Goal: Information Seeking & Learning: Learn about a topic

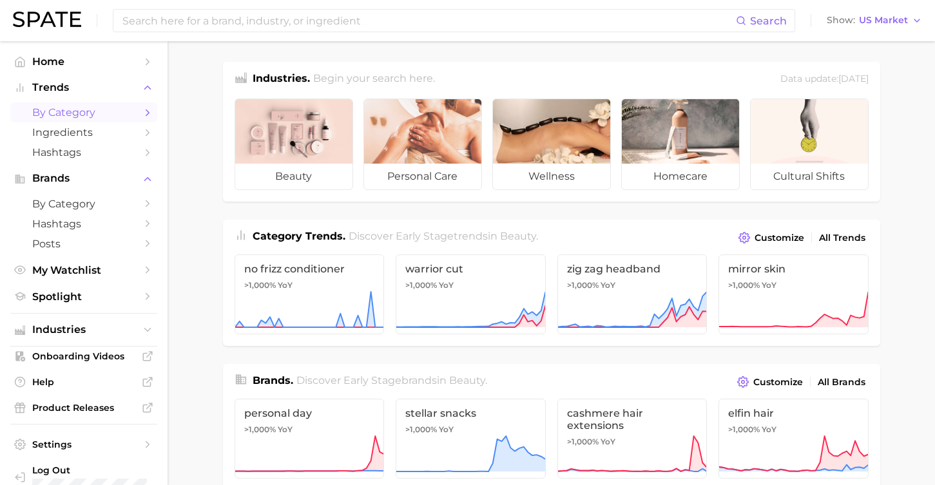
click at [117, 120] on link "by Category" at bounding box center [83, 112] width 147 height 20
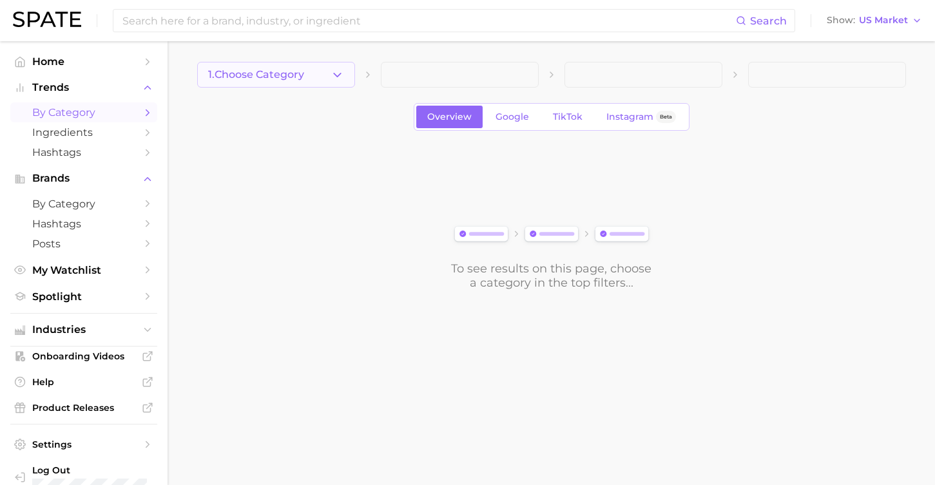
click at [283, 71] on span "1. Choose Category" at bounding box center [256, 75] width 96 height 12
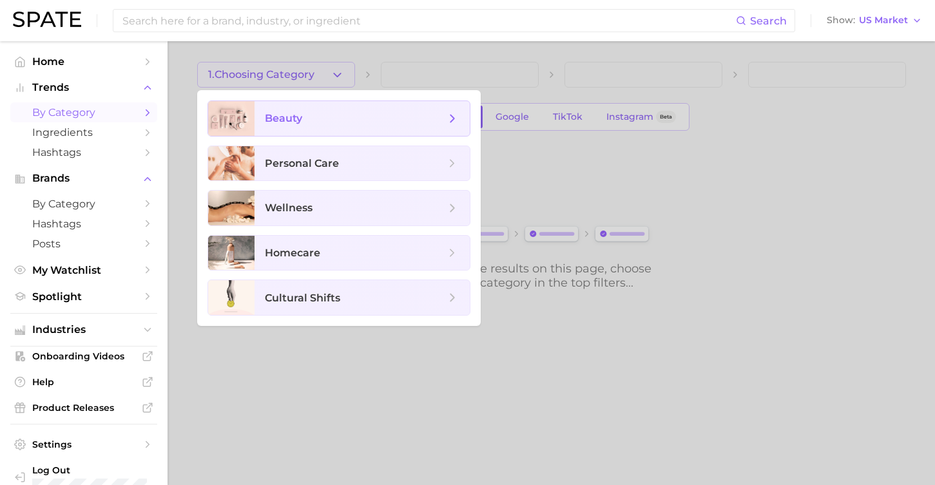
click at [294, 129] on span "beauty" at bounding box center [362, 118] width 215 height 35
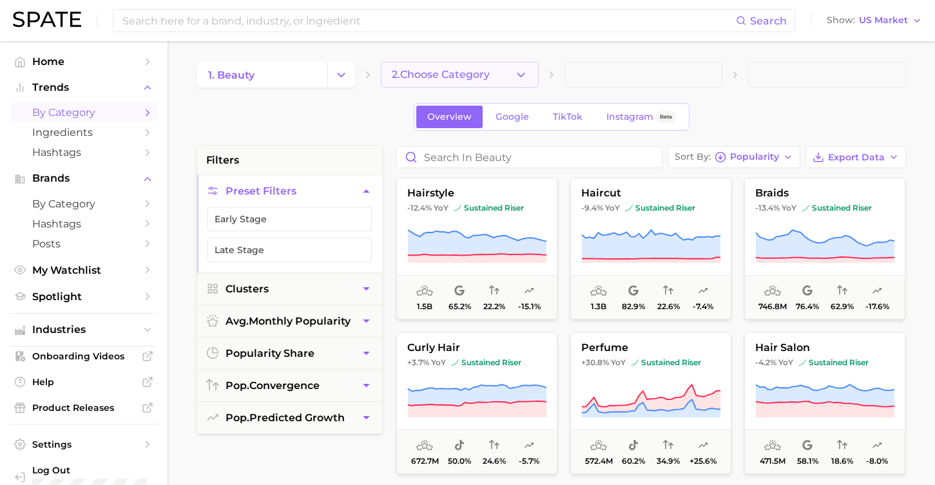
click at [488, 76] on span "2. Choose Category" at bounding box center [441, 75] width 98 height 12
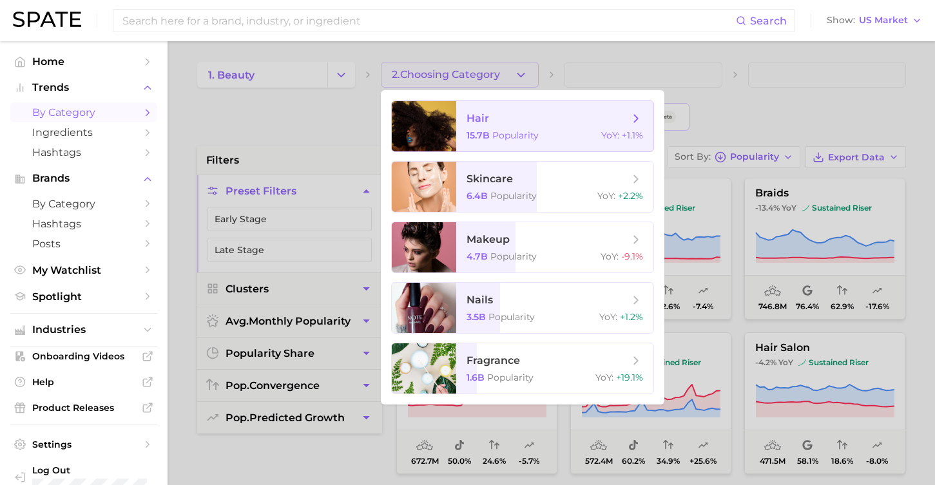
click at [543, 144] on span "hair 15.7b Popularity YoY : +1.1%" at bounding box center [554, 126] width 197 height 50
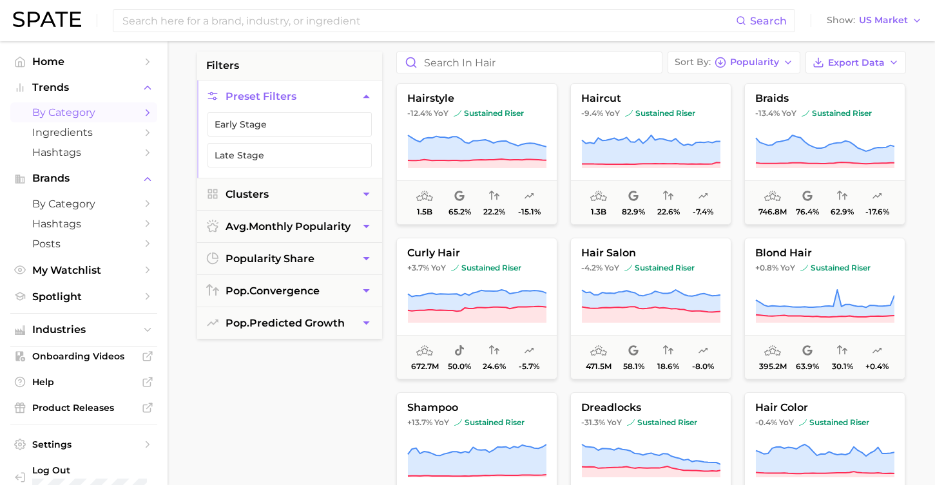
scroll to position [88, 0]
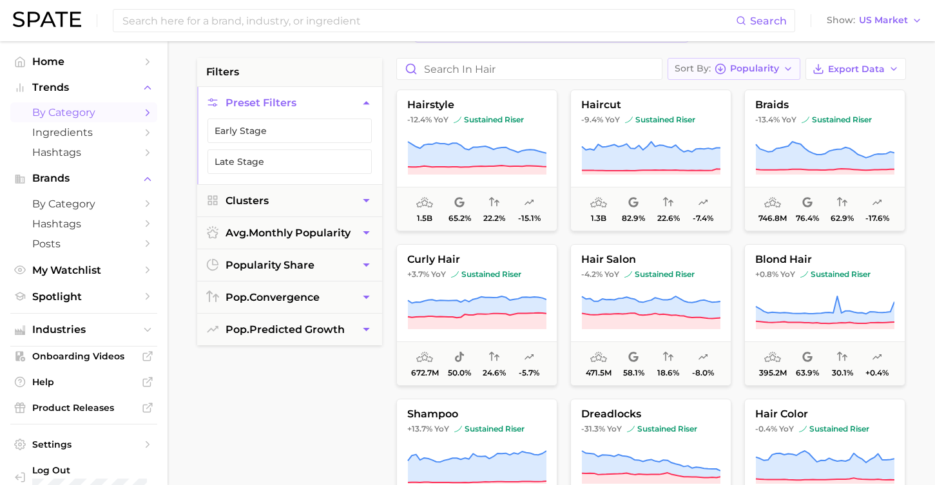
click at [767, 65] on span "Popularity" at bounding box center [754, 68] width 49 height 7
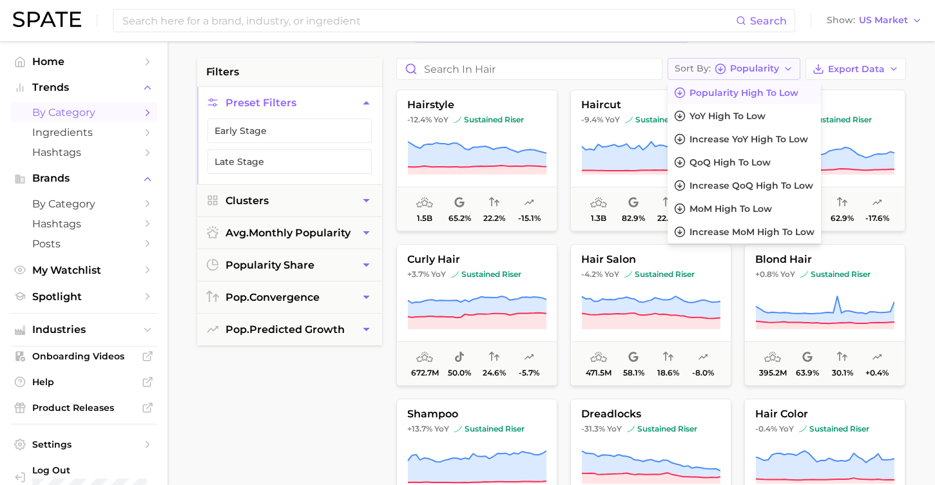
click at [767, 65] on span "Popularity" at bounding box center [754, 68] width 49 height 7
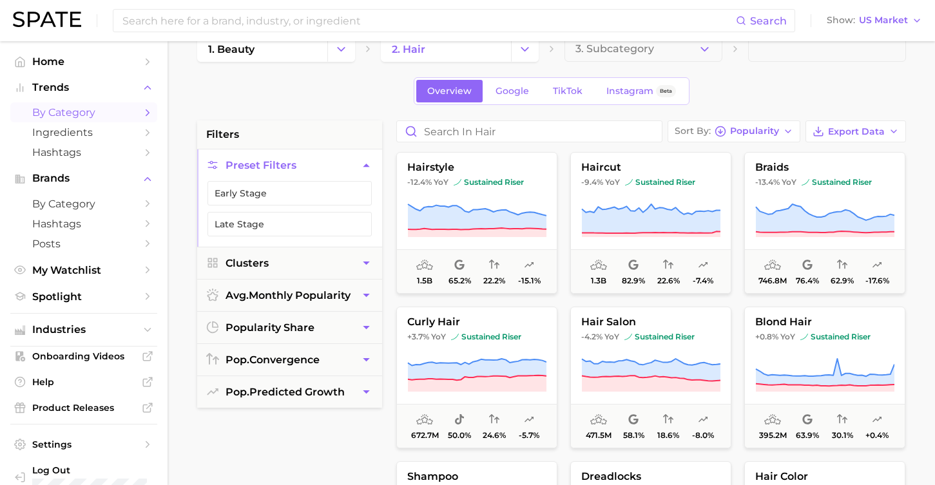
scroll to position [0, 0]
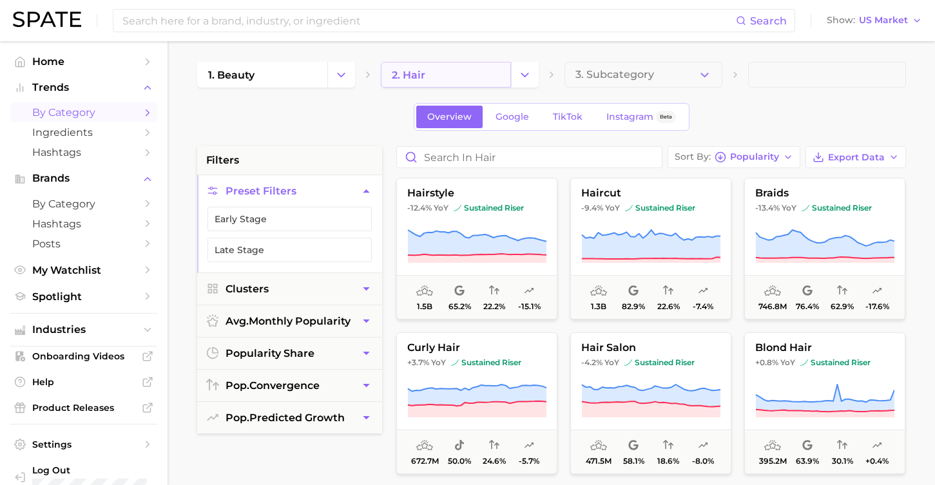
click at [443, 74] on link "2. hair" at bounding box center [446, 75] width 130 height 26
click at [525, 70] on icon "Change Category" at bounding box center [525, 75] width 14 height 14
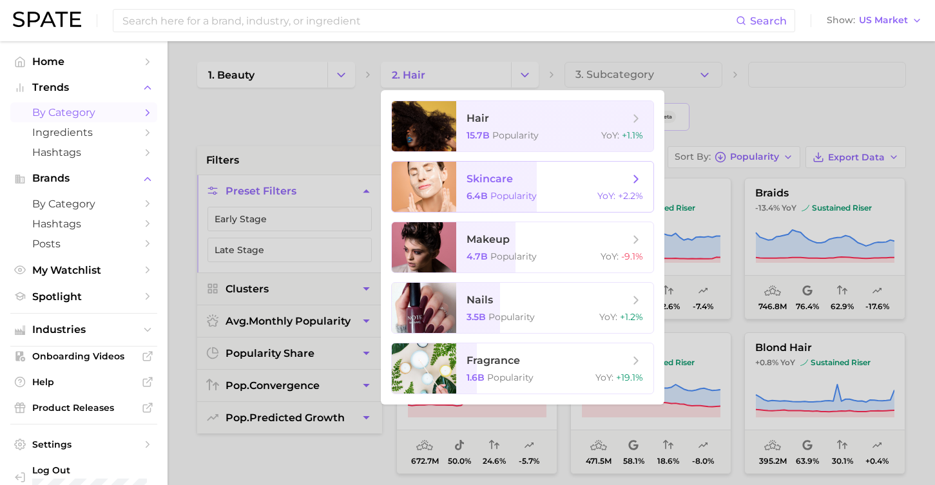
click at [596, 189] on span "skincare 6.4b Popularity YoY : +2.2%" at bounding box center [554, 187] width 197 height 50
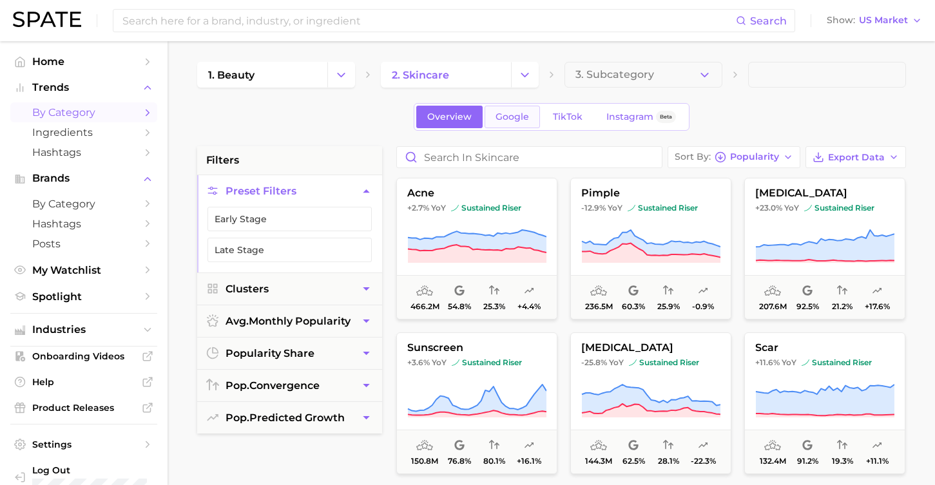
click at [508, 120] on span "Google" at bounding box center [513, 116] width 34 height 11
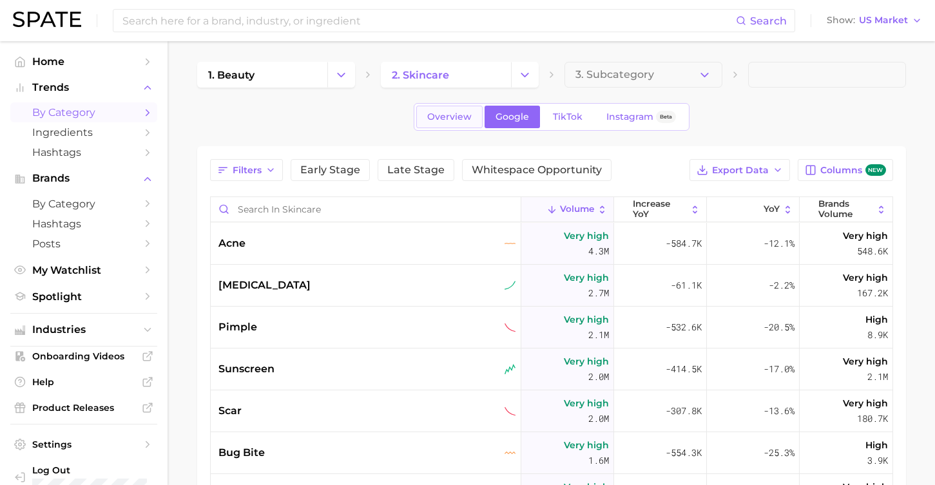
click at [458, 118] on span "Overview" at bounding box center [449, 116] width 44 height 11
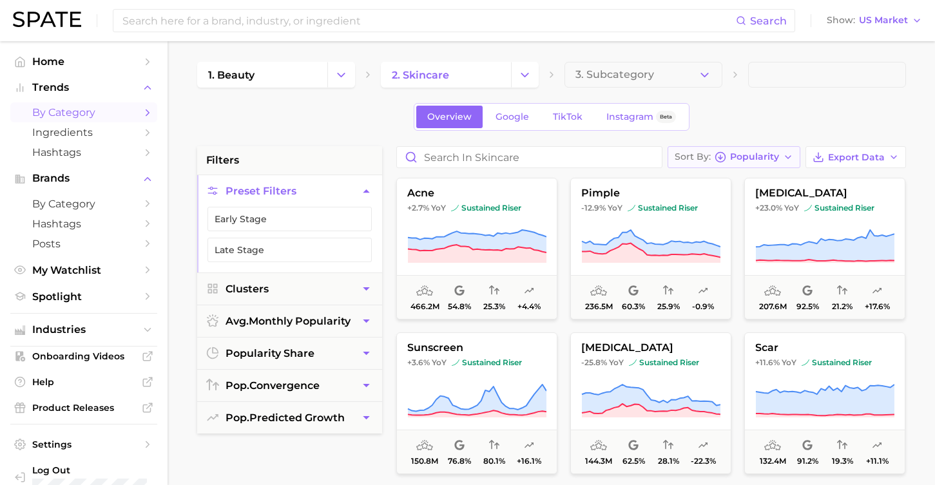
click at [751, 163] on button "Sort By Popularity" at bounding box center [734, 157] width 133 height 22
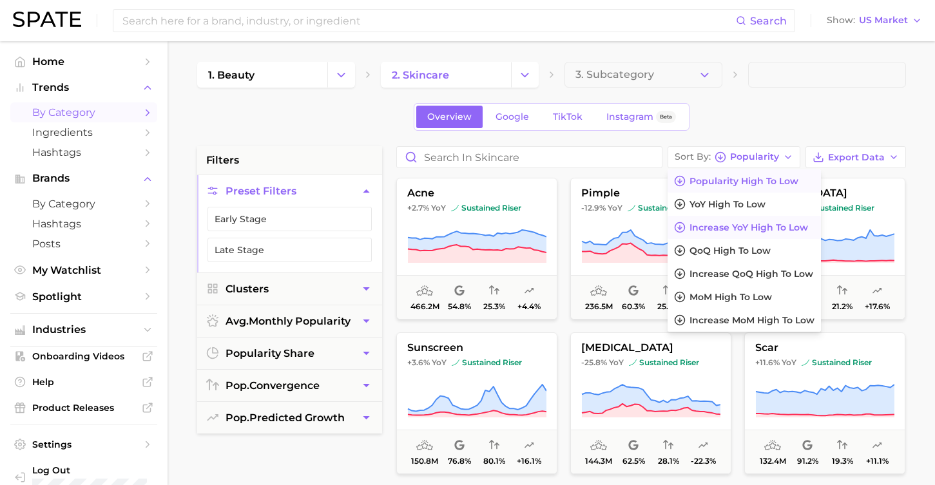
click at [748, 235] on button "Increase YoY high to low" at bounding box center [744, 227] width 153 height 23
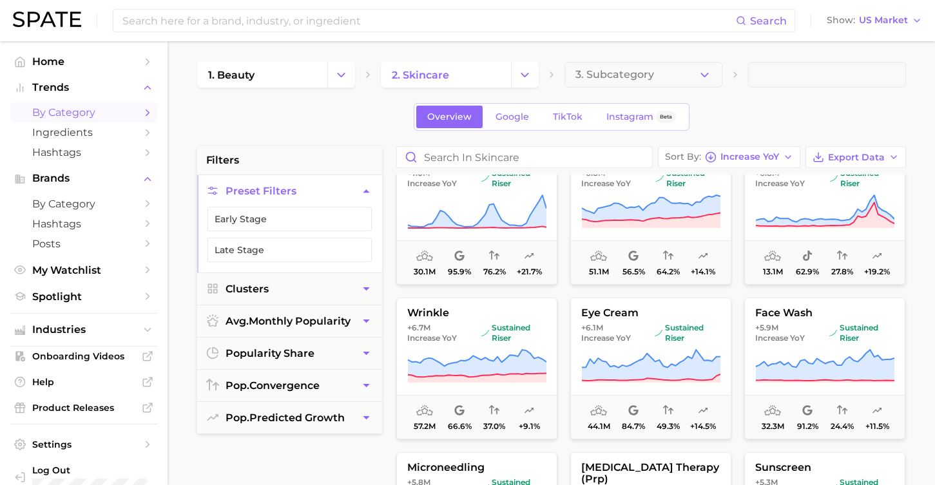
scroll to position [810, 0]
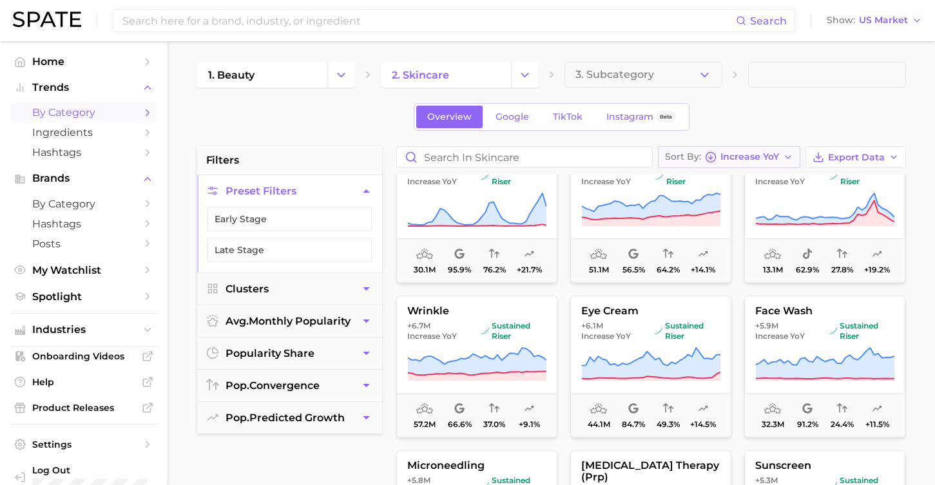
click at [733, 153] on span "Increase YoY" at bounding box center [749, 156] width 59 height 7
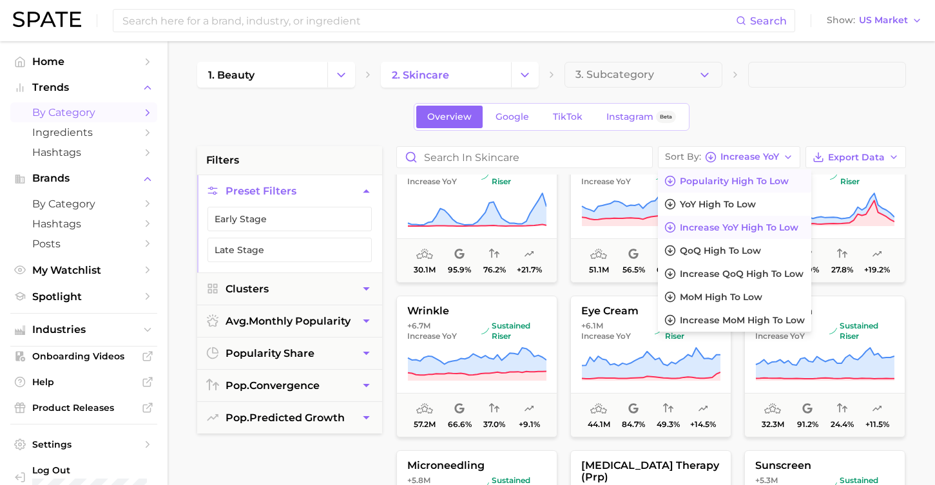
click at [725, 180] on span "Popularity high to low" at bounding box center [734, 181] width 109 height 11
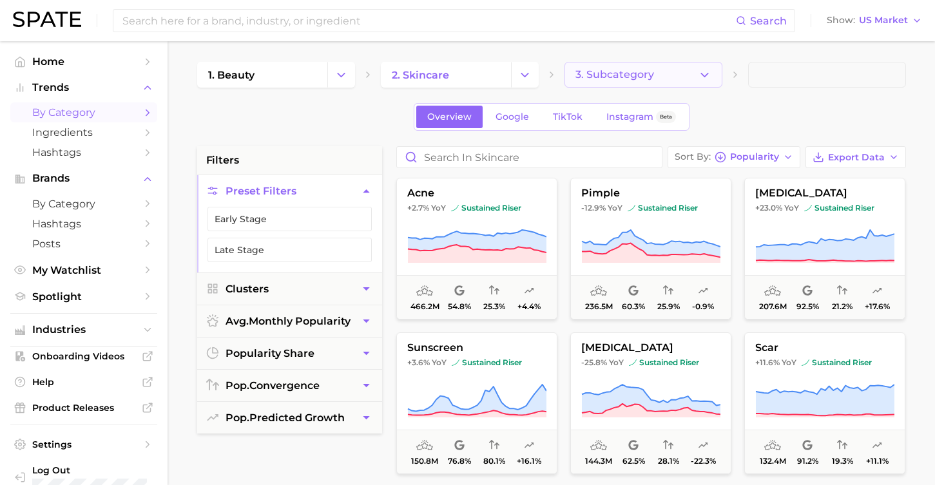
click at [620, 66] on button "3. Subcategory" at bounding box center [643, 75] width 158 height 26
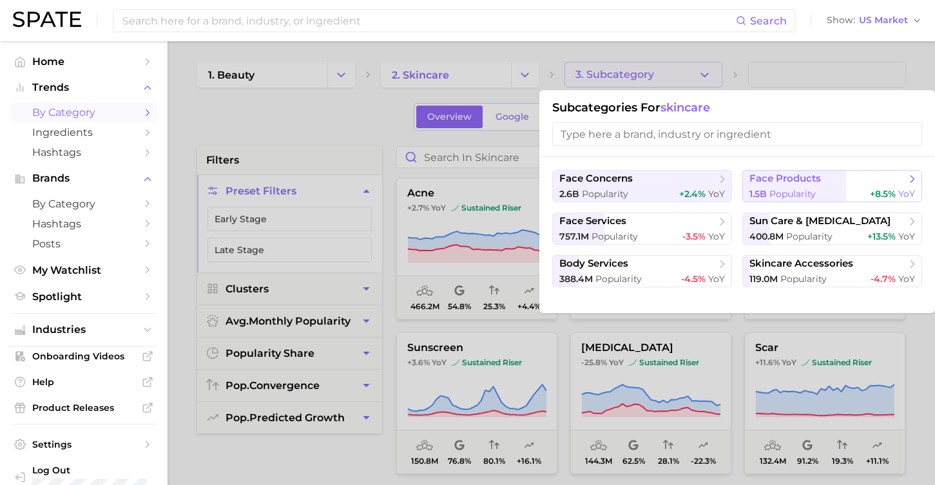
click at [836, 175] on span "face products" at bounding box center [827, 179] width 157 height 13
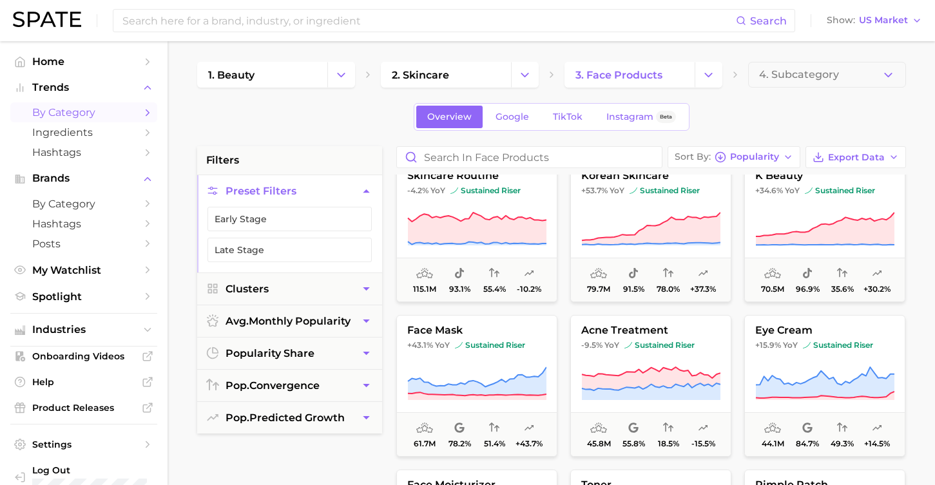
scroll to position [23, 0]
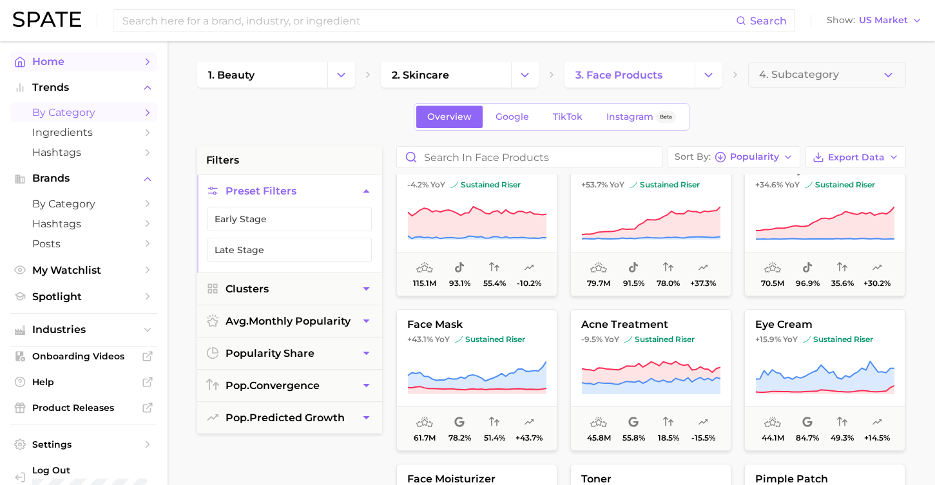
click at [100, 63] on span "Home" at bounding box center [83, 61] width 103 height 12
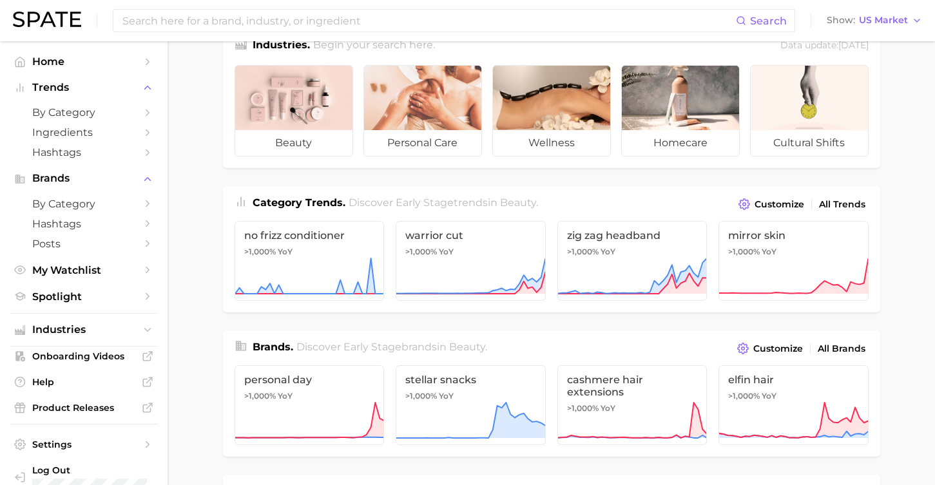
scroll to position [35, 0]
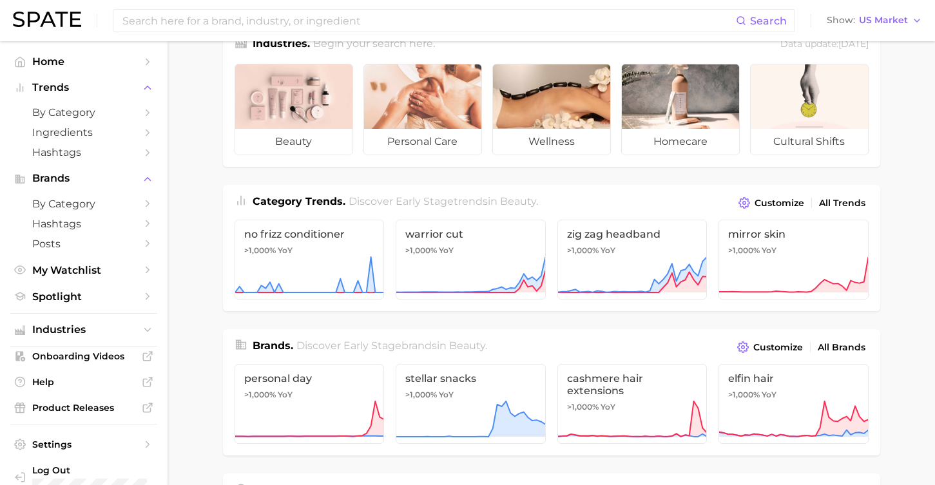
click at [327, 203] on span "Category Trends ." at bounding box center [299, 201] width 93 height 12
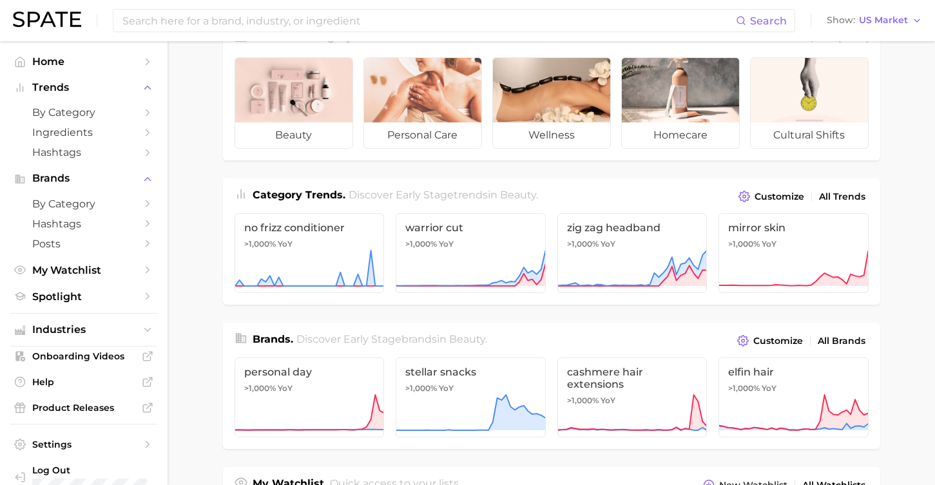
scroll to position [0, 0]
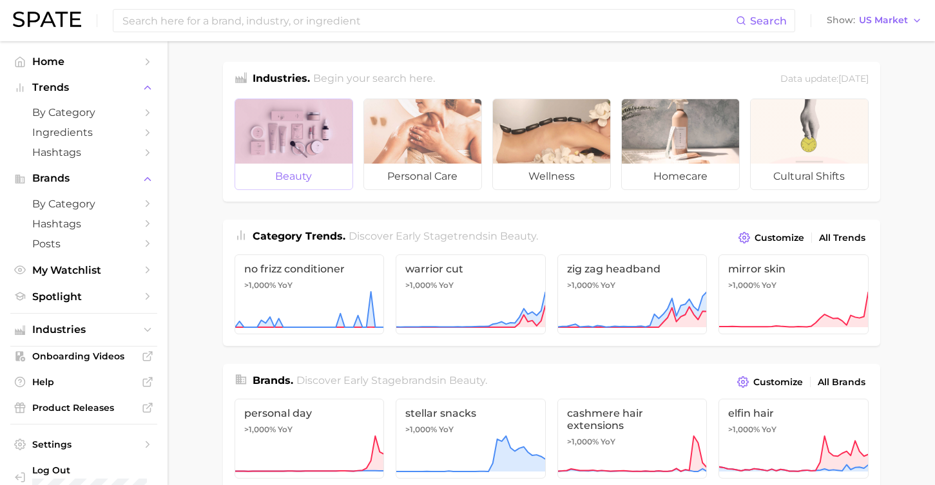
click at [329, 165] on span "beauty" at bounding box center [293, 177] width 117 height 26
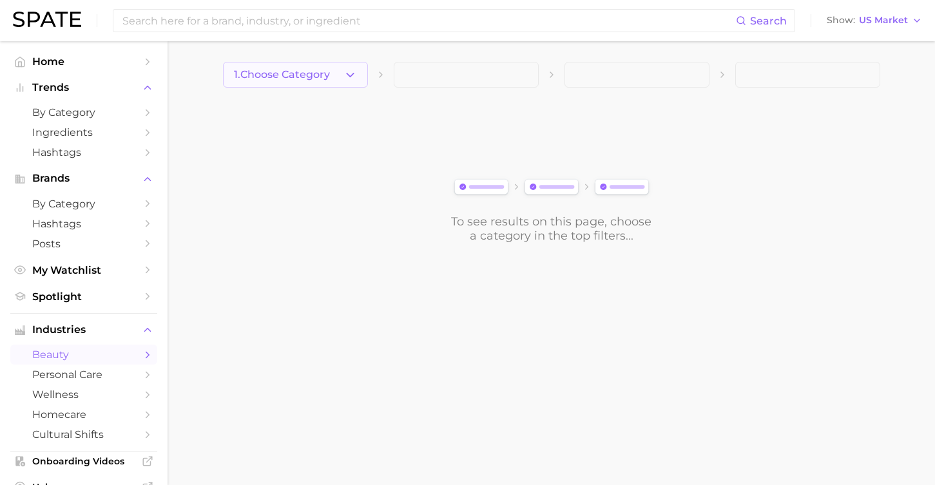
click at [319, 73] on span "1. Choose Category" at bounding box center [282, 75] width 96 height 12
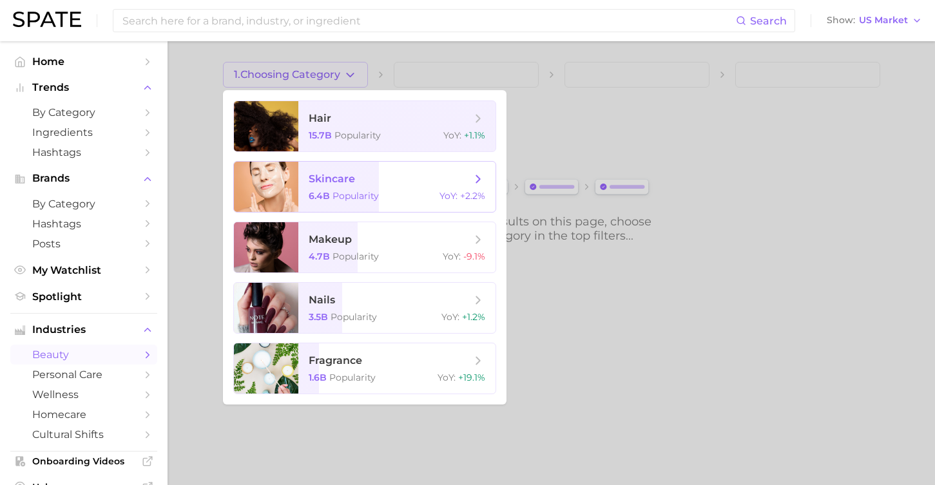
click at [379, 164] on span "skincare 6.4b Popularity YoY : +2.2%" at bounding box center [396, 187] width 197 height 50
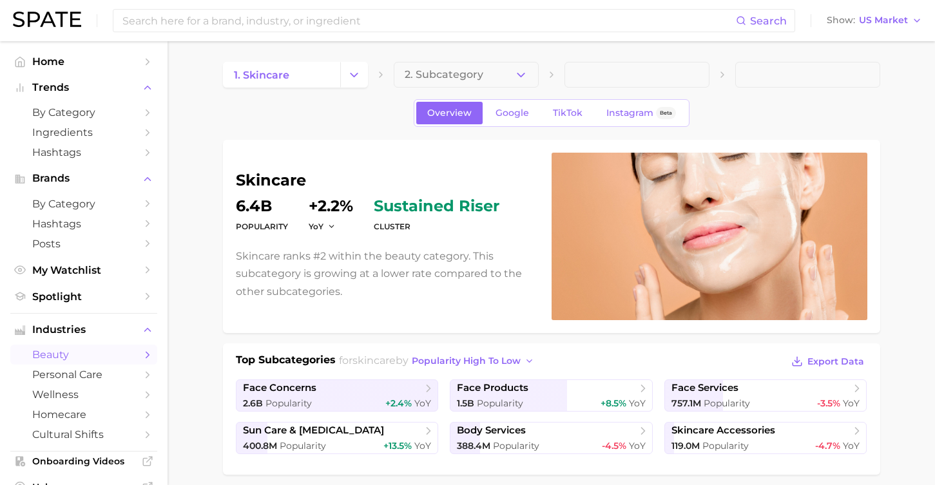
click at [357, 66] on button "Change Category" at bounding box center [354, 75] width 28 height 26
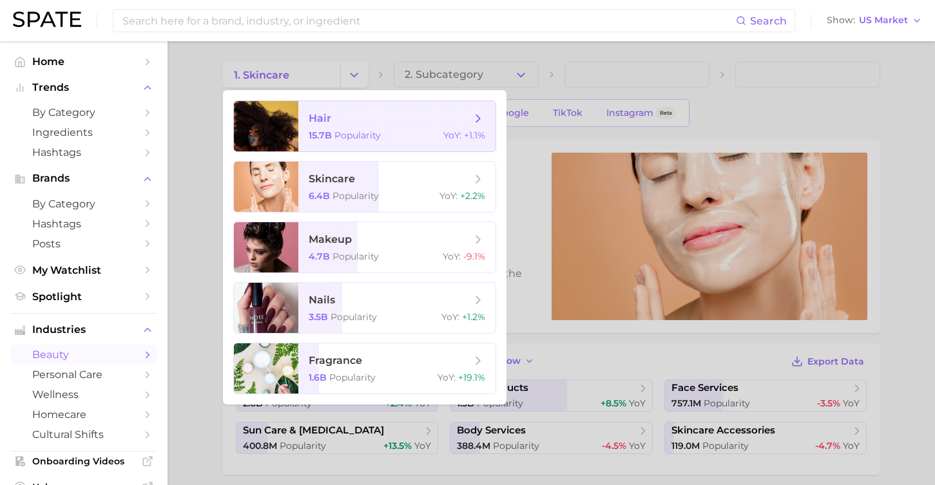
click at [323, 146] on span "hair 15.7b Popularity YoY : +1.1%" at bounding box center [396, 126] width 197 height 50
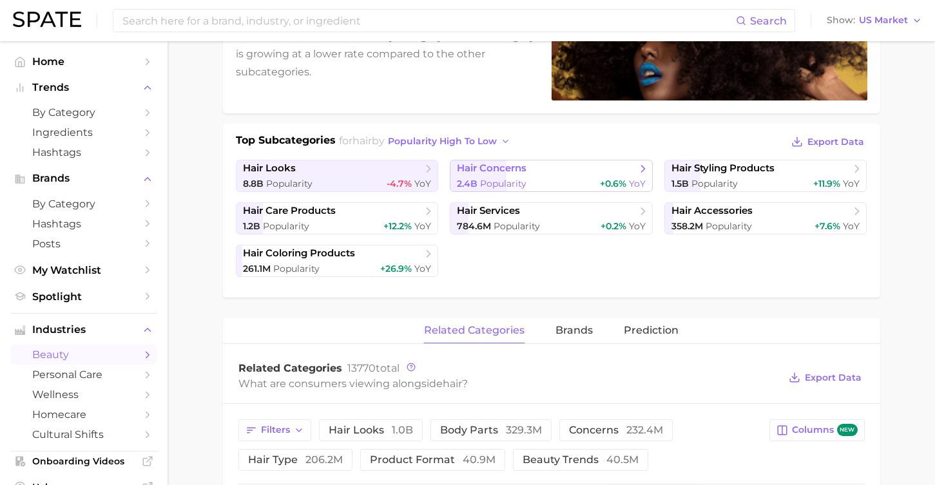
scroll to position [219, 0]
click at [543, 173] on span "hair concerns" at bounding box center [546, 169] width 179 height 13
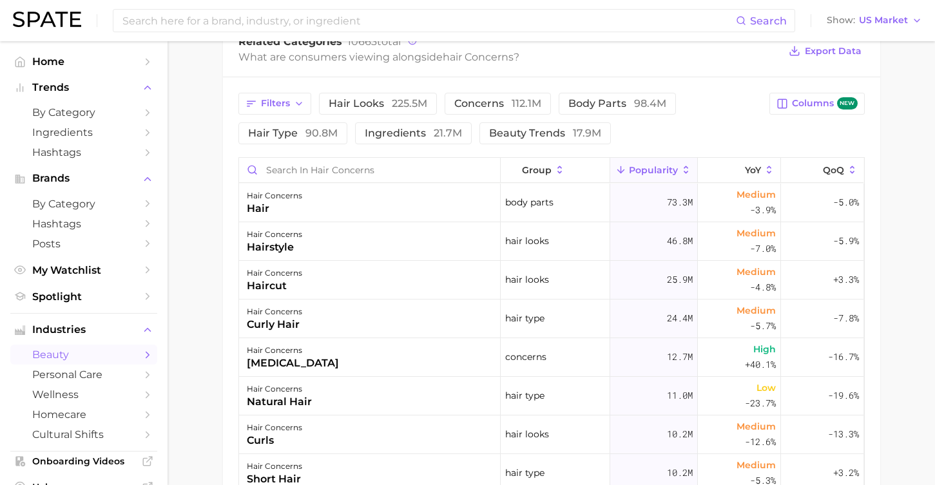
scroll to position [462, 0]
click at [419, 133] on span "ingredients 21.7m" at bounding box center [413, 133] width 97 height 10
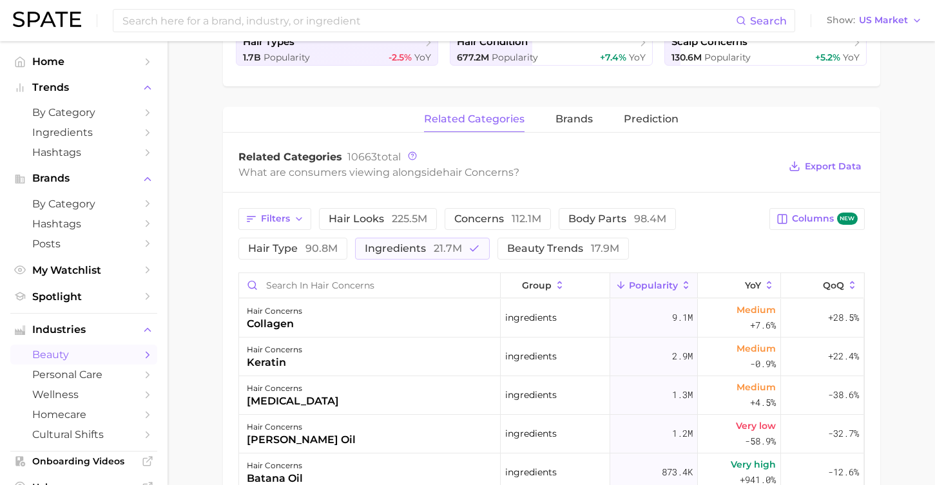
scroll to position [340, 0]
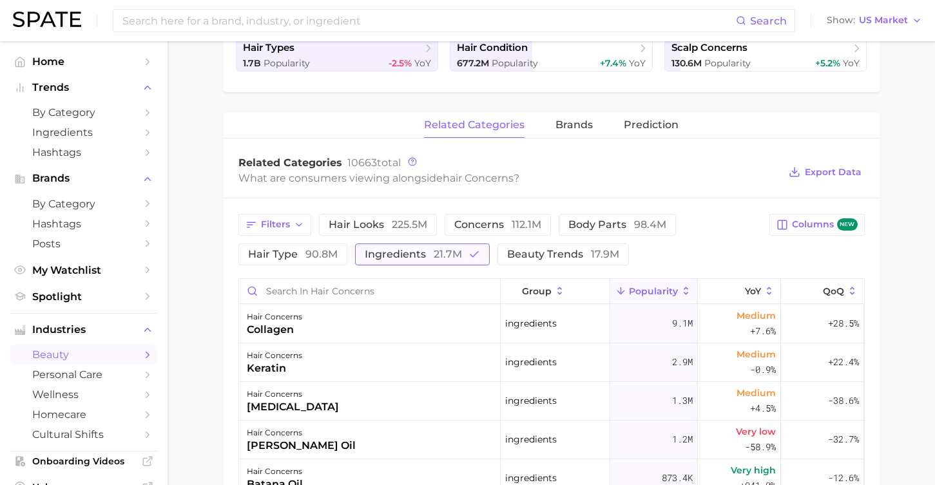
click at [469, 249] on icon "button" at bounding box center [474, 255] width 12 height 12
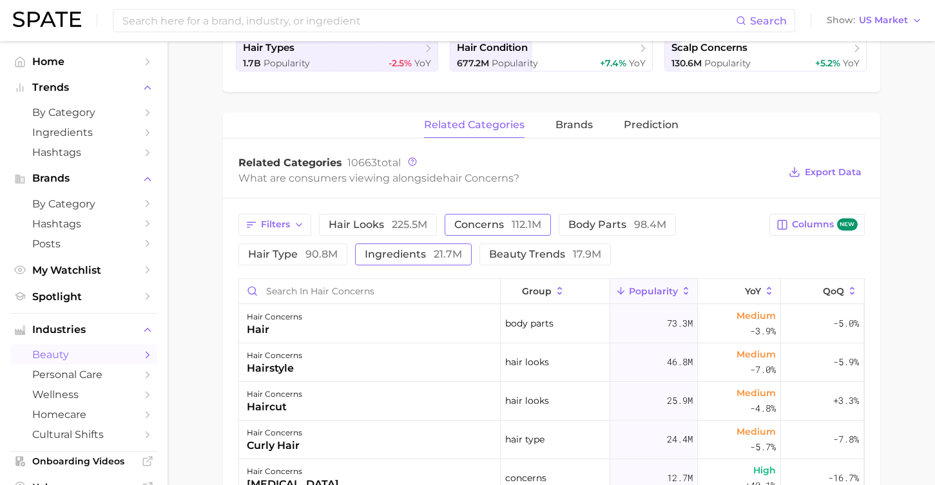
click at [500, 220] on span "concerns 112.1m" at bounding box center [497, 225] width 87 height 10
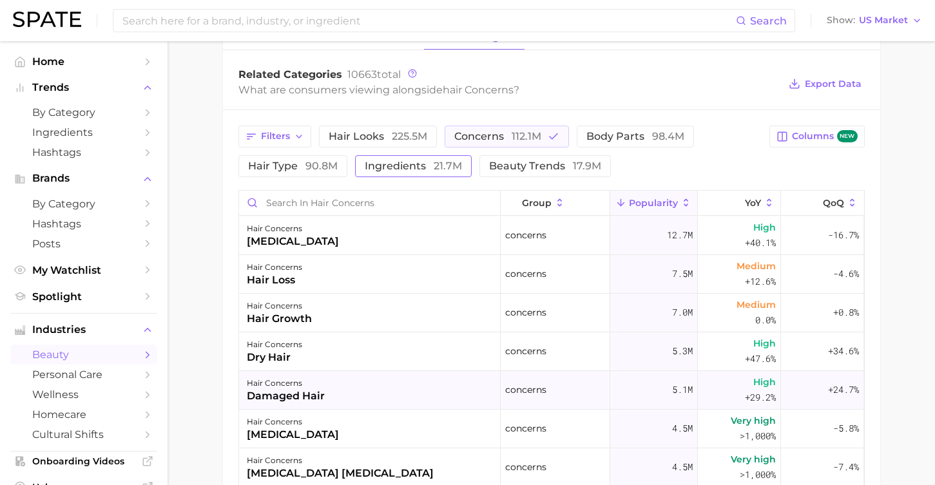
scroll to position [14, 0]
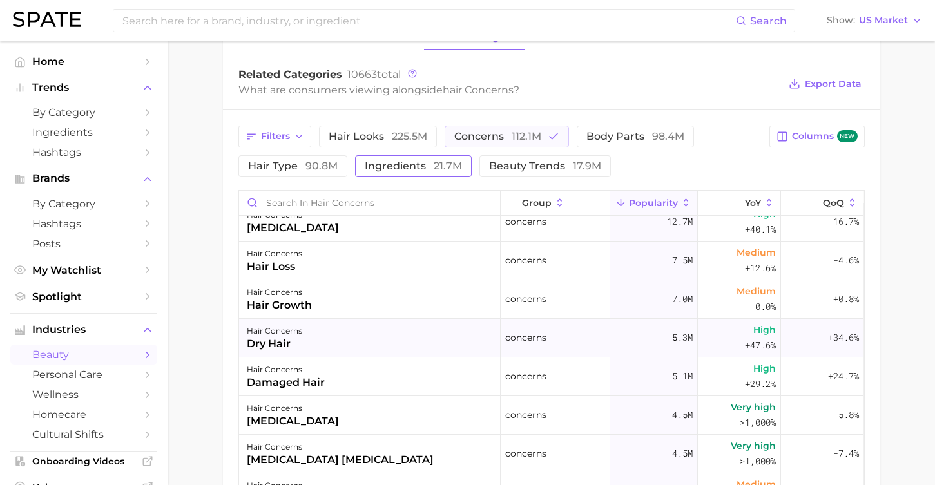
click at [367, 340] on div "hair concerns dry hair" at bounding box center [370, 338] width 262 height 39
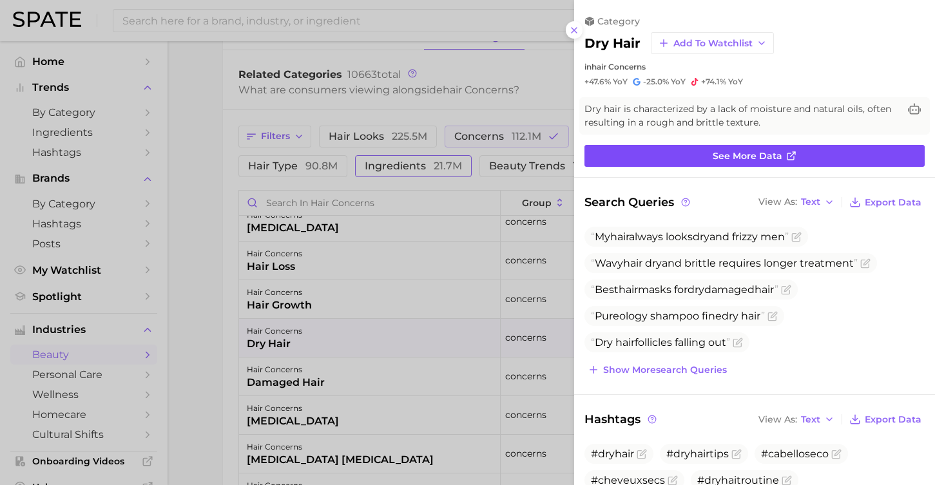
scroll to position [0, 0]
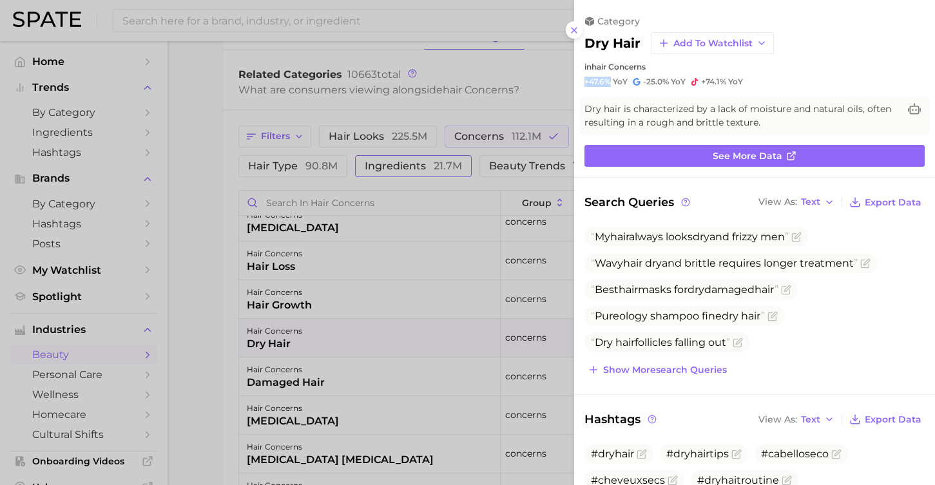
drag, startPoint x: 612, startPoint y: 81, endPoint x: 585, endPoint y: 82, distance: 27.1
click at [585, 82] on span "+47.6% YoY" at bounding box center [605, 82] width 43 height 10
copy span "+47.6%"
click at [694, 155] on link "See more data" at bounding box center [754, 156] width 340 height 22
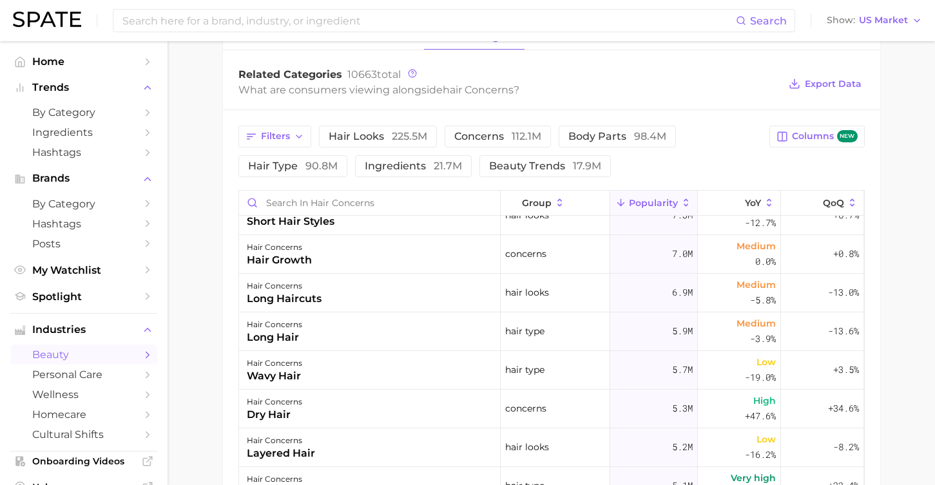
scroll to position [526, 0]
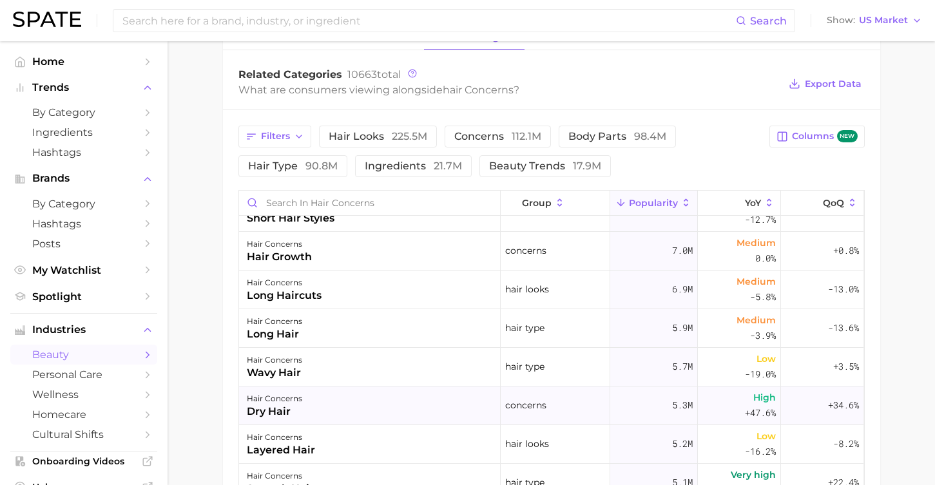
click at [300, 401] on div "hair concerns" at bounding box center [274, 398] width 55 height 15
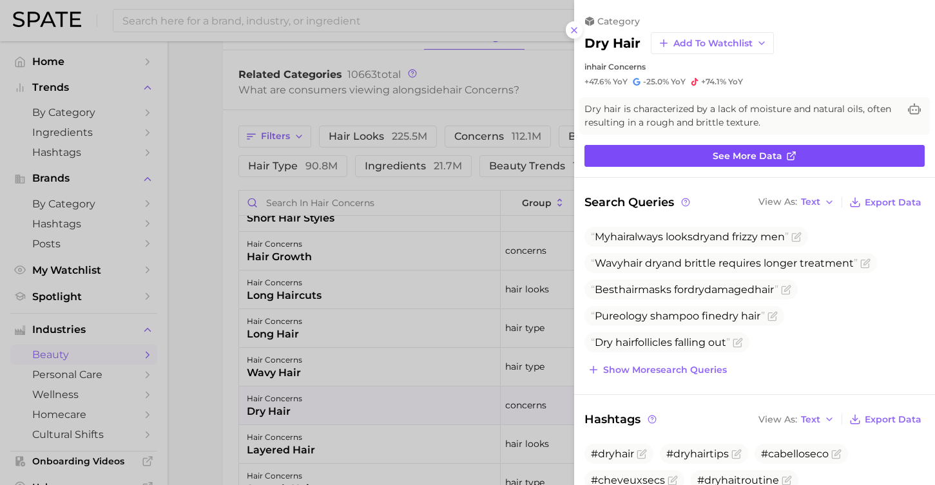
click at [648, 165] on link "See more data" at bounding box center [754, 156] width 340 height 22
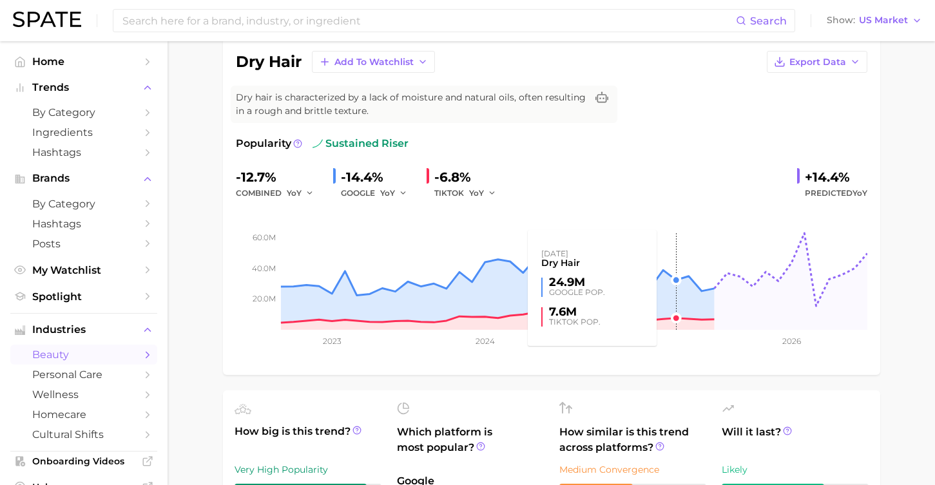
scroll to position [92, 0]
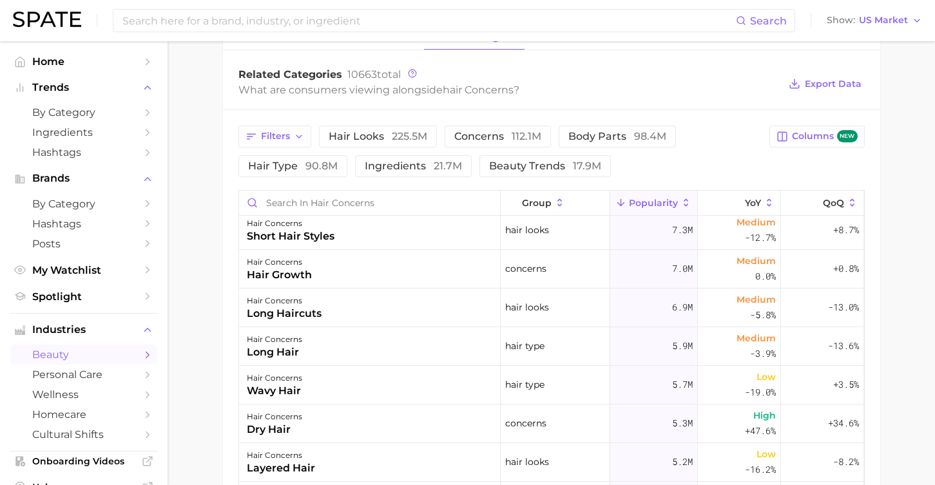
scroll to position [594, 0]
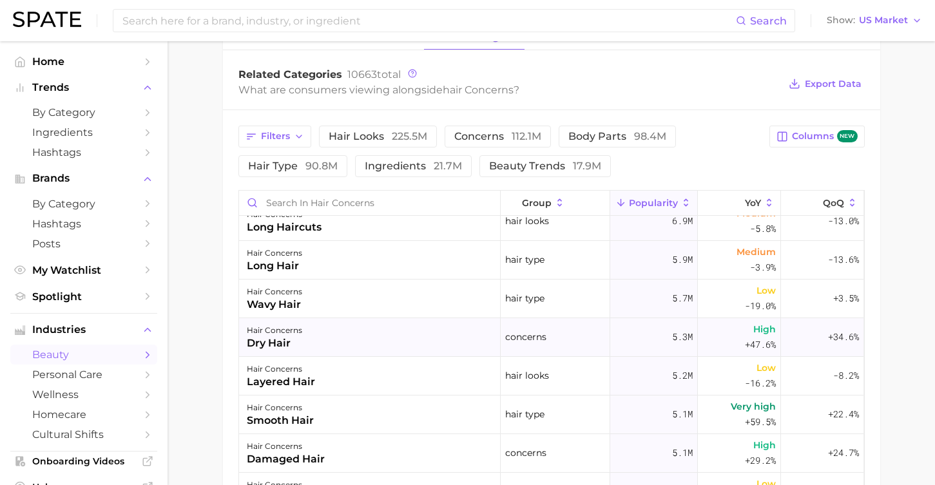
click at [340, 338] on div "hair concerns dry hair" at bounding box center [370, 337] width 262 height 39
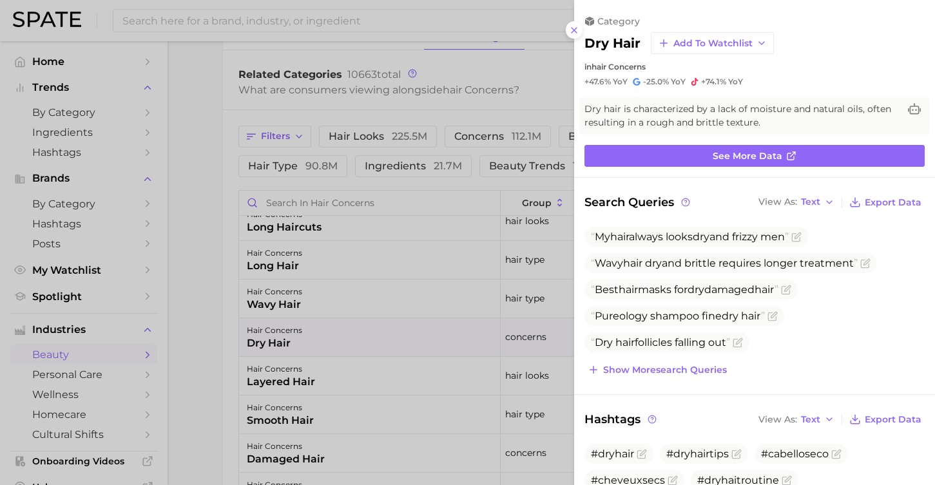
scroll to position [0, 0]
click at [669, 152] on link "See more data" at bounding box center [754, 156] width 340 height 22
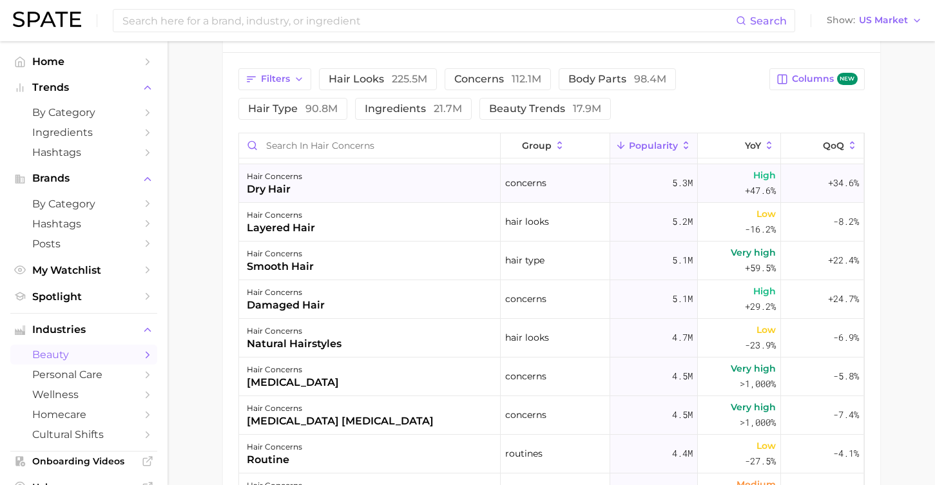
scroll to position [694, 0]
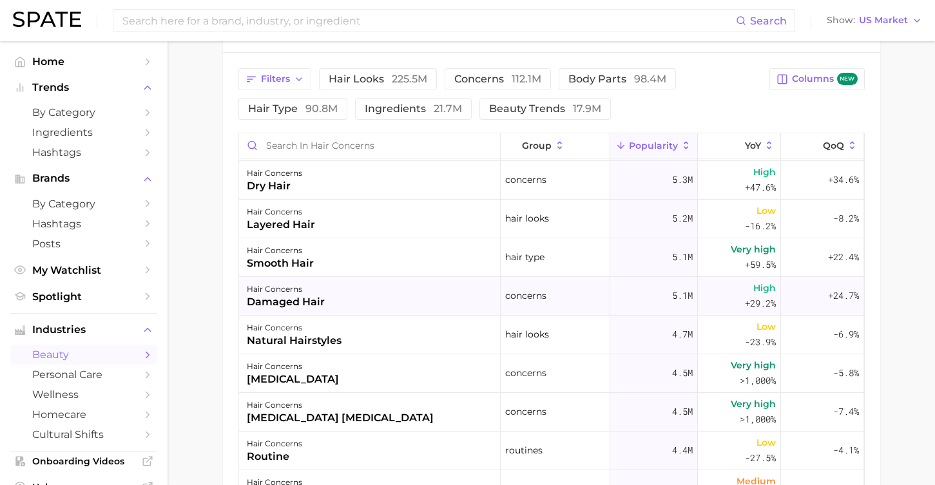
click at [315, 302] on div "damaged hair" at bounding box center [286, 301] width 78 height 15
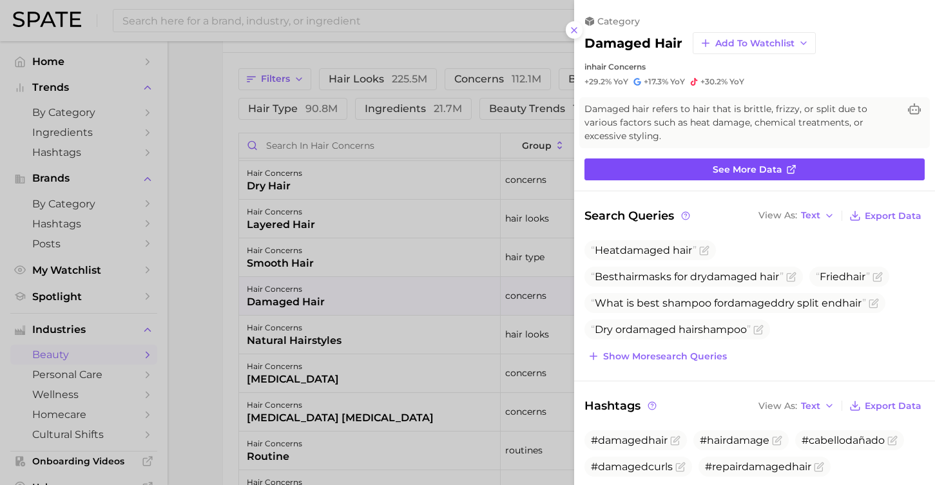
click at [652, 170] on link "See more data" at bounding box center [754, 170] width 340 height 22
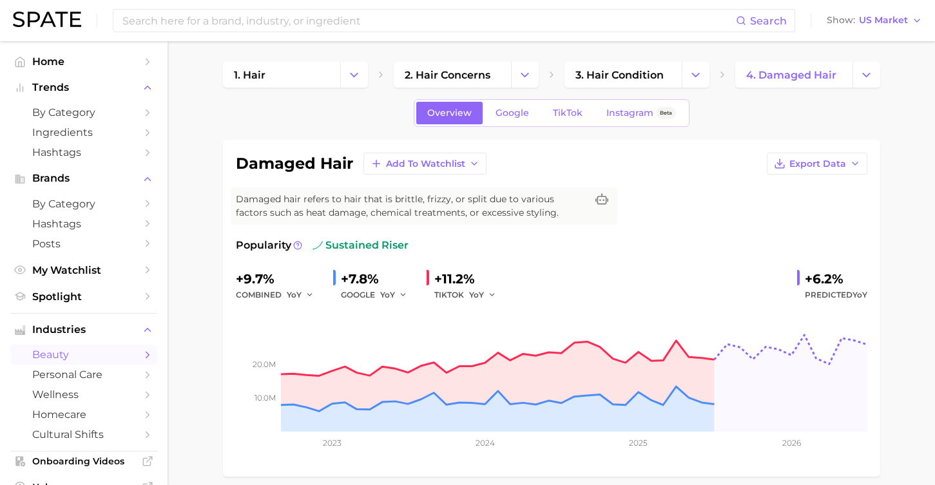
scroll to position [486, 0]
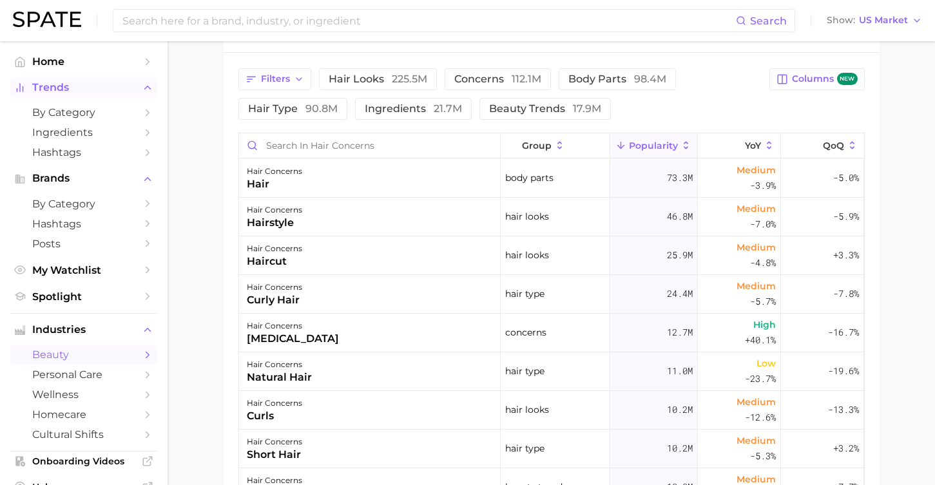
click at [85, 93] on span "Trends" at bounding box center [83, 88] width 103 height 12
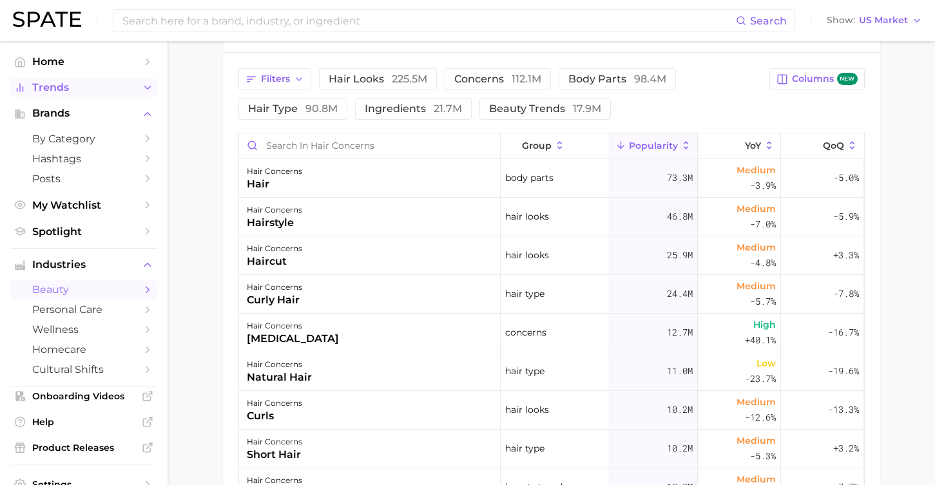
click at [85, 93] on span "Trends" at bounding box center [83, 88] width 103 height 12
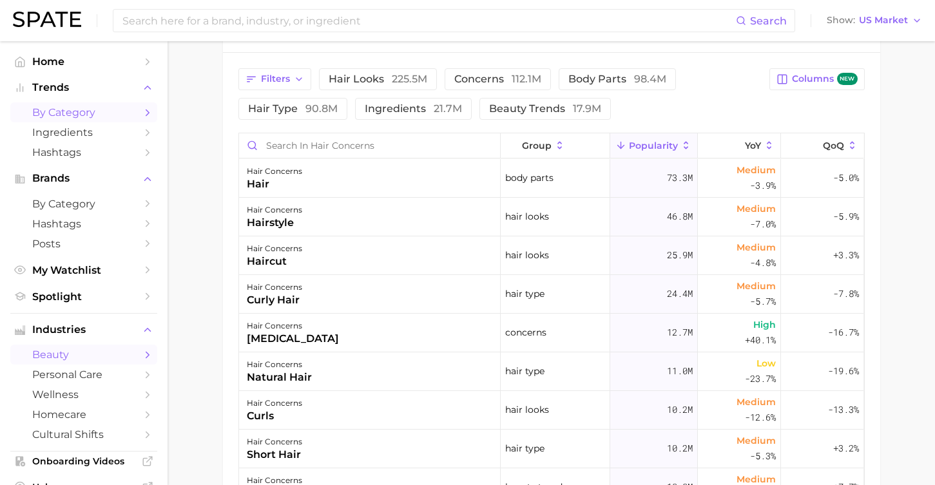
click at [72, 118] on span "by Category" at bounding box center [83, 112] width 103 height 12
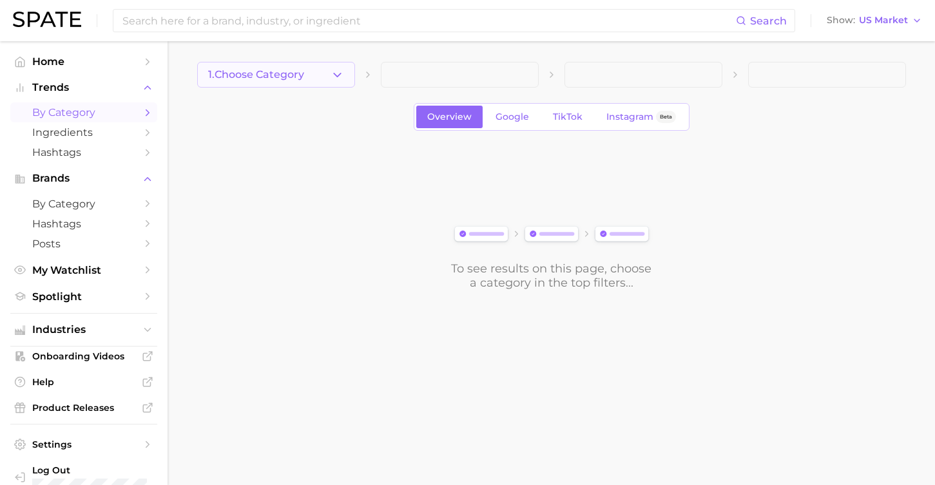
click at [324, 70] on button "1. Choose Category" at bounding box center [276, 75] width 158 height 26
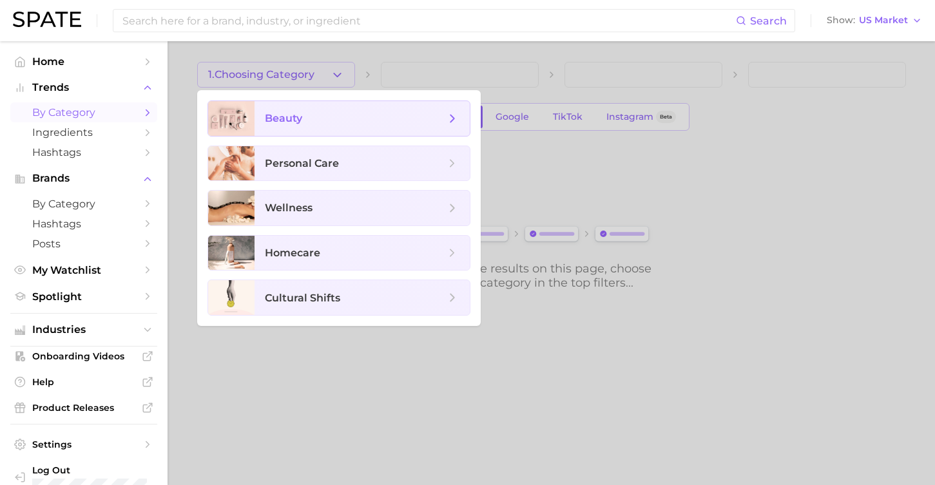
click at [305, 120] on span "beauty" at bounding box center [355, 118] width 180 height 14
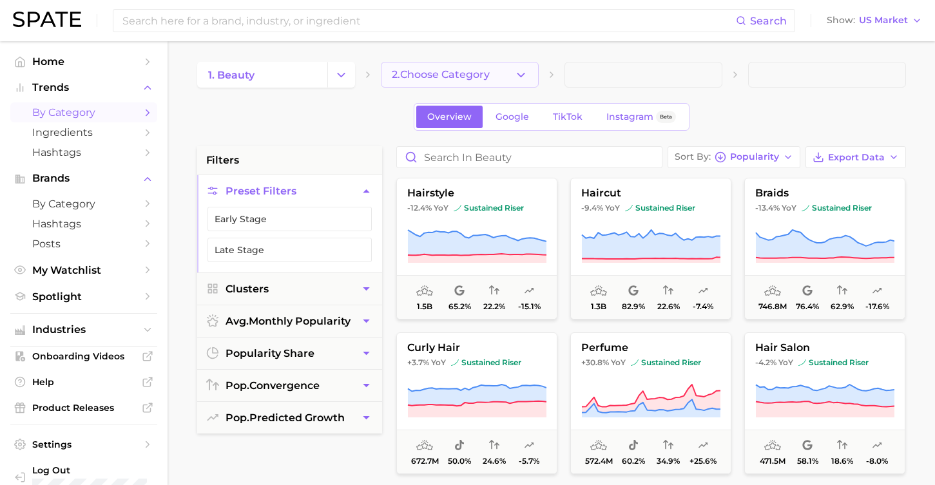
click at [409, 75] on span "2. Choose Category" at bounding box center [441, 75] width 98 height 12
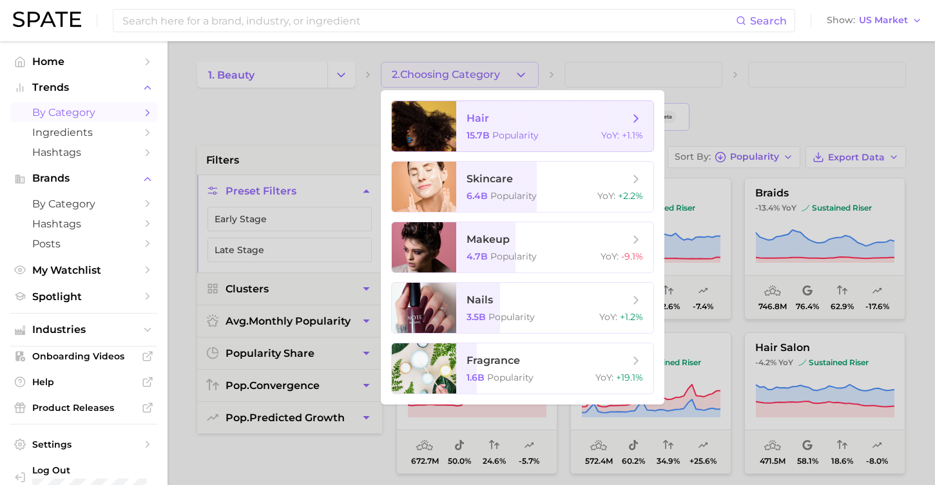
click at [507, 130] on span "hair 15.7b Popularity YoY : +1.1%" at bounding box center [554, 126] width 197 height 50
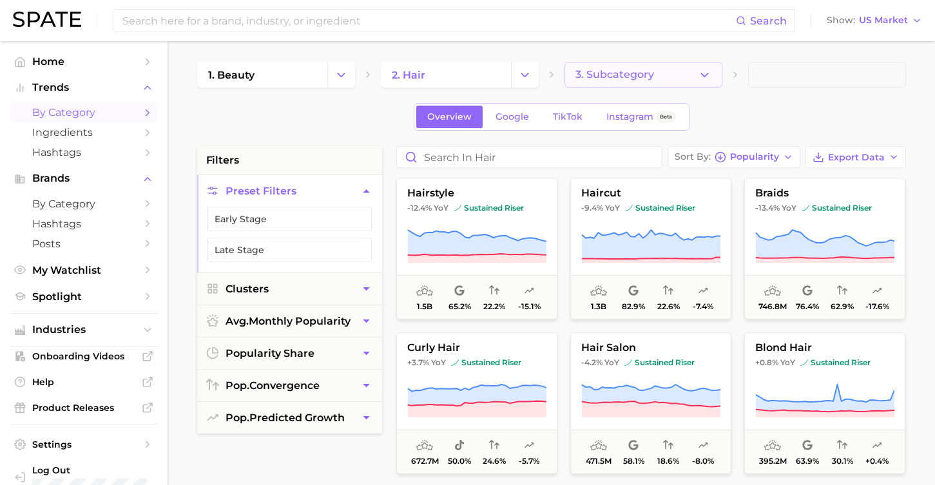
click at [638, 79] on span "3. Subcategory" at bounding box center [614, 75] width 79 height 12
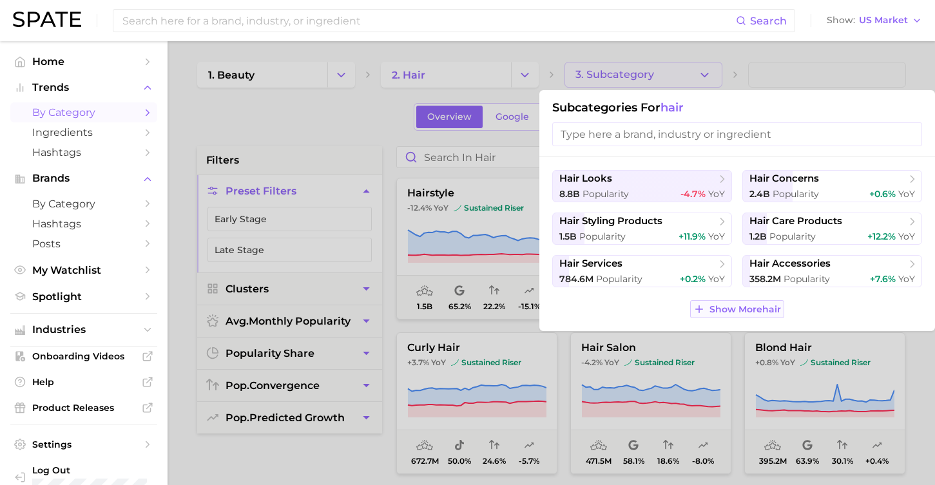
click at [746, 307] on span "Show More hair" at bounding box center [745, 309] width 72 height 11
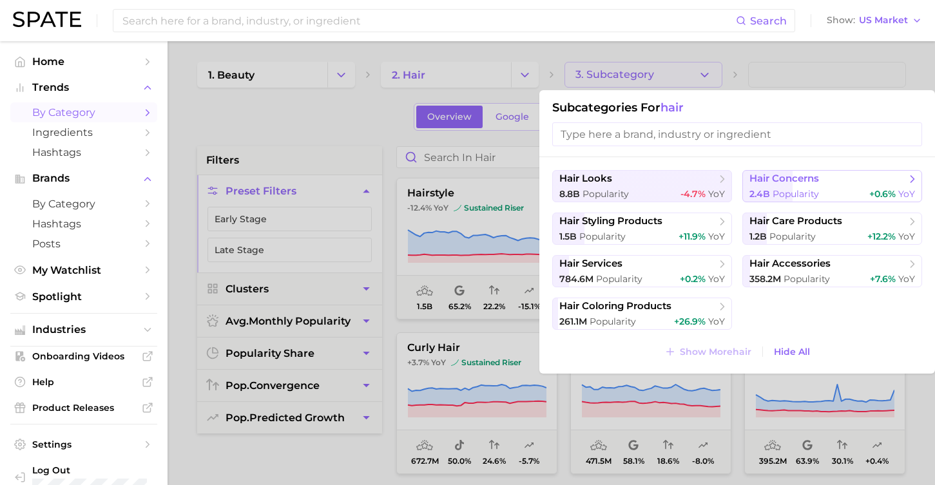
click at [789, 187] on button "hair concerns 2.4b Popularity +0.6% YoY" at bounding box center [832, 186] width 180 height 32
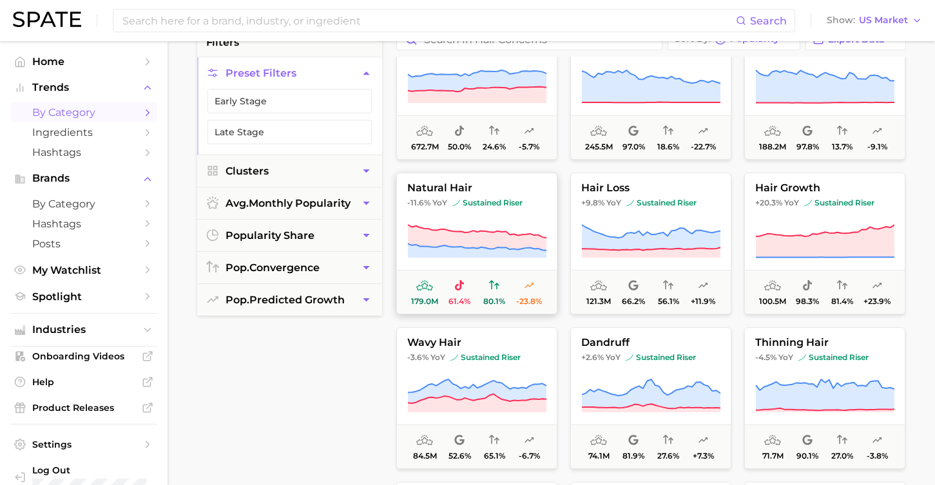
scroll to position [44, 0]
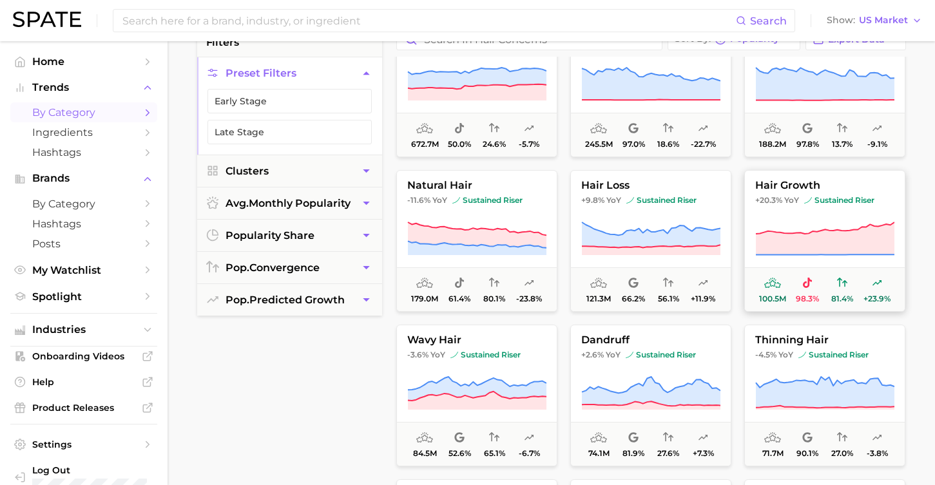
click at [768, 252] on icon at bounding box center [824, 238] width 139 height 33
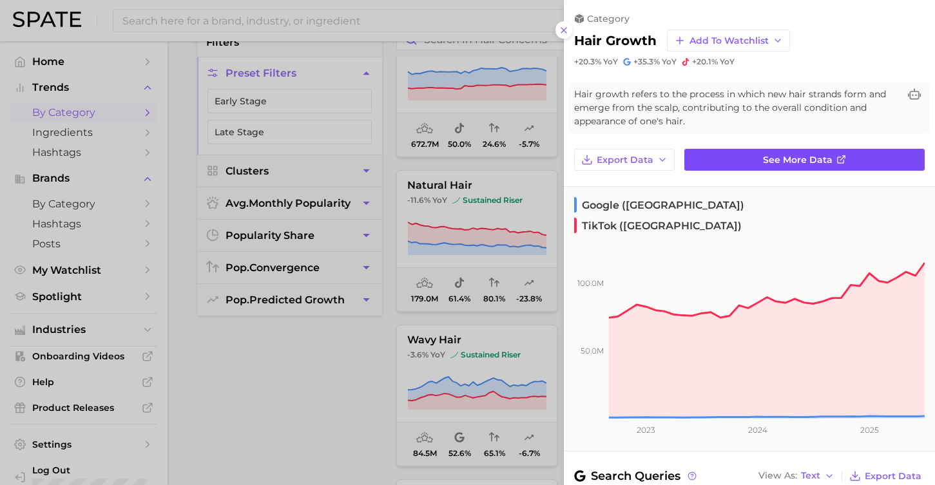
click at [785, 166] on link "See more data" at bounding box center [804, 160] width 240 height 22
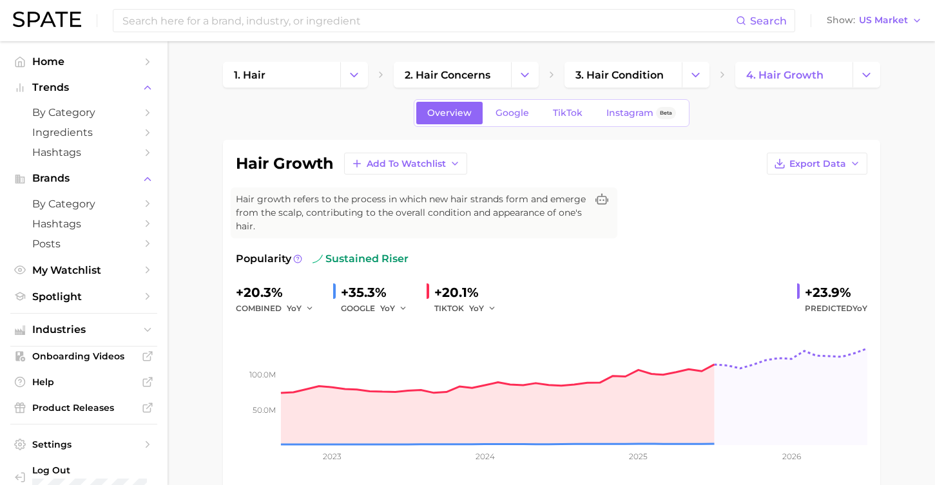
scroll to position [9, 0]
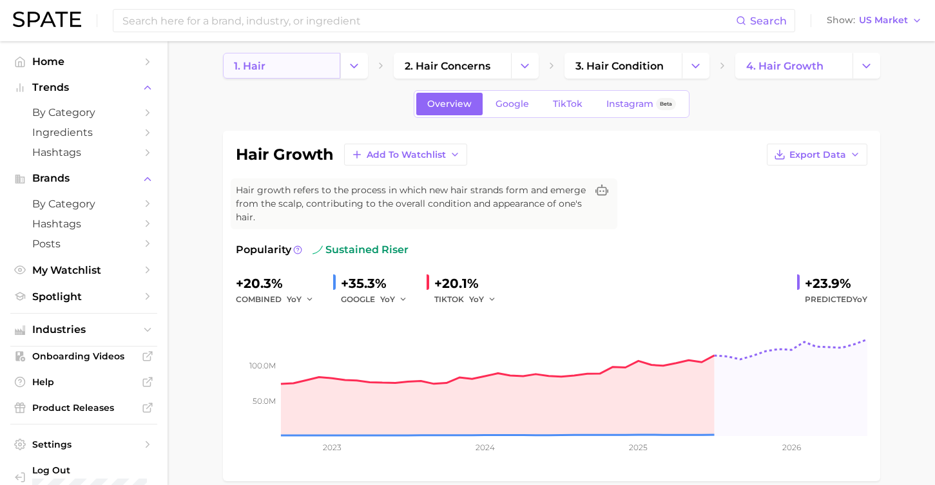
click at [300, 68] on link "1. hair" at bounding box center [281, 66] width 117 height 26
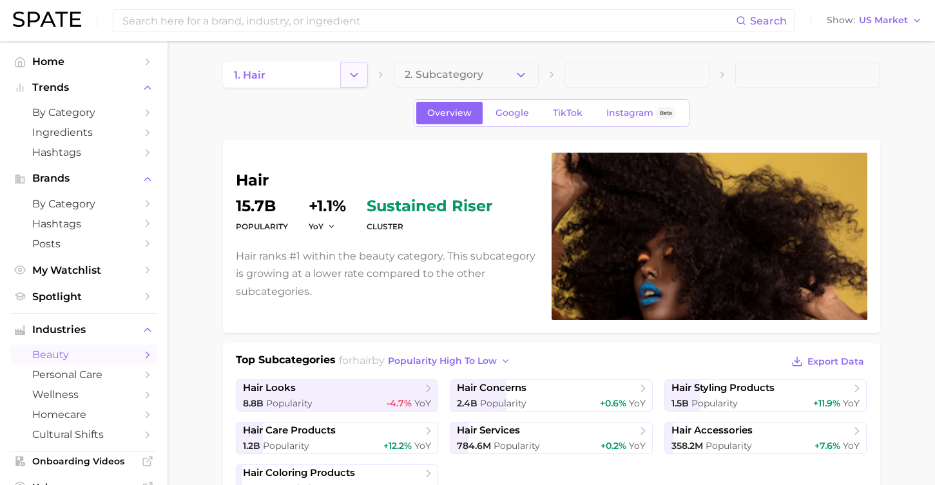
click at [360, 78] on icon "Change Category" at bounding box center [354, 75] width 14 height 14
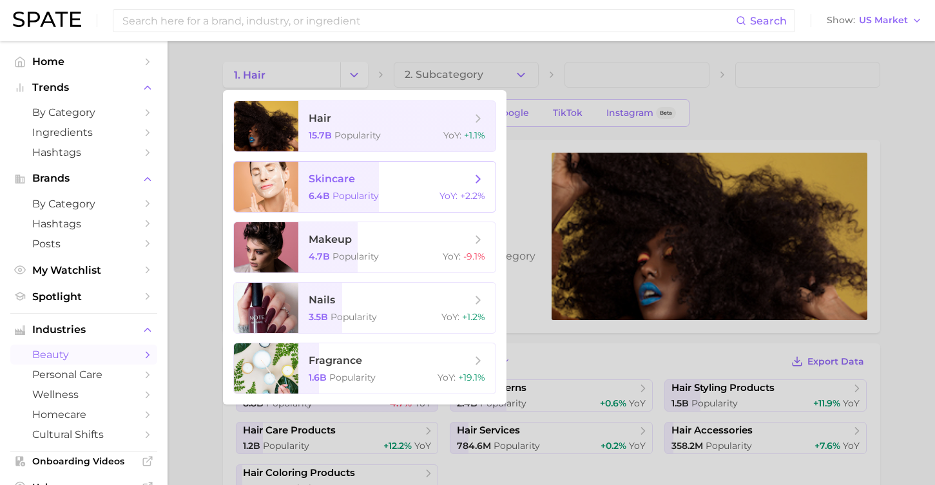
click at [416, 171] on span "skincare 6.4b Popularity YoY : +2.2%" at bounding box center [396, 187] width 197 height 50
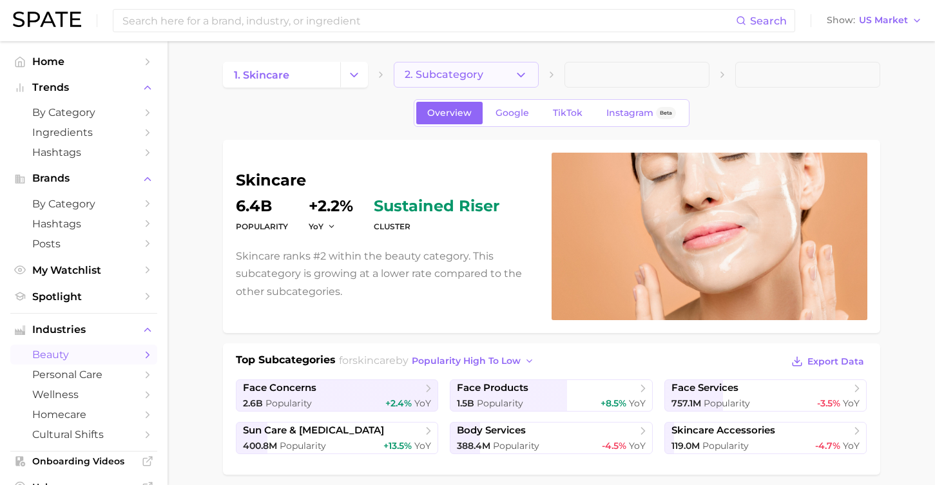
click at [503, 75] on button "2. Subcategory" at bounding box center [466, 75] width 145 height 26
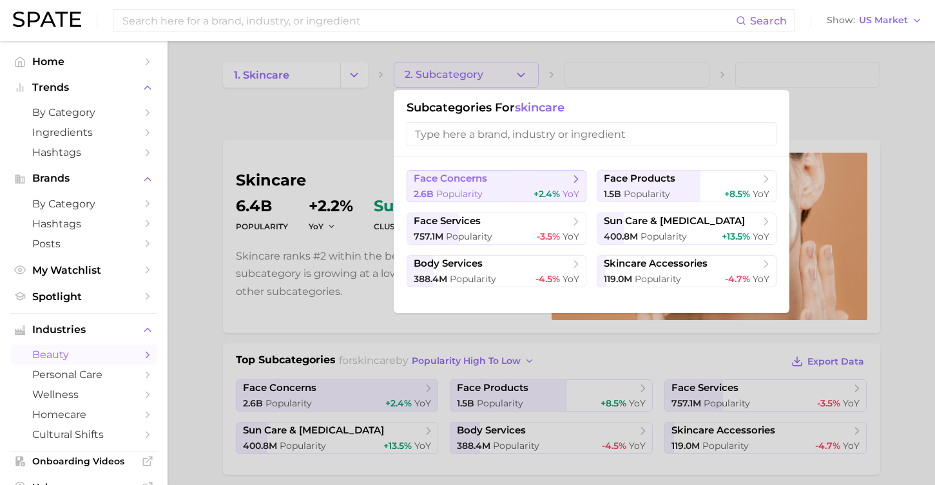
click at [488, 184] on span "face concerns" at bounding box center [492, 179] width 157 height 13
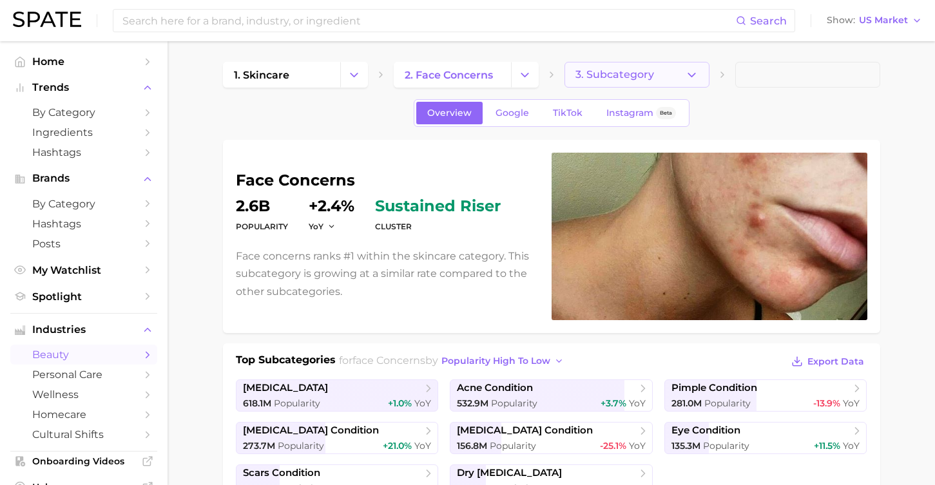
click at [602, 75] on span "3. Subcategory" at bounding box center [614, 75] width 79 height 12
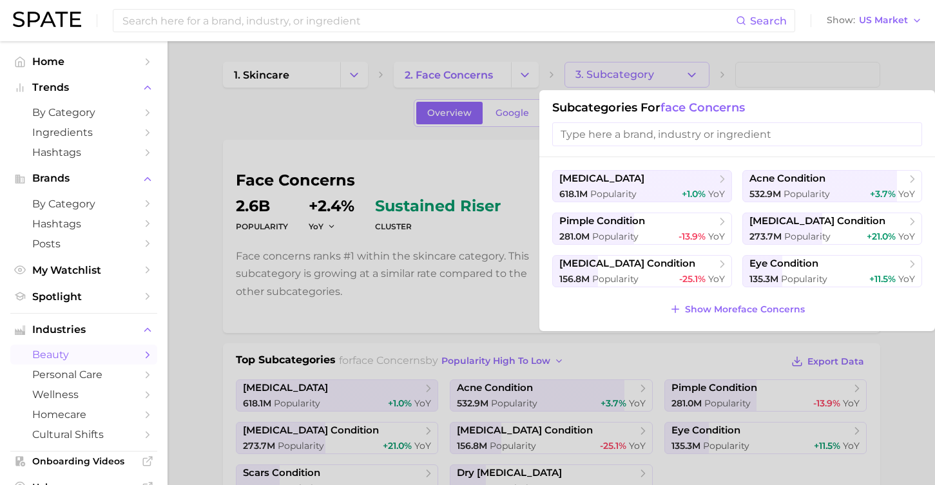
click at [492, 94] on div at bounding box center [467, 242] width 935 height 485
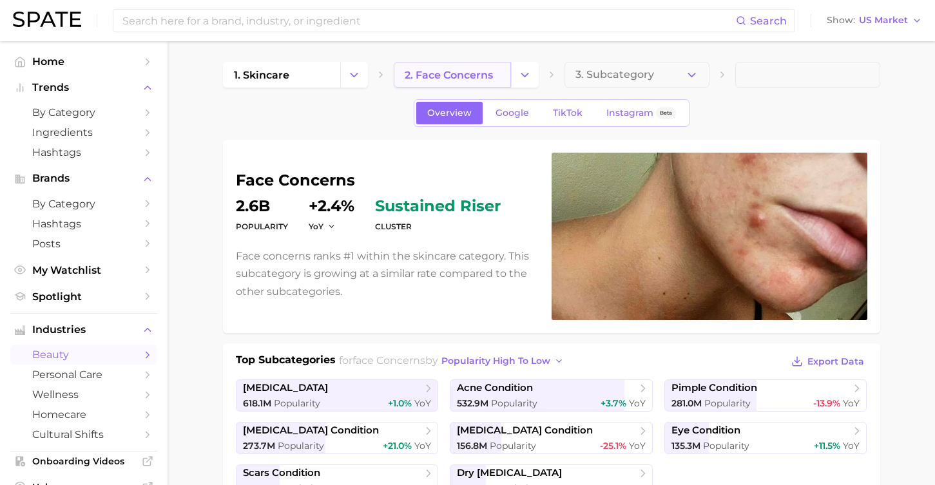
click at [490, 83] on link "2. face concerns" at bounding box center [452, 75] width 117 height 26
click at [527, 73] on polyline "Change Category" at bounding box center [524, 74] width 7 height 3
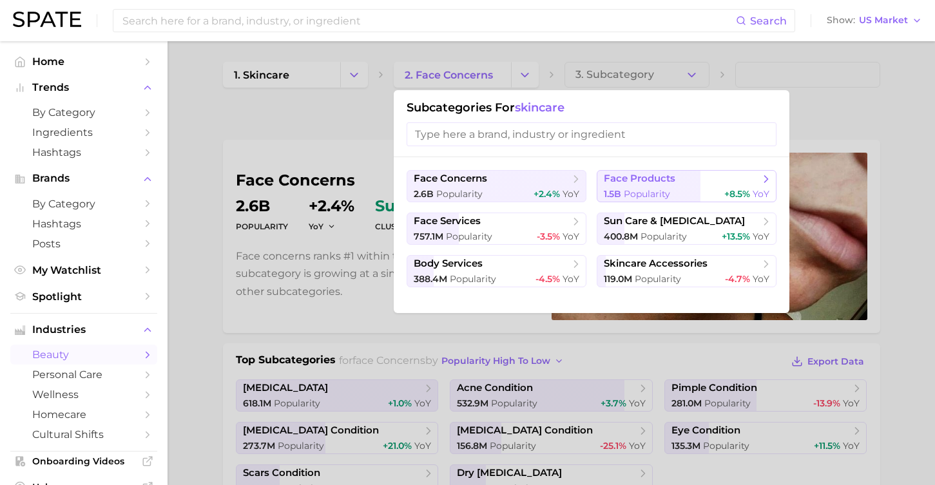
click at [630, 184] on span "face products" at bounding box center [640, 179] width 72 height 12
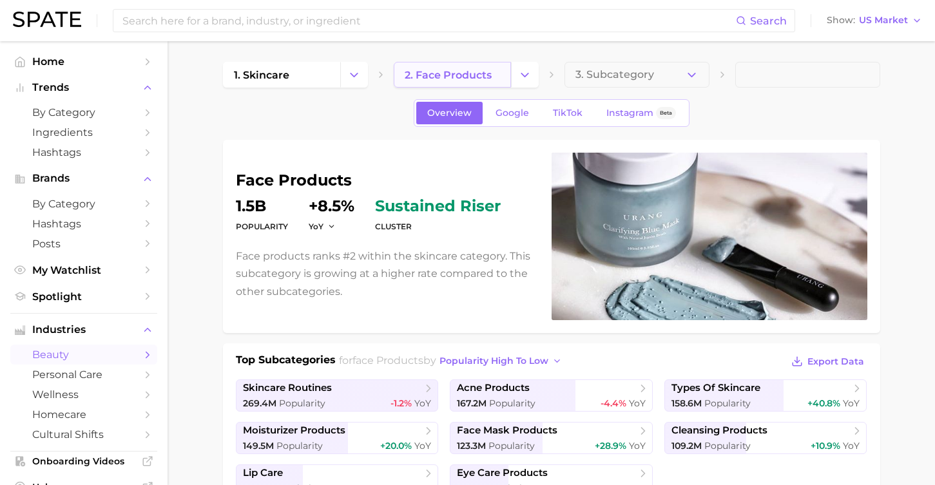
click at [506, 84] on link "2. face products" at bounding box center [452, 75] width 117 height 26
click at [525, 75] on polyline "Change Category" at bounding box center [524, 74] width 7 height 3
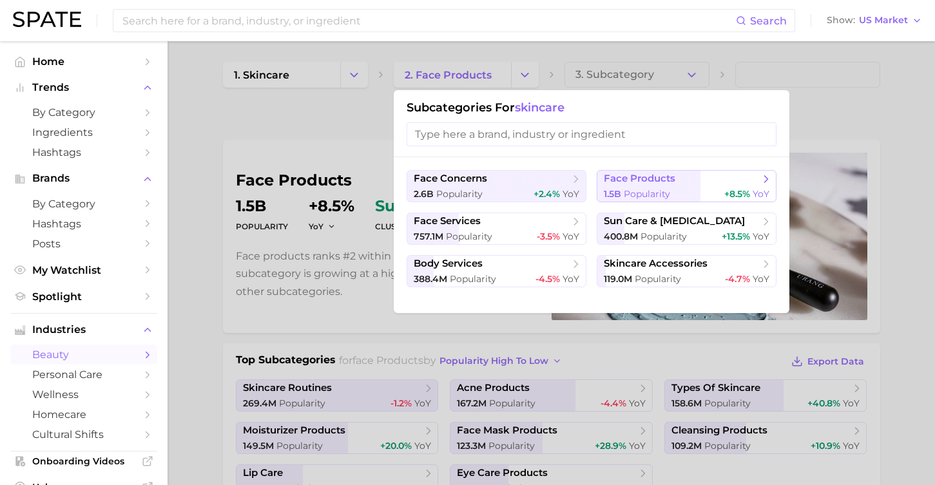
click at [624, 190] on span "Popularity" at bounding box center [647, 194] width 46 height 12
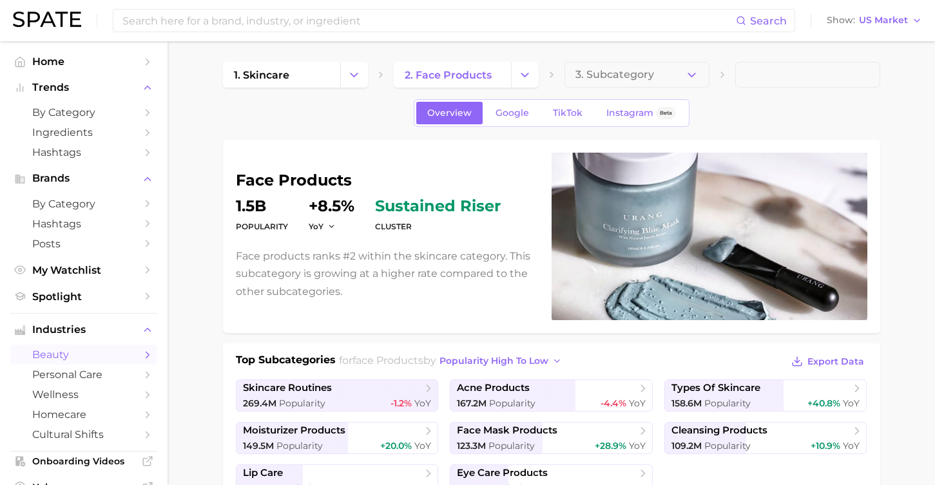
click at [622, 85] on button "3. Subcategory" at bounding box center [636, 75] width 145 height 26
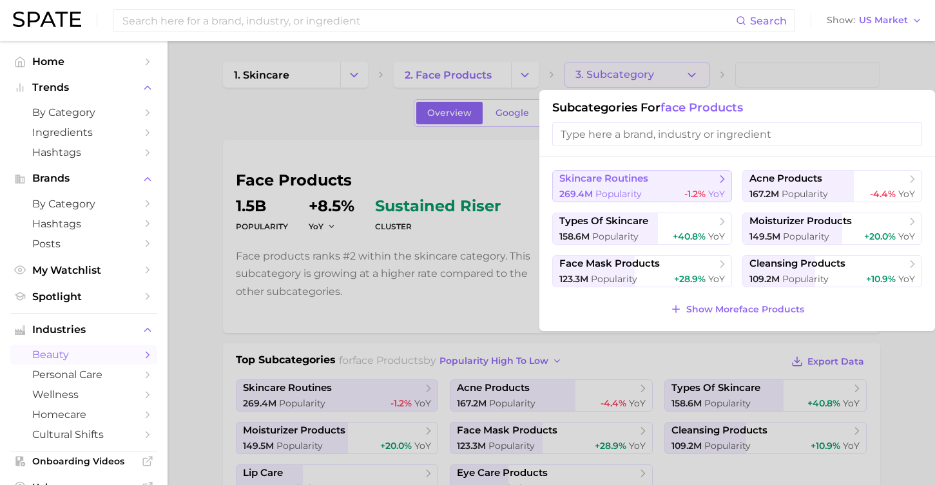
click at [641, 180] on span "skincare routines" at bounding box center [603, 179] width 89 height 12
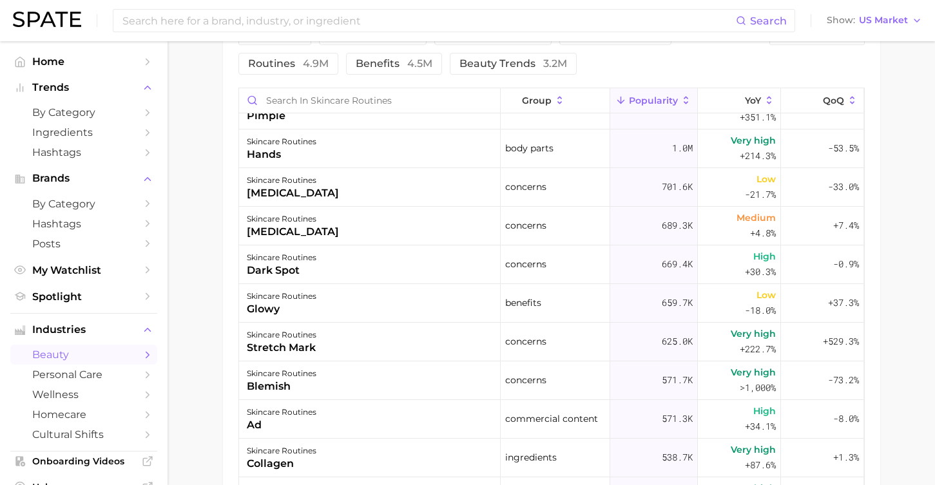
scroll to position [529, 0]
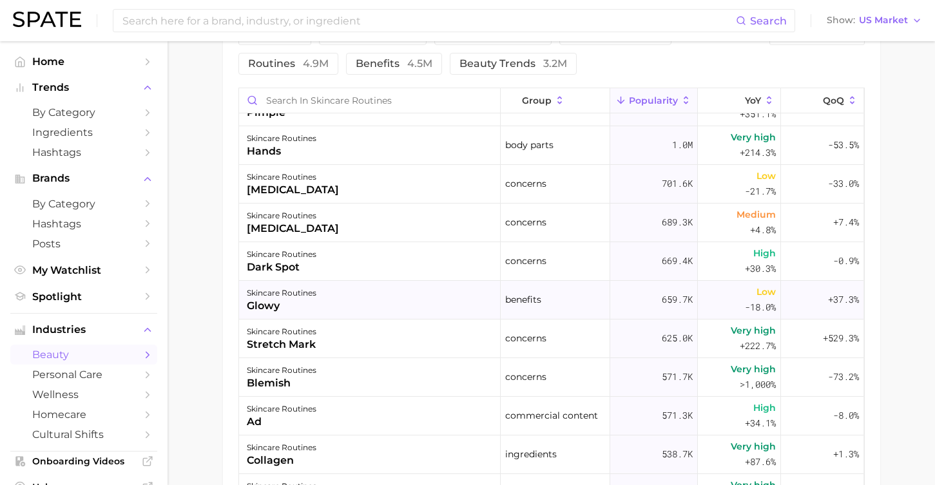
click at [361, 285] on div "skincare routines glowy" at bounding box center [370, 300] width 262 height 39
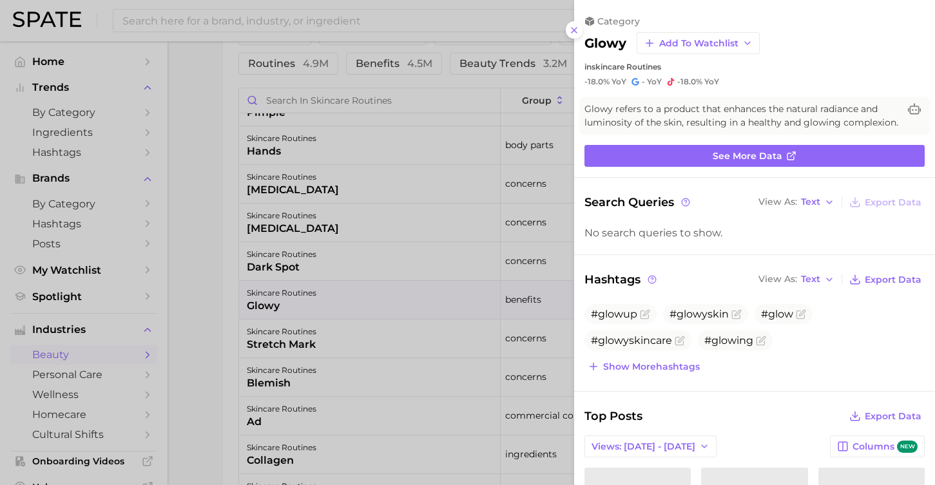
click at [363, 353] on div at bounding box center [467, 242] width 935 height 485
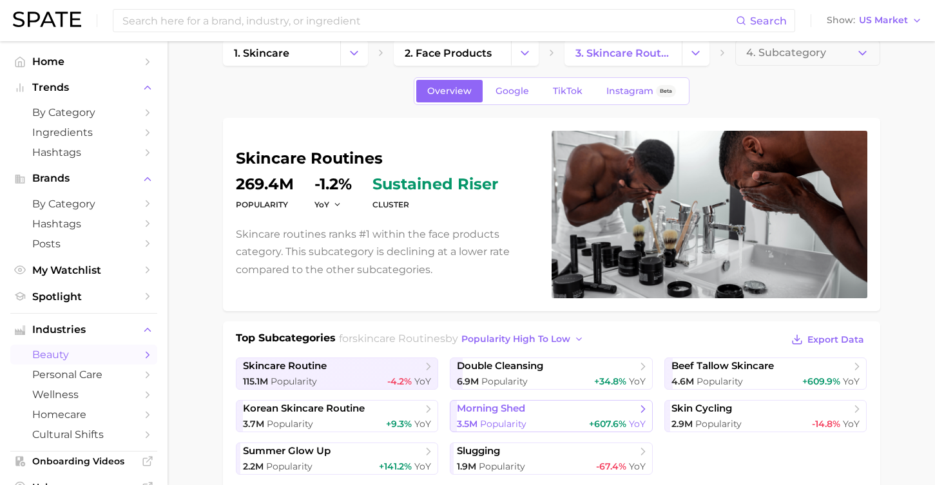
scroll to position [0, 0]
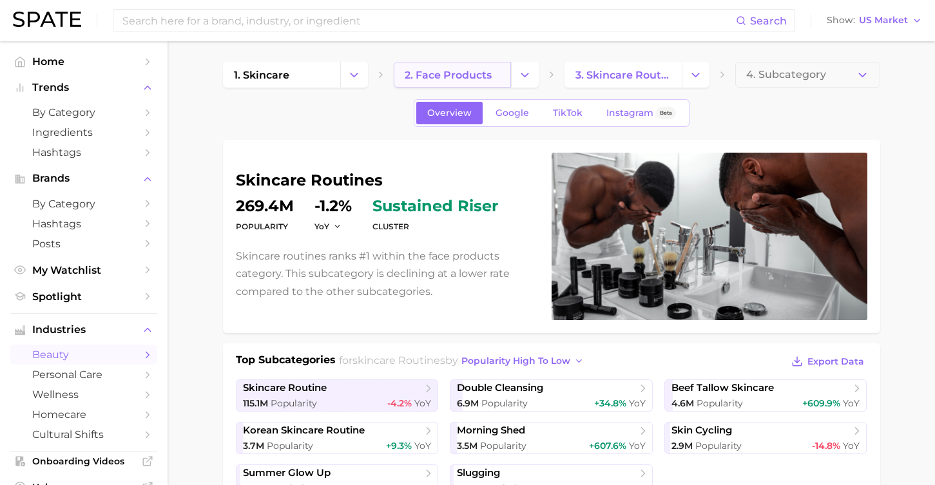
click at [486, 75] on span "2. face products" at bounding box center [448, 75] width 87 height 12
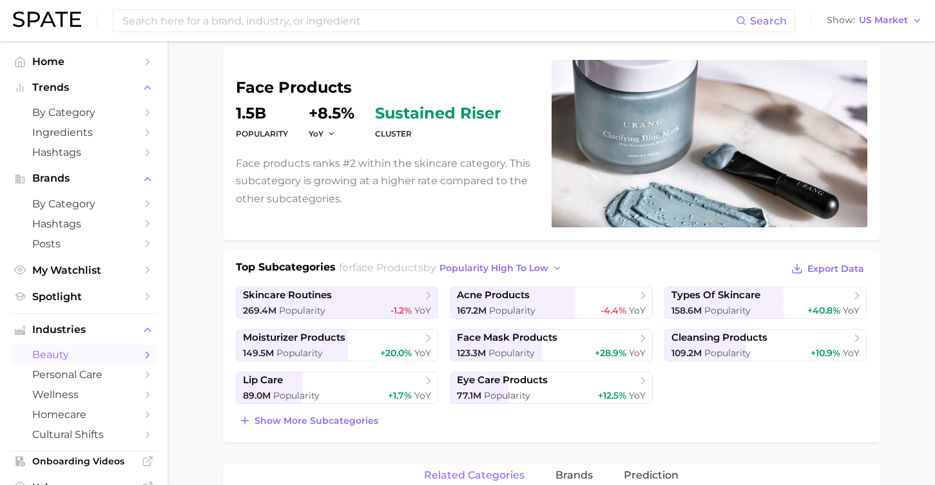
scroll to position [93, 0]
click at [389, 334] on span "moisturizer products" at bounding box center [332, 337] width 179 height 13
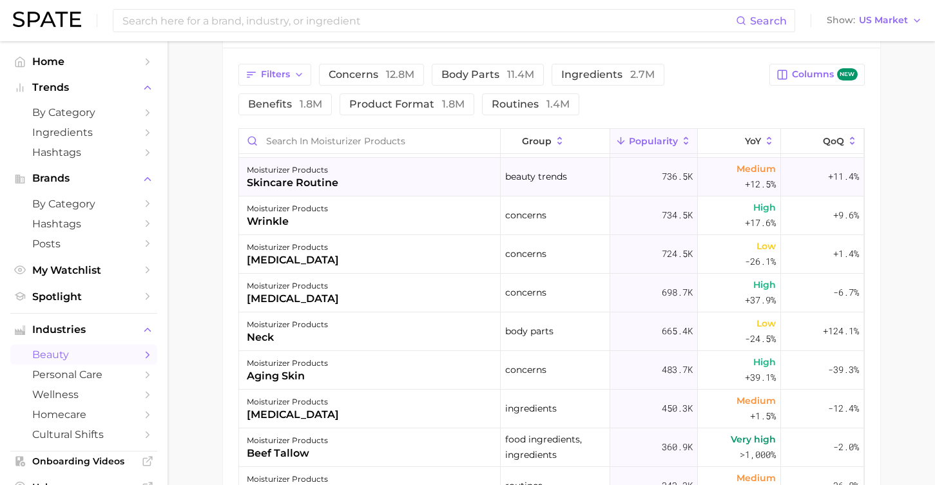
scroll to position [268, 0]
click at [399, 379] on div "moisturizer products aging skin" at bounding box center [370, 370] width 262 height 39
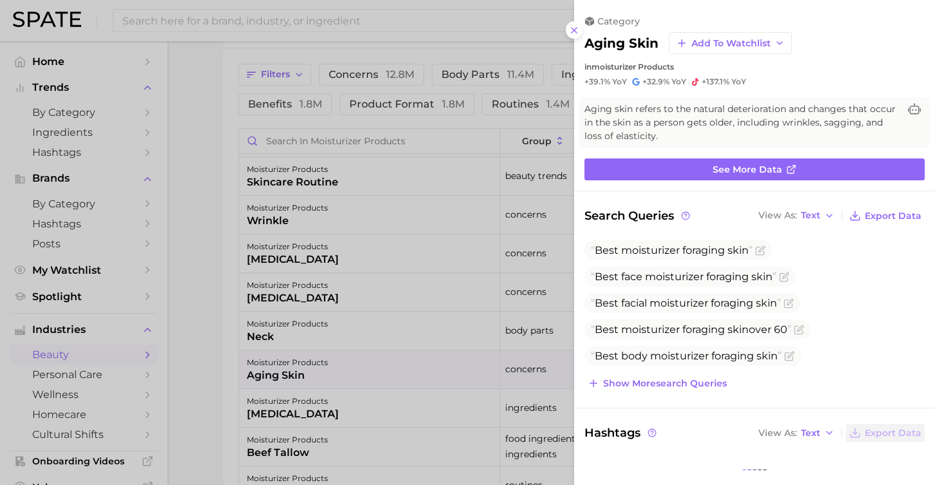
click at [677, 182] on div "category aging skin Add to Watchlist in moisturizer products +39.1% YoY +32.9% …" at bounding box center [754, 406] width 361 height 813
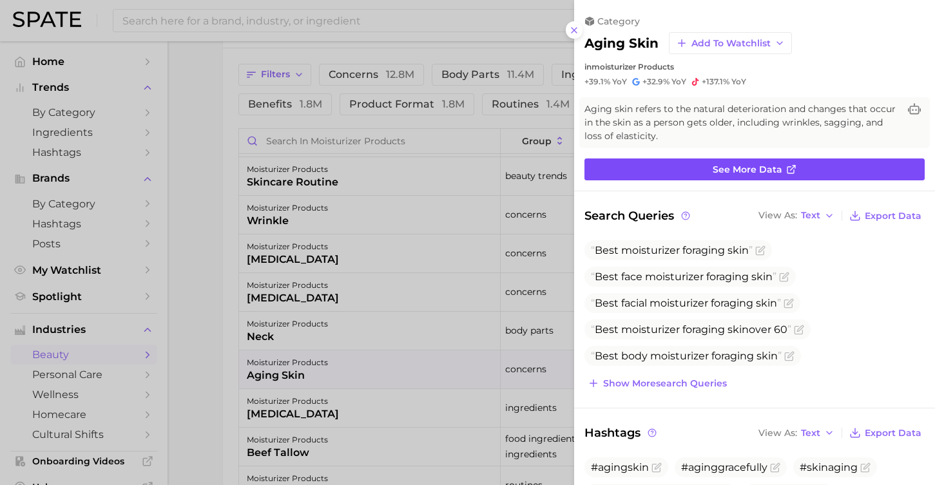
click at [670, 176] on link "See more data" at bounding box center [754, 170] width 340 height 22
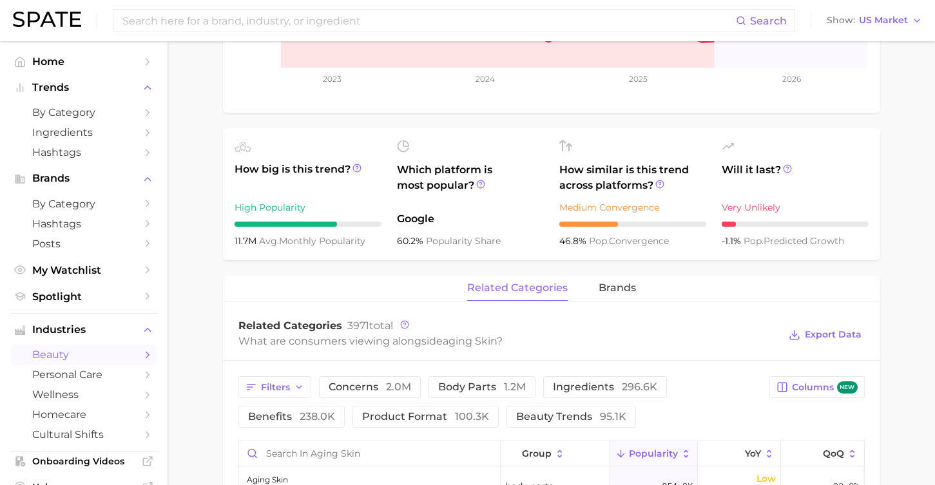
scroll to position [449, 0]
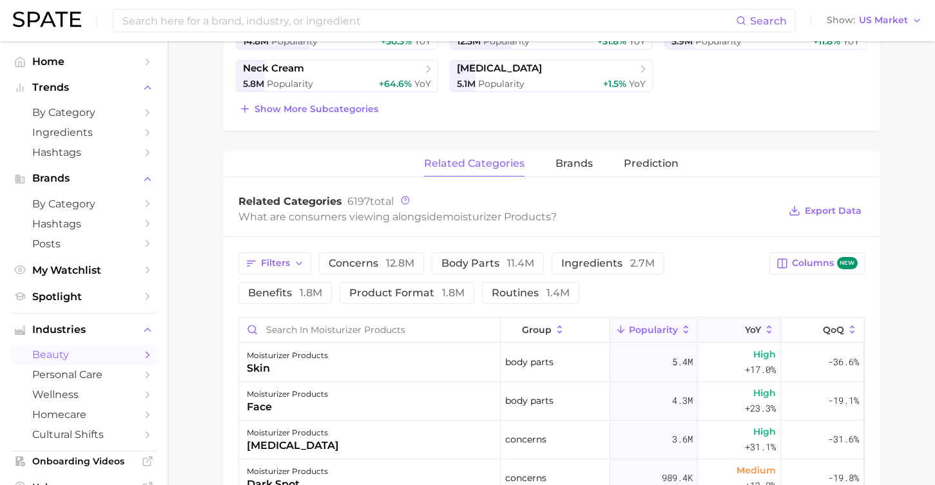
click at [755, 330] on span "YoY" at bounding box center [753, 330] width 16 height 10
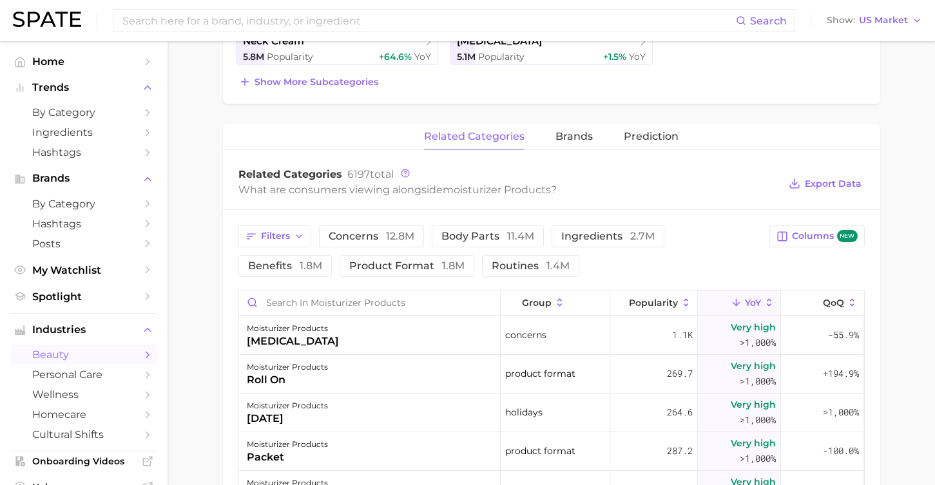
click at [751, 302] on span "YoY" at bounding box center [753, 303] width 16 height 10
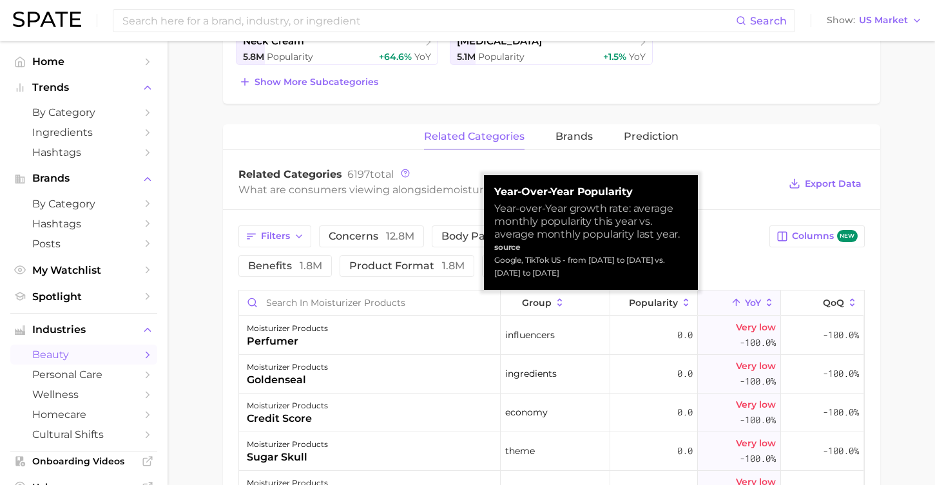
click at [751, 302] on span "YoY" at bounding box center [753, 303] width 16 height 10
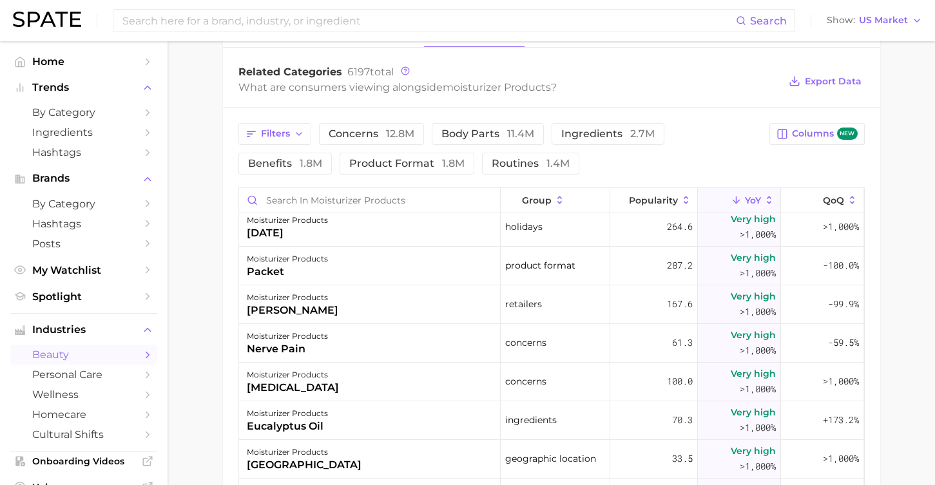
scroll to position [87, 0]
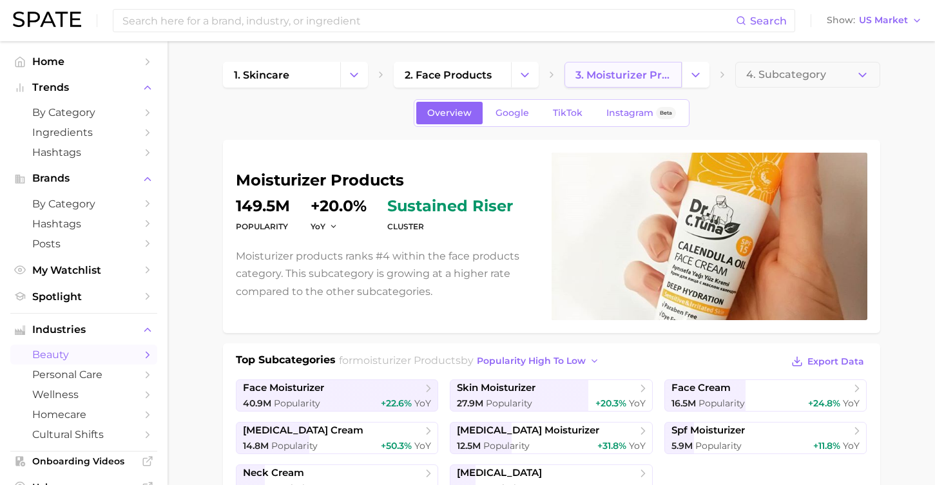
click at [613, 76] on span "3. moisturizer products" at bounding box center [622, 75] width 95 height 12
click at [690, 77] on icon "Change Category" at bounding box center [696, 75] width 14 height 14
click at [690, 80] on icon "Change Category" at bounding box center [696, 75] width 14 height 14
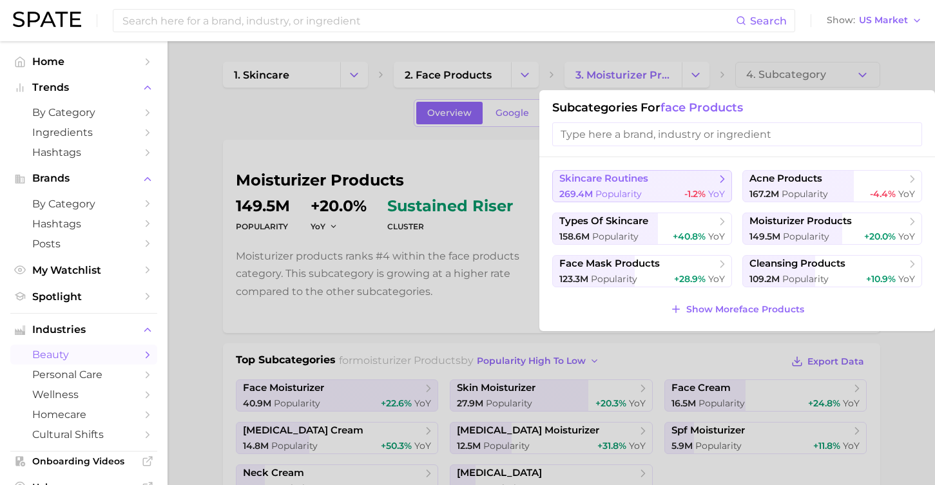
click at [619, 197] on span "Popularity" at bounding box center [618, 194] width 46 height 12
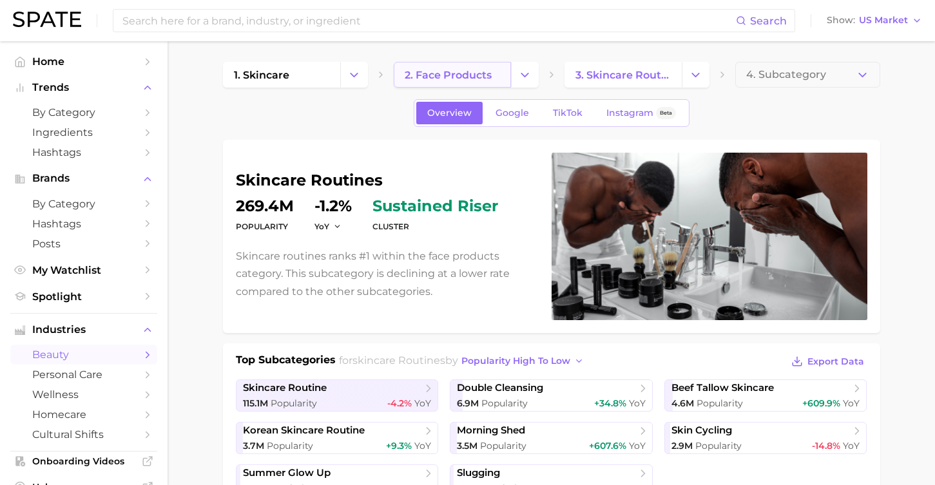
click at [488, 80] on span "2. face products" at bounding box center [448, 75] width 87 height 12
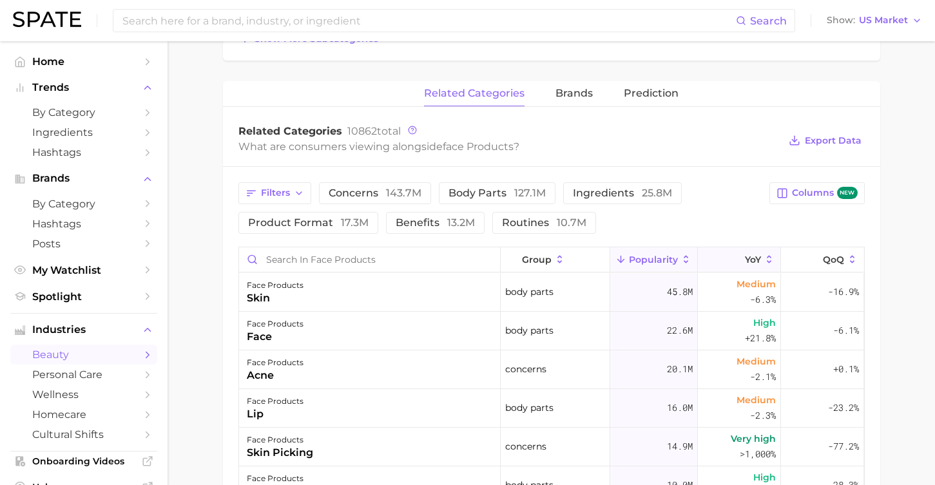
click at [741, 251] on button "YoY" at bounding box center [739, 259] width 83 height 25
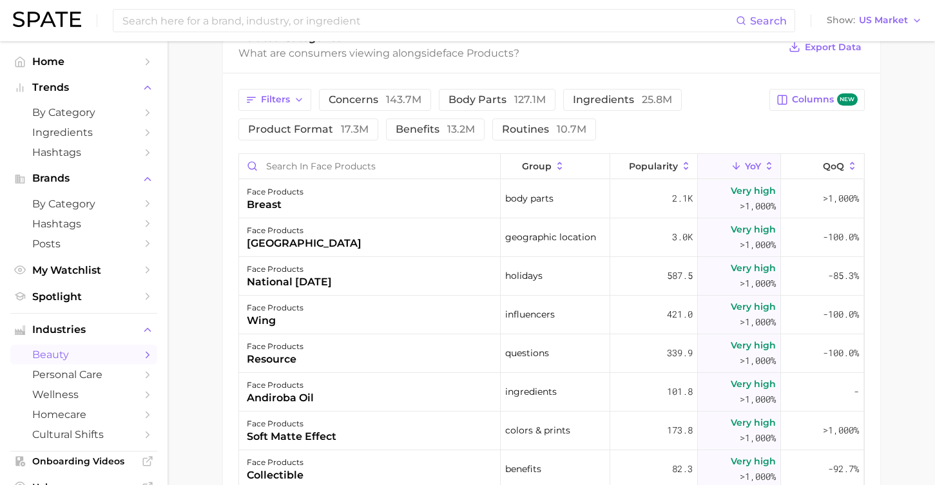
click at [743, 163] on button "YoY" at bounding box center [739, 166] width 83 height 25
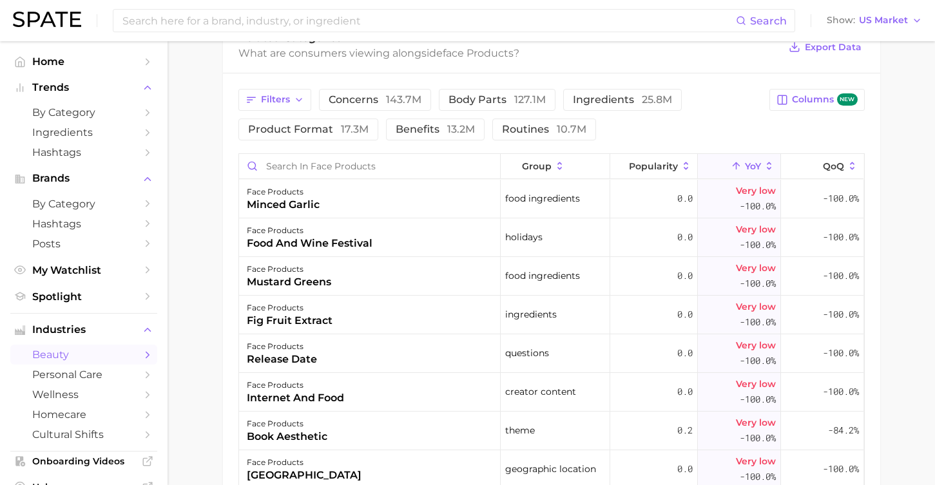
click at [760, 168] on span "YoY" at bounding box center [753, 166] width 16 height 10
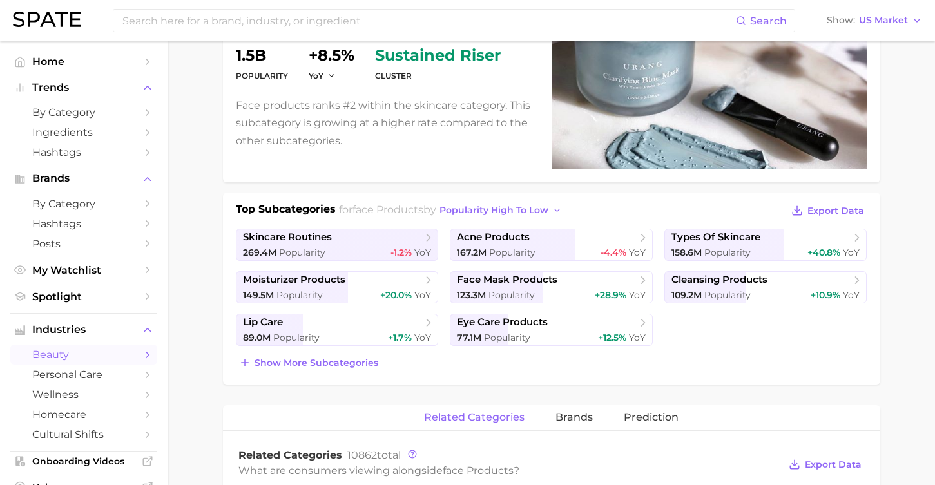
scroll to position [107, 0]
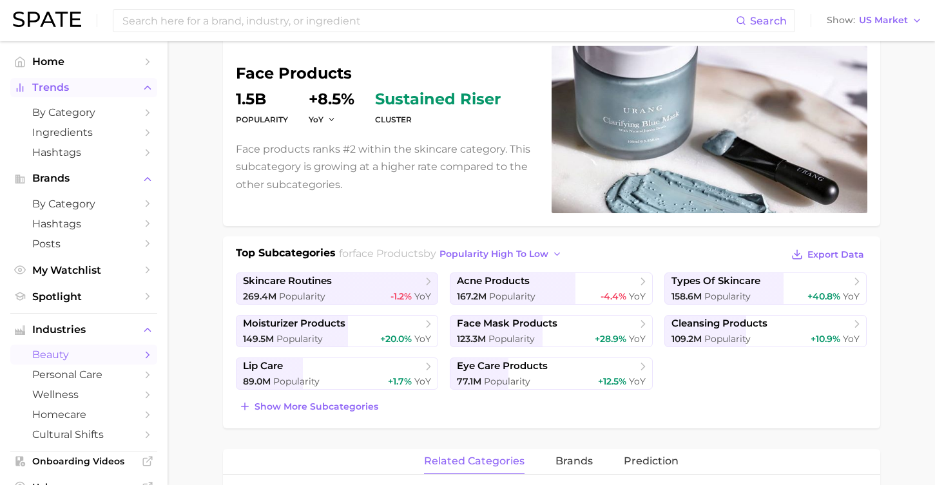
click at [54, 91] on span "Trends" at bounding box center [83, 88] width 103 height 12
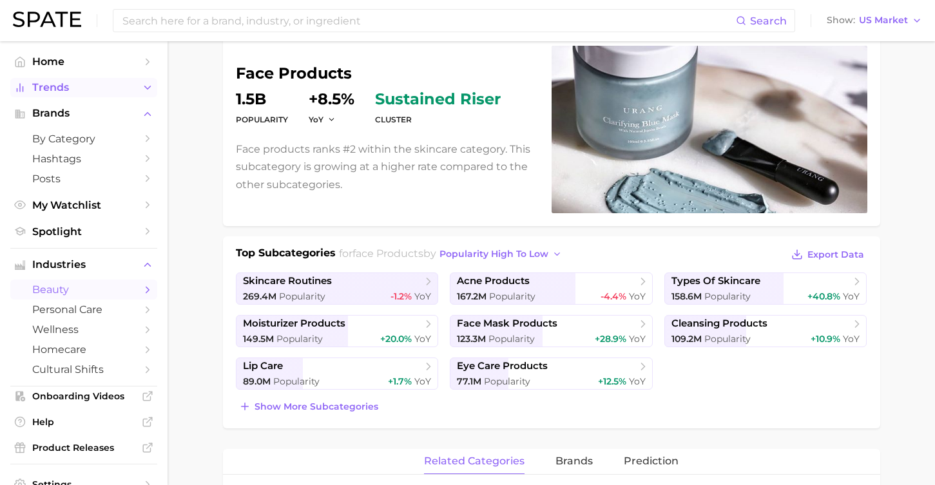
click at [59, 92] on span "Trends" at bounding box center [83, 88] width 103 height 12
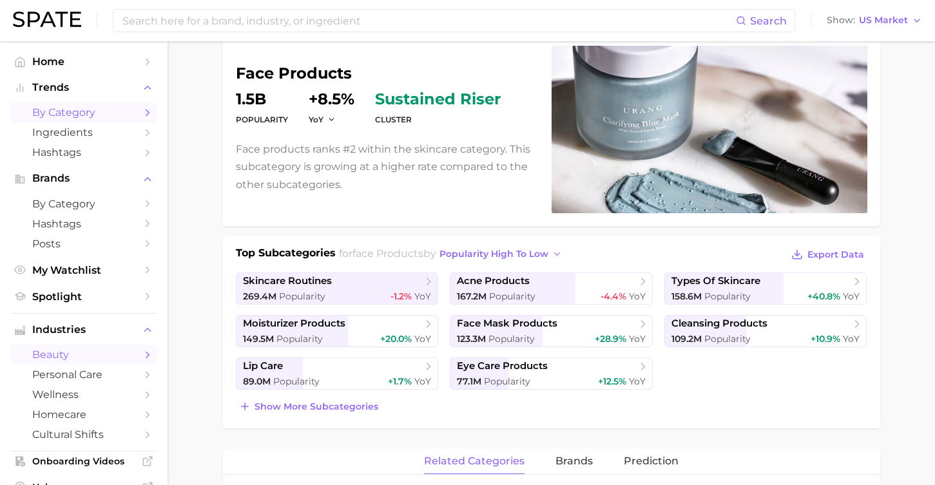
click at [75, 115] on span "by Category" at bounding box center [83, 112] width 103 height 12
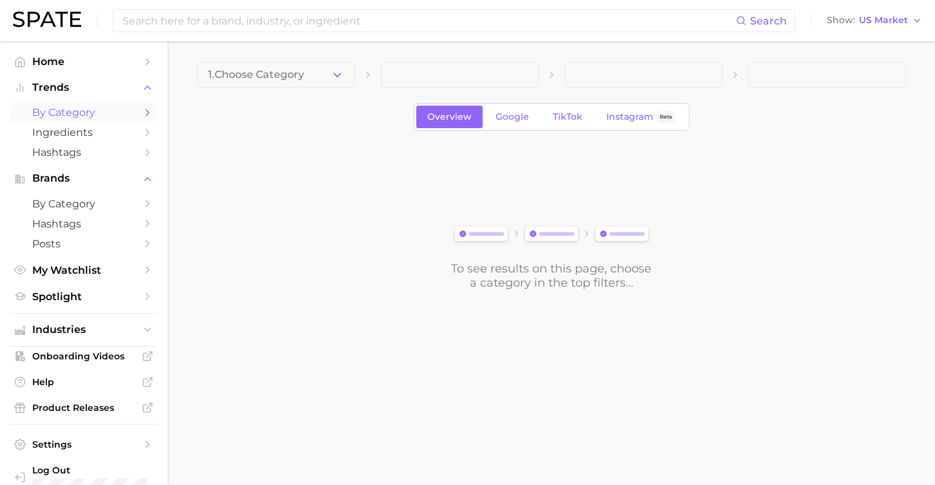
click at [293, 58] on main "1. Choose Category Overview Google TikTok Instagram Beta To see results on this…" at bounding box center [551, 197] width 767 height 313
click at [293, 73] on span "1. Choose Category" at bounding box center [256, 75] width 96 height 12
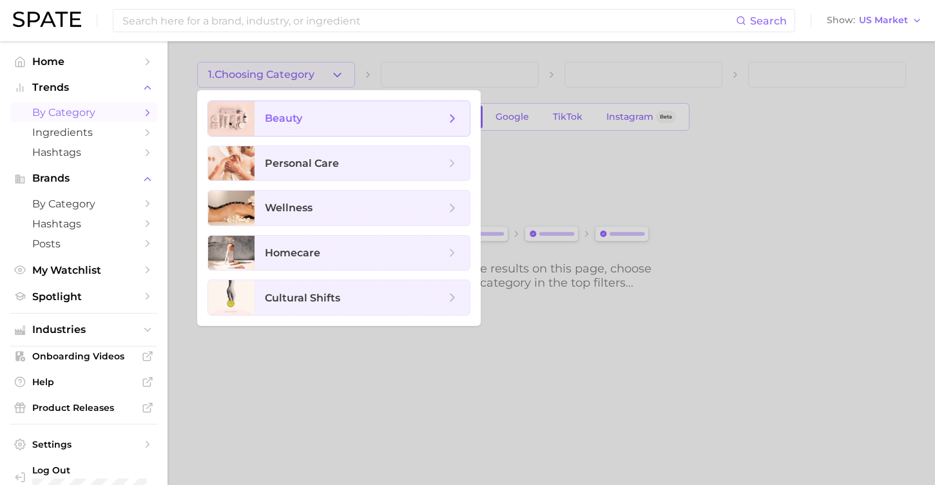
click at [318, 119] on span "beauty" at bounding box center [355, 118] width 180 height 14
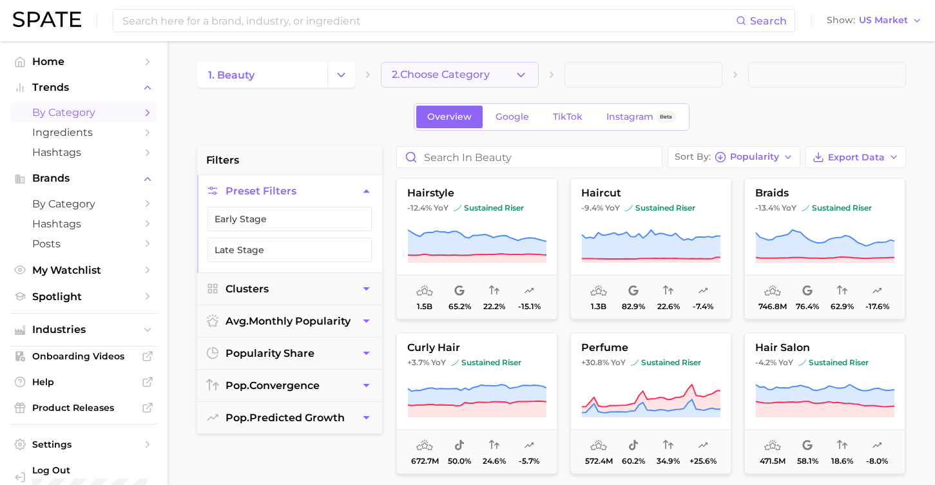
click at [414, 82] on button "2. Choose Category" at bounding box center [460, 75] width 158 height 26
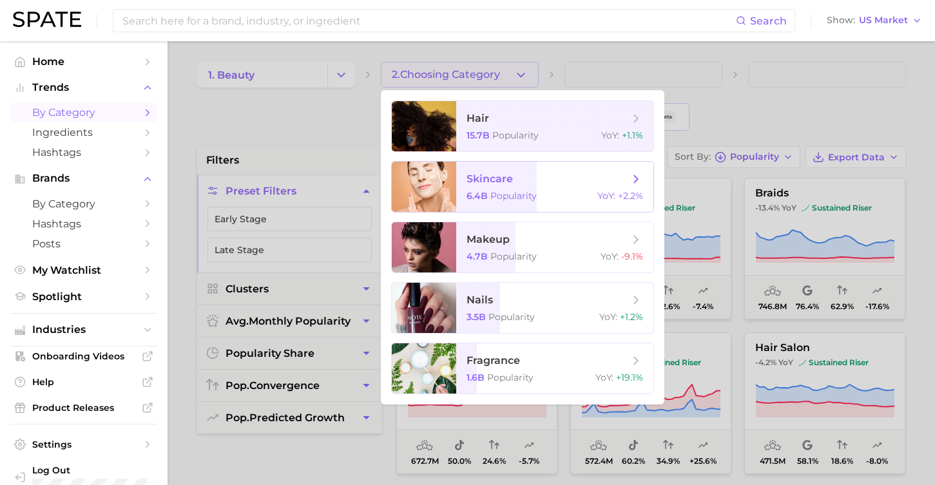
click at [454, 178] on div at bounding box center [424, 187] width 64 height 50
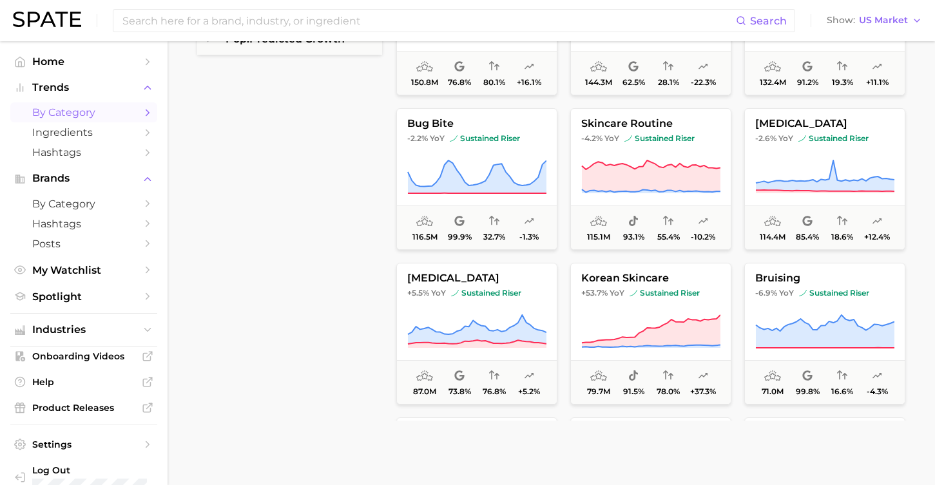
scroll to position [380, 0]
click at [486, 320] on icon at bounding box center [476, 331] width 139 height 36
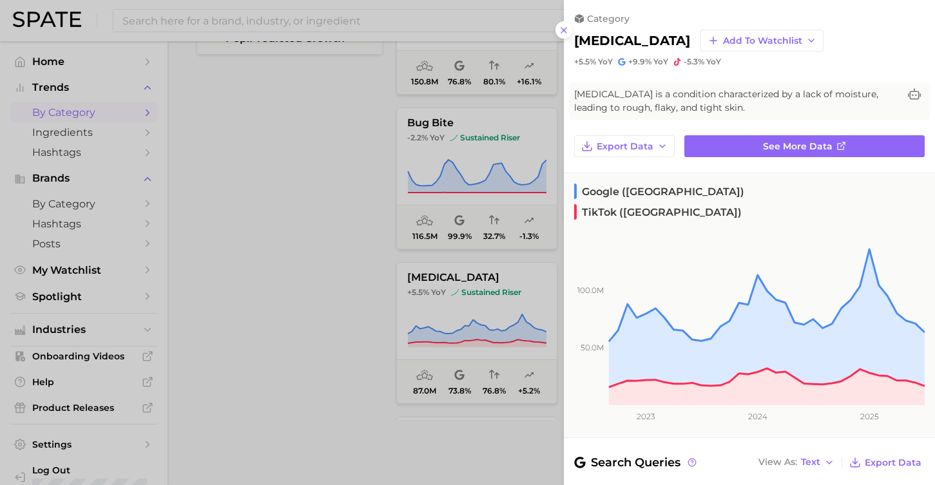
click at [307, 249] on div at bounding box center [467, 242] width 935 height 485
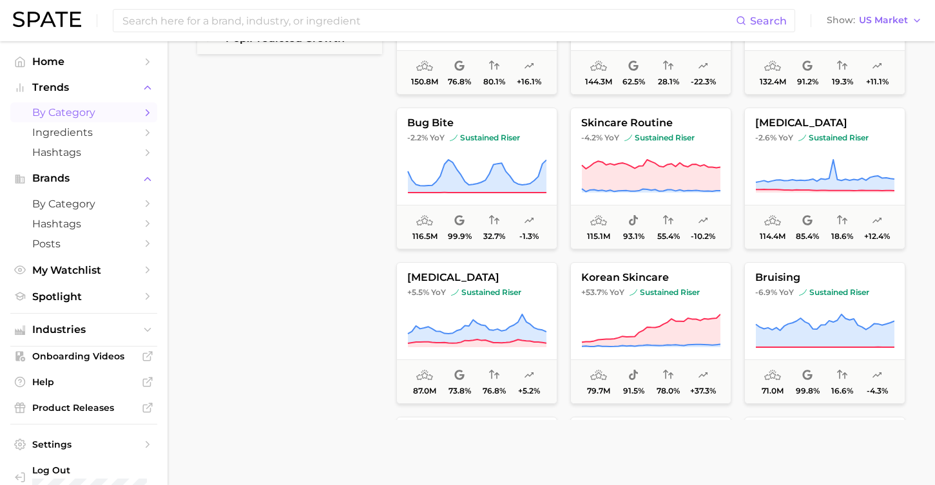
scroll to position [0, 0]
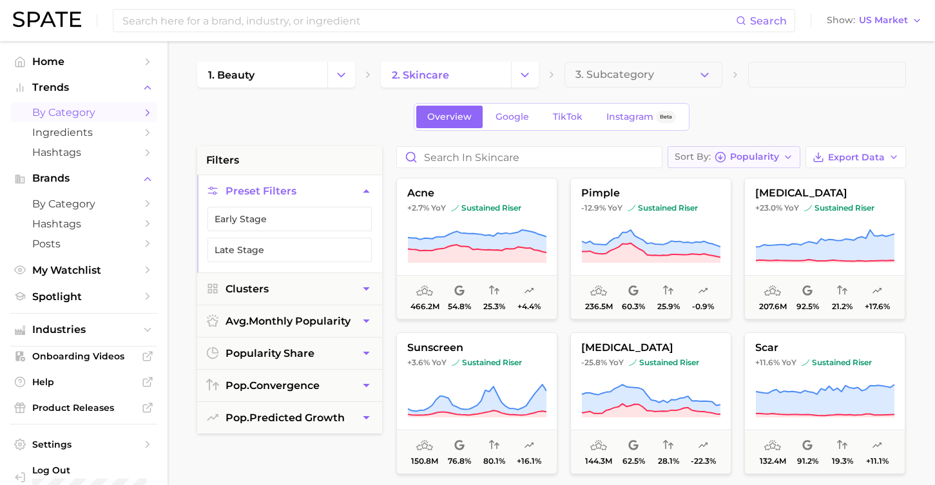
click at [770, 153] on span "Popularity" at bounding box center [754, 156] width 49 height 7
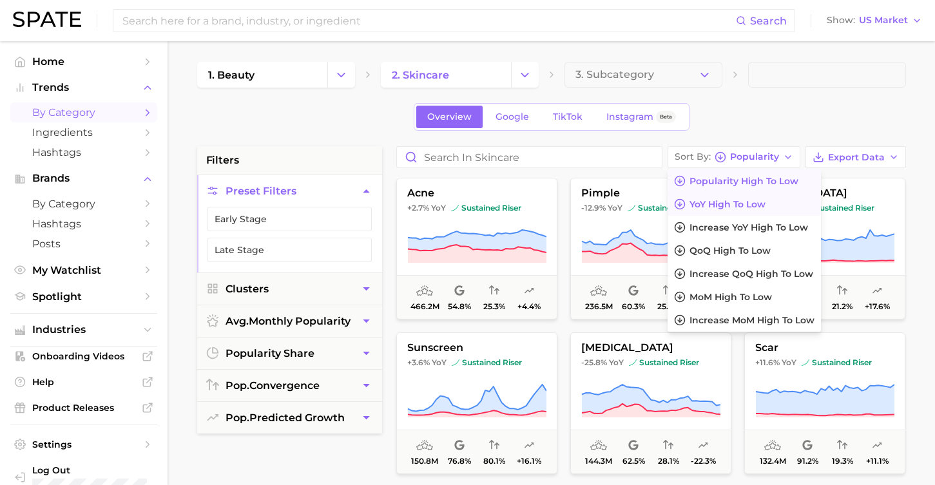
click at [759, 212] on button "YoY high to low" at bounding box center [744, 204] width 153 height 23
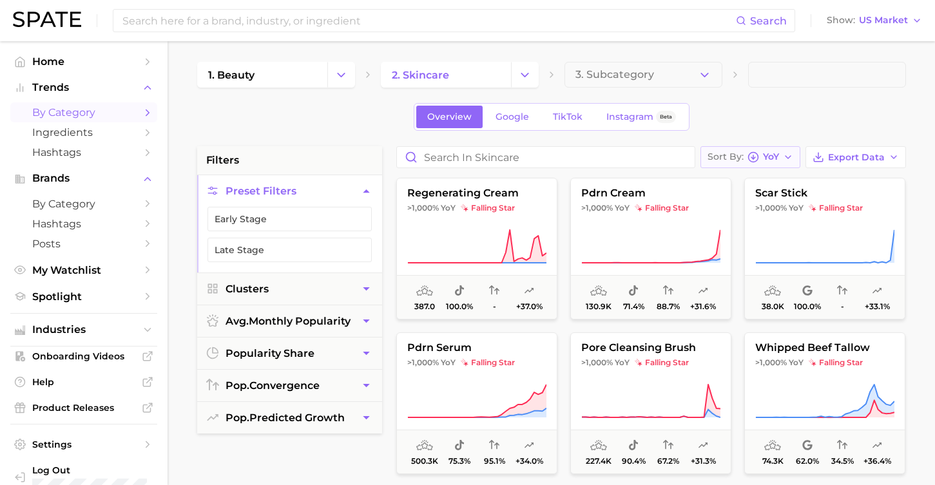
click at [740, 167] on button "Sort By YoY" at bounding box center [750, 157] width 100 height 22
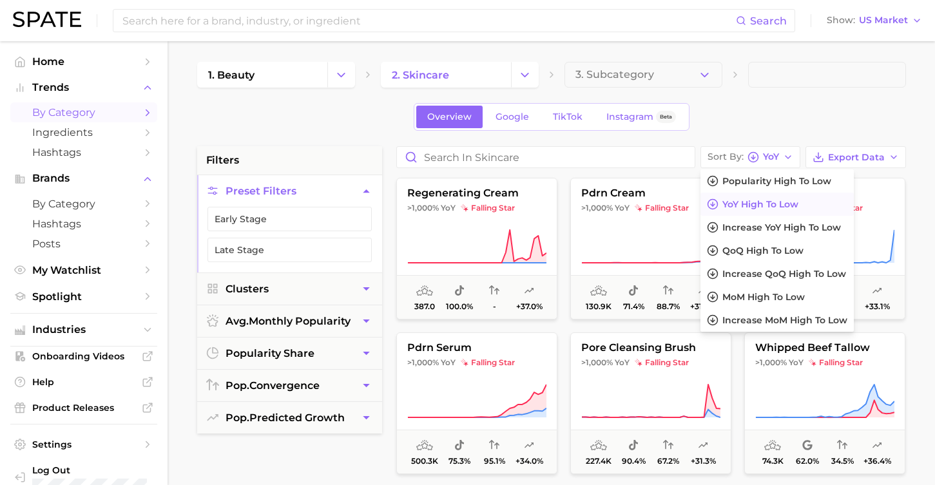
click at [752, 209] on span "YoY high to low" at bounding box center [760, 204] width 76 height 11
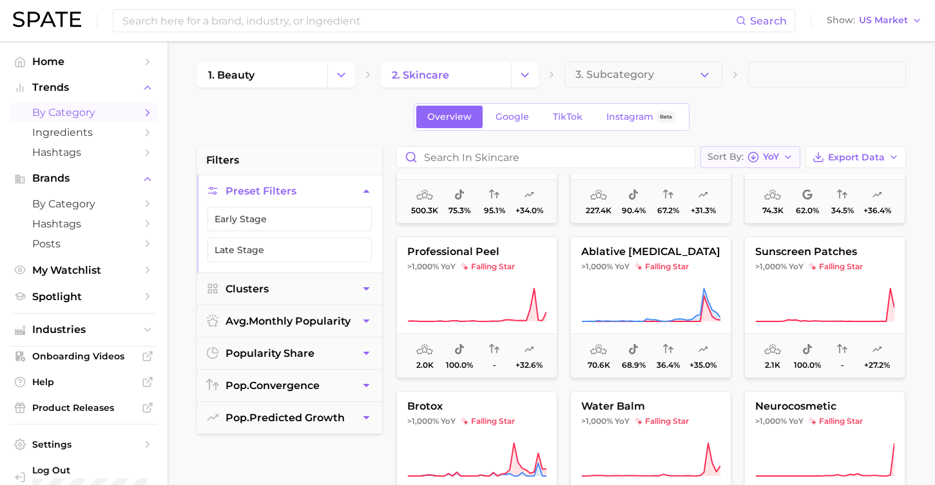
scroll to position [194, 0]
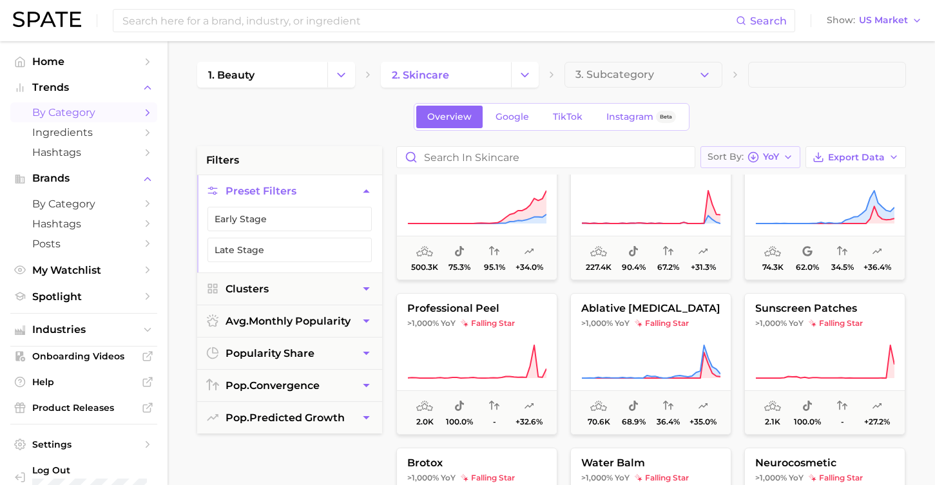
click at [756, 167] on button "Sort By YoY" at bounding box center [750, 157] width 100 height 22
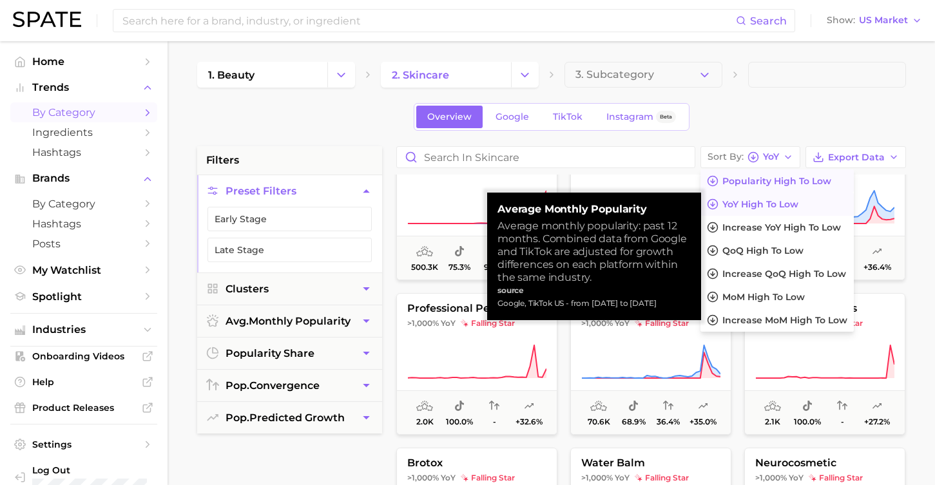
click at [759, 186] on span "Popularity high to low" at bounding box center [776, 181] width 109 height 11
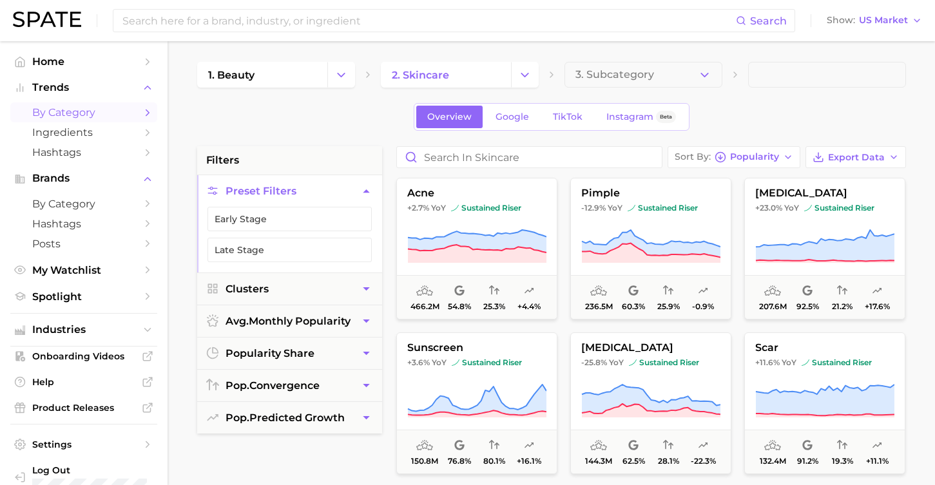
click at [759, 169] on div "Sort By Popularity Export Data acne +2.7% YoY sustained riser 466.2m 54.8% 25.3…" at bounding box center [651, 472] width 523 height 653
click at [759, 163] on button "Sort By Popularity" at bounding box center [734, 157] width 133 height 22
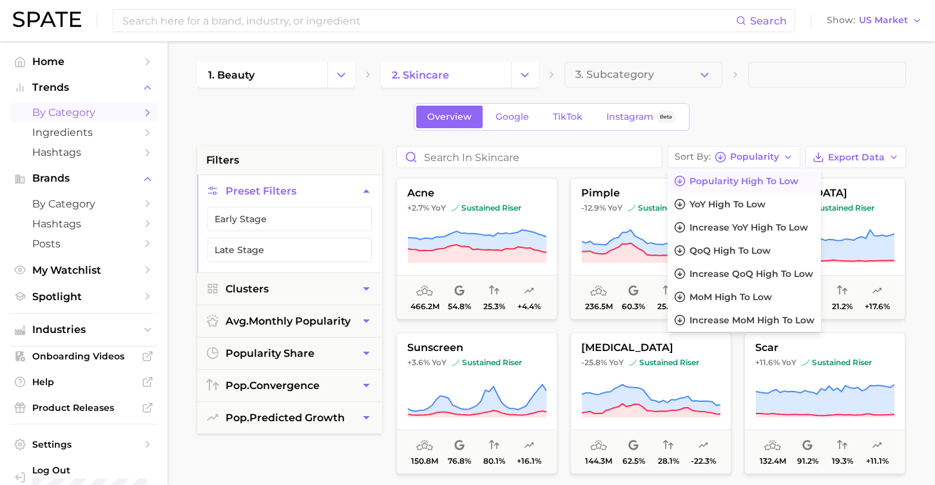
click at [787, 108] on div "Overview Google TikTok Instagram Beta" at bounding box center [551, 117] width 709 height 28
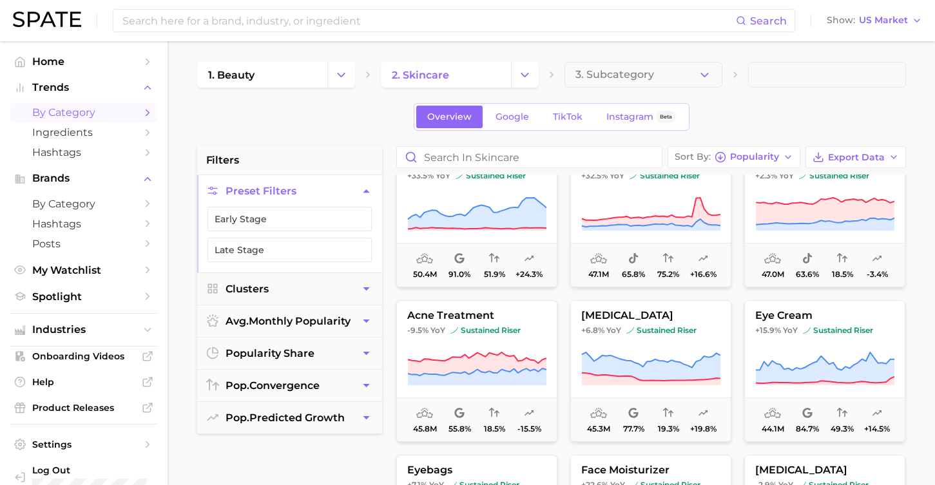
scroll to position [970, 0]
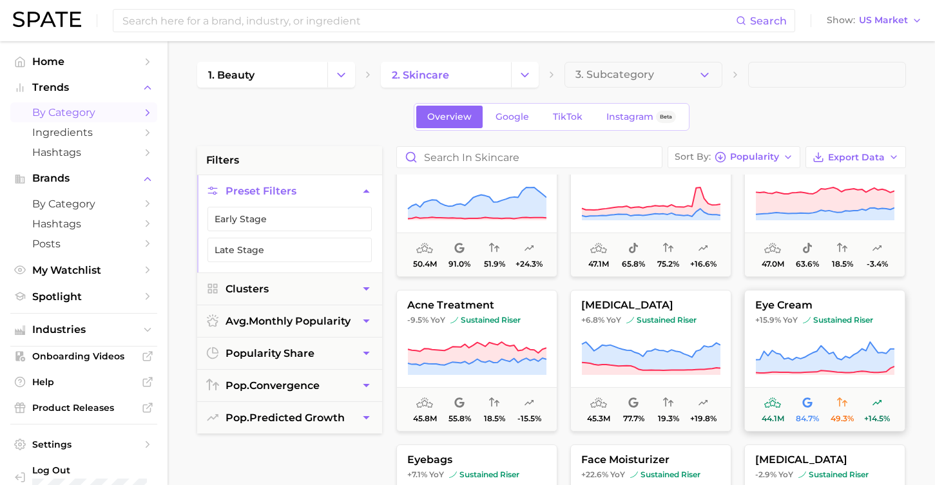
click at [798, 325] on button "eye cream +15.9% YoY sustained riser 44.1m 84.7% 49.3% +14.5%" at bounding box center [824, 361] width 161 height 142
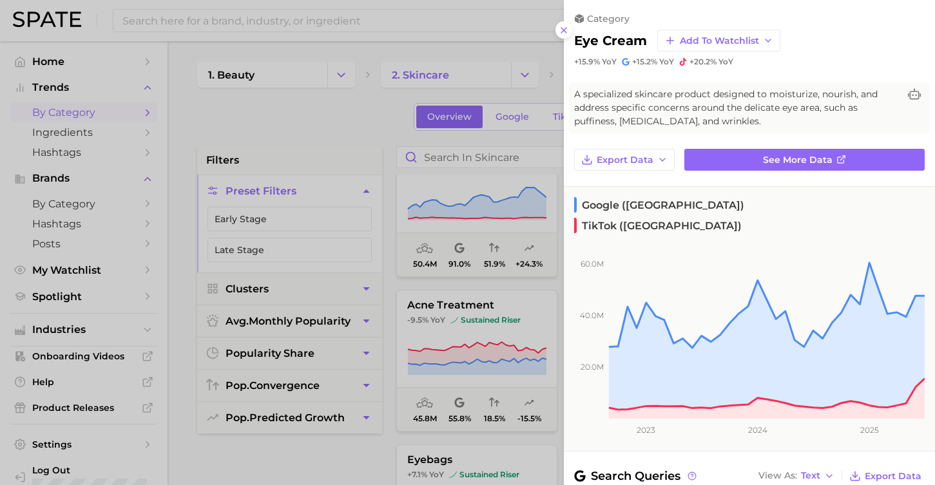
click at [514, 68] on div at bounding box center [467, 242] width 935 height 485
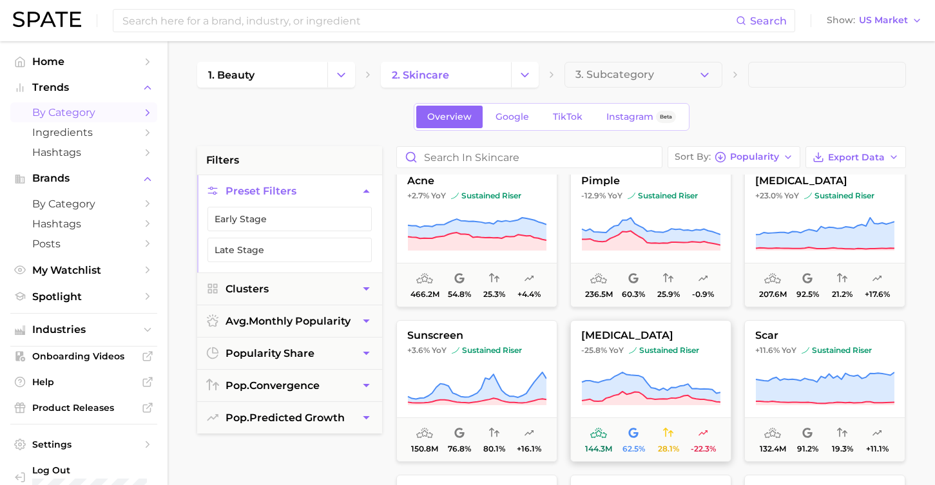
scroll to position [33, 0]
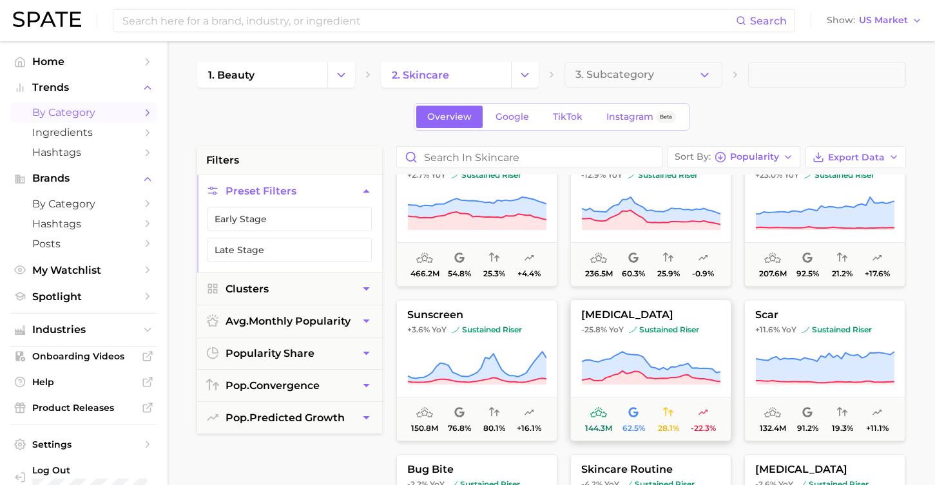
click at [641, 360] on icon at bounding box center [650, 367] width 139 height 30
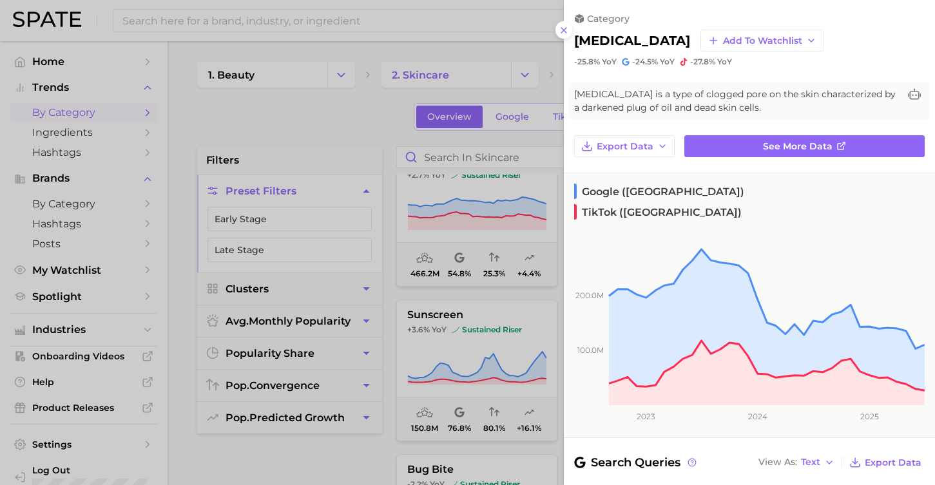
click at [546, 309] on div at bounding box center [467, 242] width 935 height 485
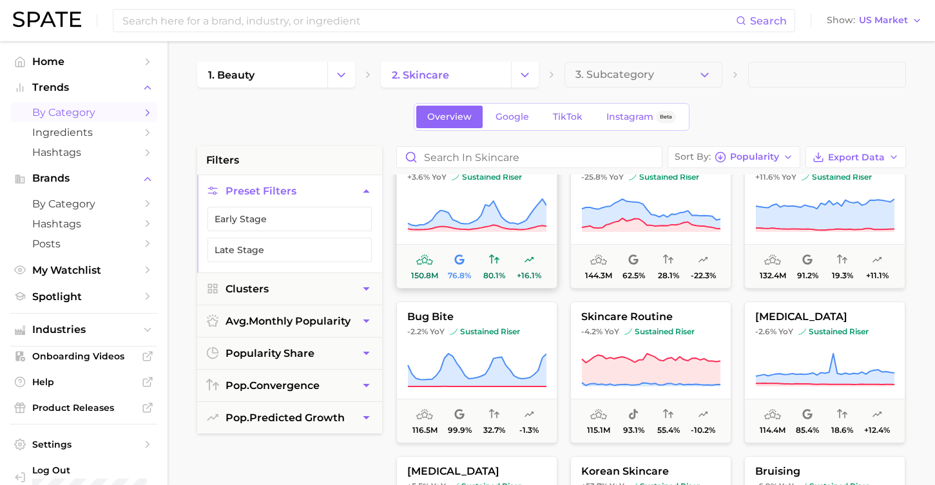
scroll to position [0, 0]
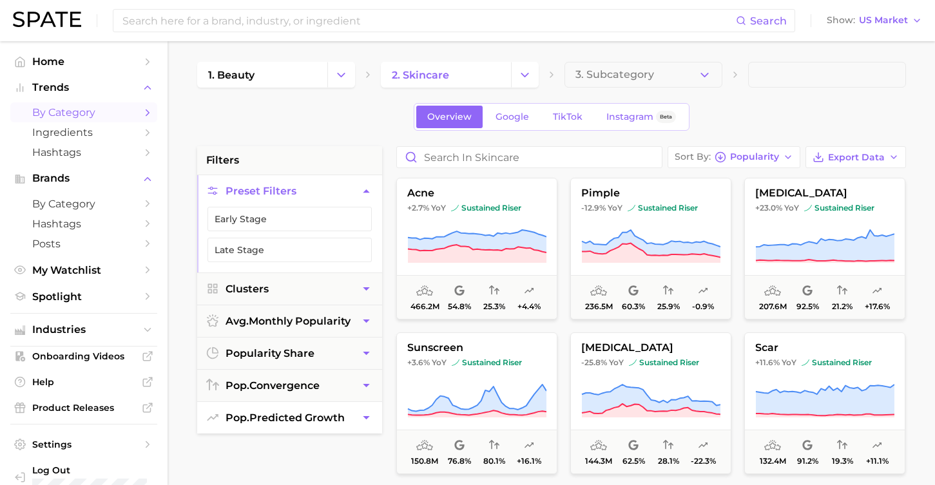
click at [358, 421] on button "pop. predicted growth" at bounding box center [289, 418] width 185 height 32
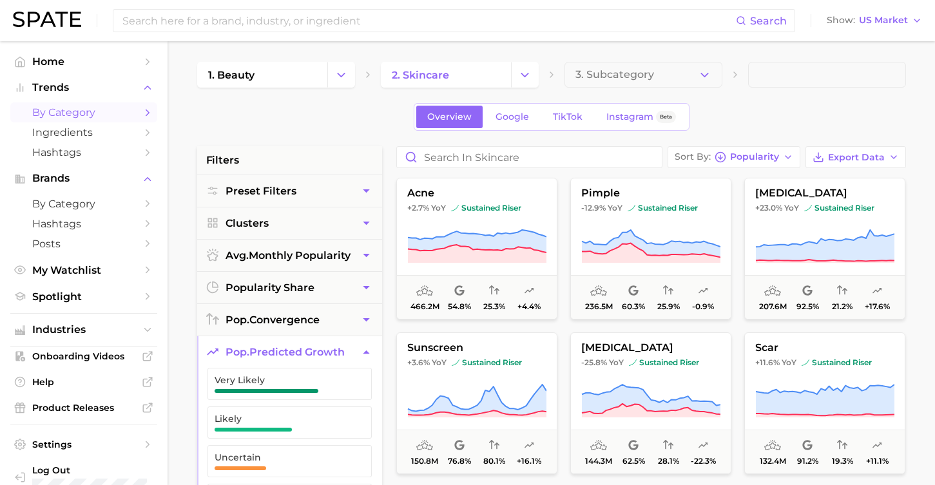
click at [347, 360] on button "pop. predicted growth" at bounding box center [289, 352] width 185 height 32
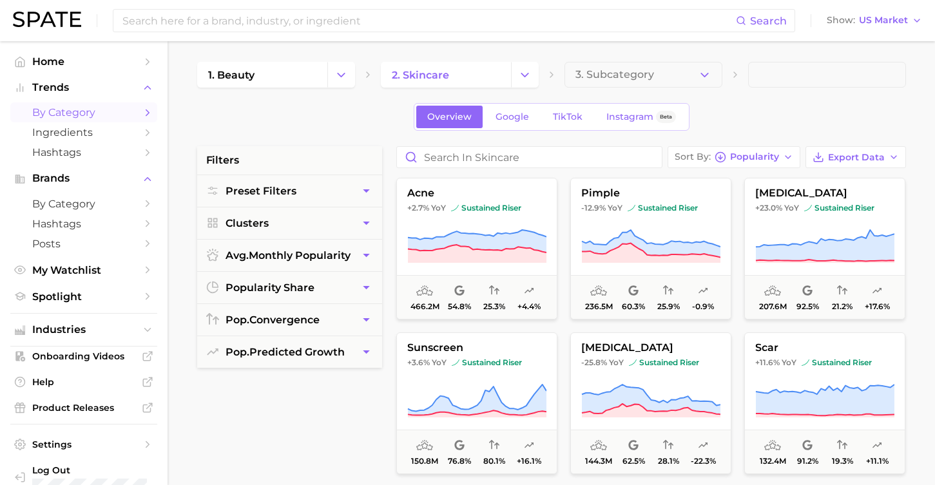
click at [616, 79] on span "3. Subcategory" at bounding box center [614, 75] width 79 height 12
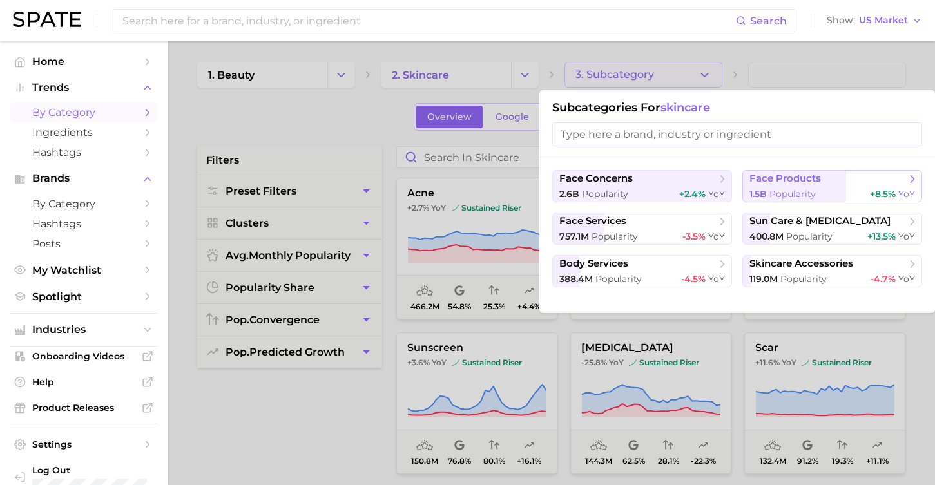
click at [767, 186] on button "face products 1.5b Popularity +8.5% YoY" at bounding box center [832, 186] width 180 height 32
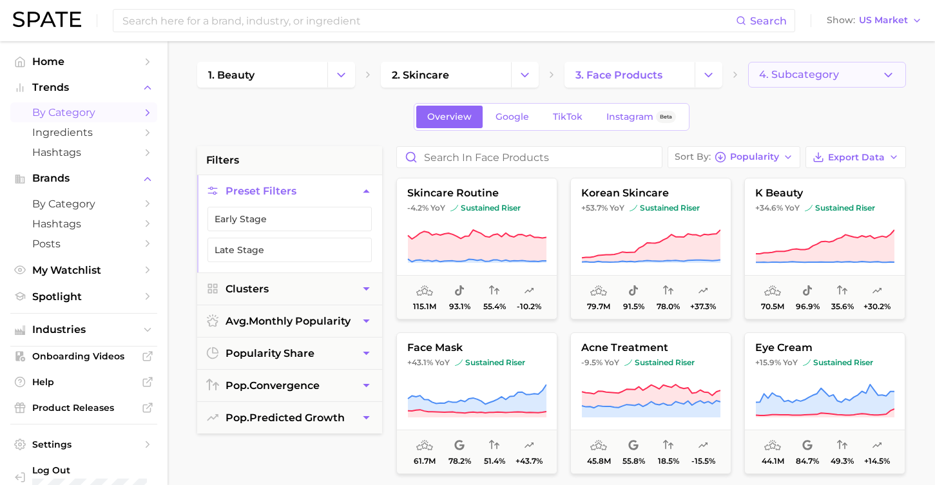
click at [801, 77] on span "4. Subcategory" at bounding box center [799, 75] width 80 height 12
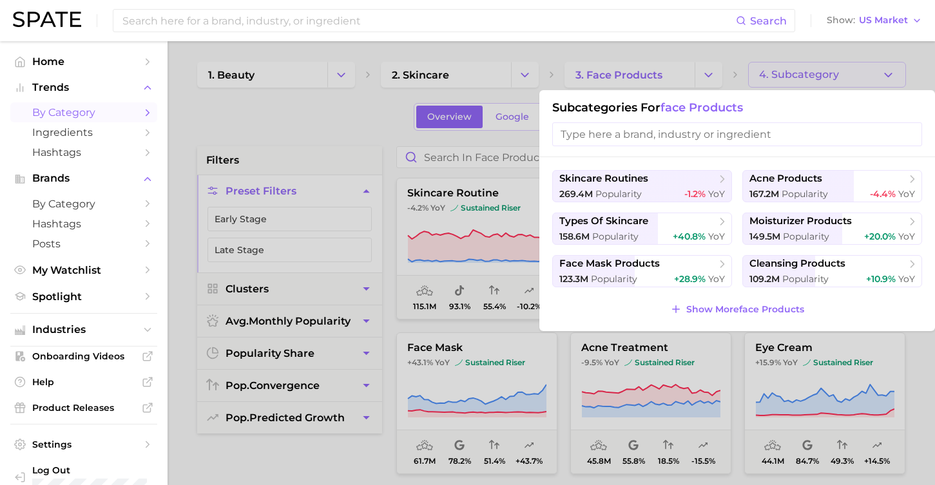
click at [682, 167] on div "skincare routines 269.4m Popularity -1.2% YoY acne products 167.2m Popularity -…" at bounding box center [737, 244] width 396 height 174
click at [682, 180] on span "skincare routines" at bounding box center [637, 179] width 157 height 13
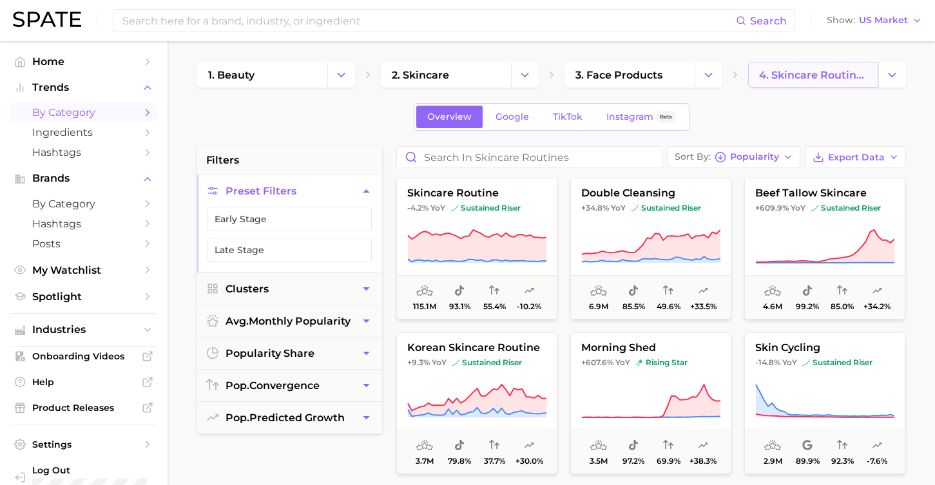
click at [829, 73] on span "4. skincare routines" at bounding box center [813, 75] width 108 height 12
click at [876, 82] on link "4. skincare routines" at bounding box center [813, 75] width 130 height 26
click at [894, 82] on button "Change Category" at bounding box center [892, 75] width 28 height 26
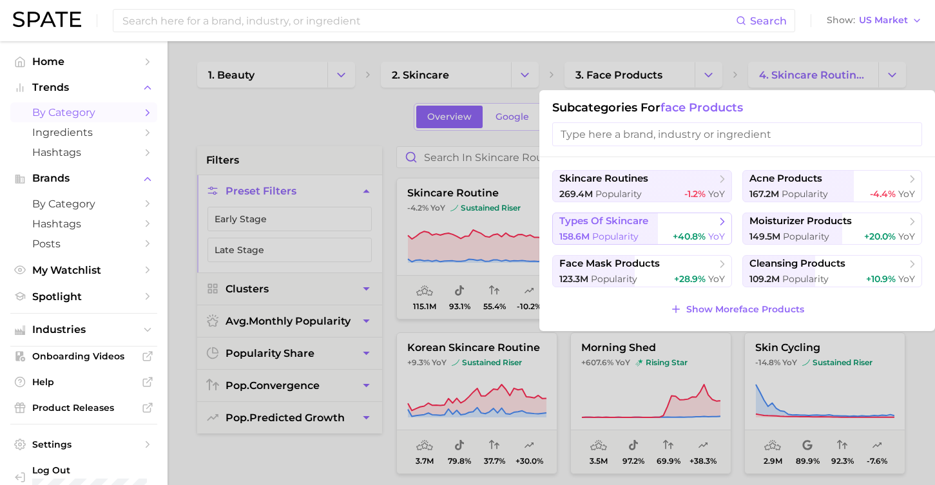
click at [659, 230] on button "types of skincare 158.6m Popularity +40.8% YoY" at bounding box center [642, 229] width 180 height 32
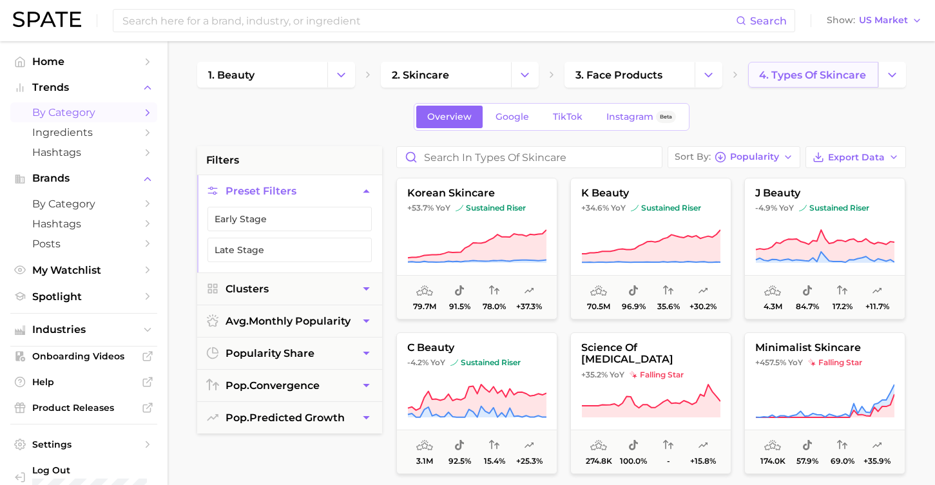
click at [833, 84] on link "4. types of skincare" at bounding box center [813, 75] width 130 height 26
click at [861, 80] on span "4. types of skincare" at bounding box center [812, 75] width 107 height 12
click at [901, 79] on button "Change Category" at bounding box center [892, 75] width 28 height 26
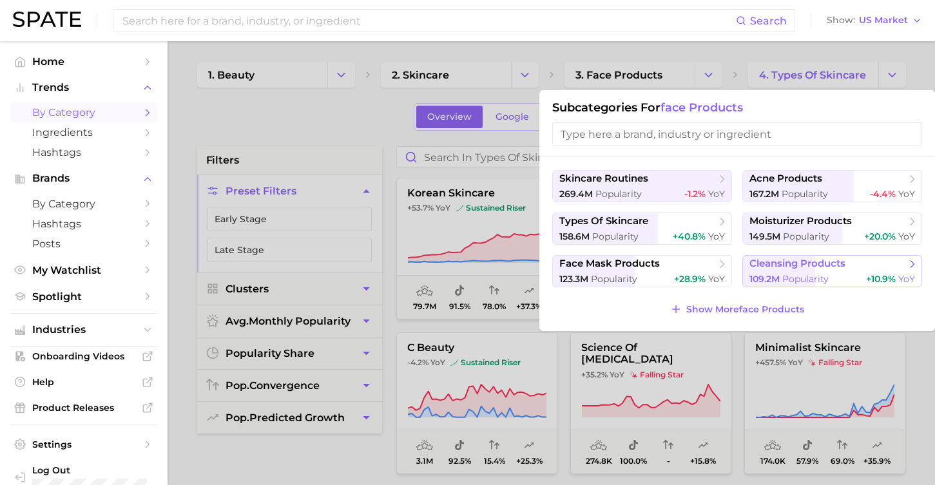
drag, startPoint x: 654, startPoint y: 263, endPoint x: 762, endPoint y: 272, distance: 108.6
click at [762, 272] on ul "skincare routines 269.4m Popularity -1.2% YoY acne products 167.2m Popularity -…" at bounding box center [737, 228] width 370 height 117
click at [762, 272] on button "cleansing products 109.2m Popularity +10.9% YoY" at bounding box center [832, 271] width 180 height 32
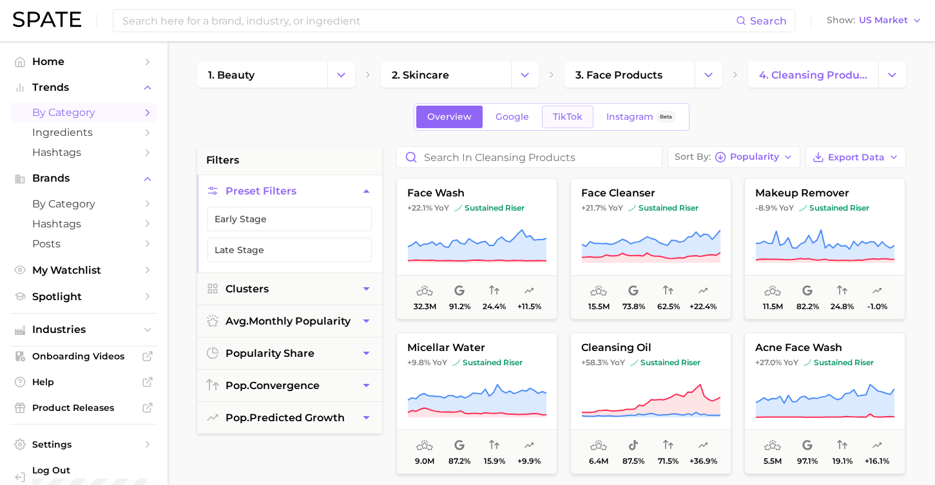
click at [570, 123] on link "TikTok" at bounding box center [568, 117] width 52 height 23
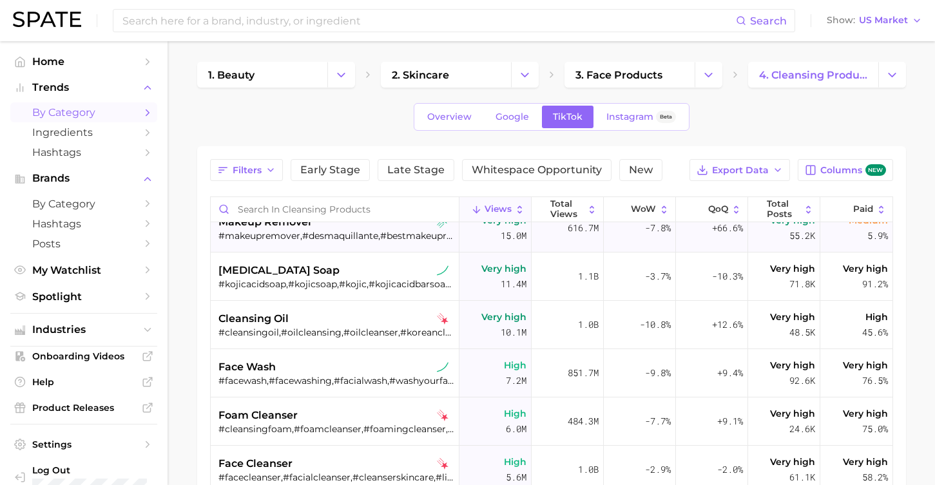
scroll to position [66, 0]
click at [462, 128] on link "Overview" at bounding box center [449, 117] width 66 height 23
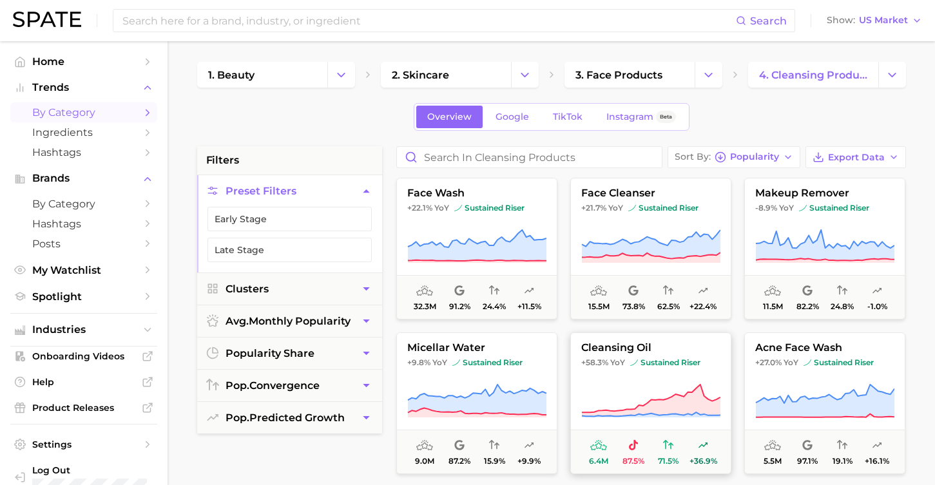
click at [610, 394] on icon at bounding box center [650, 401] width 139 height 36
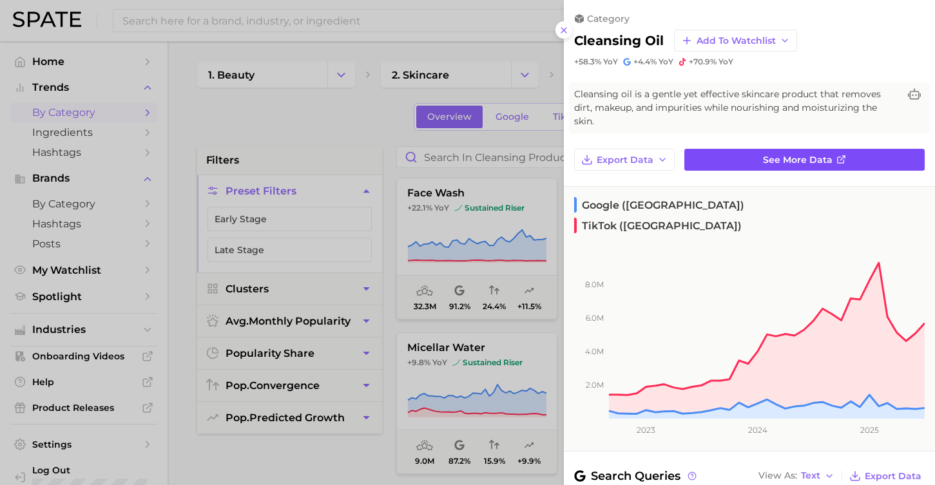
click at [750, 149] on link "See more data" at bounding box center [804, 160] width 240 height 22
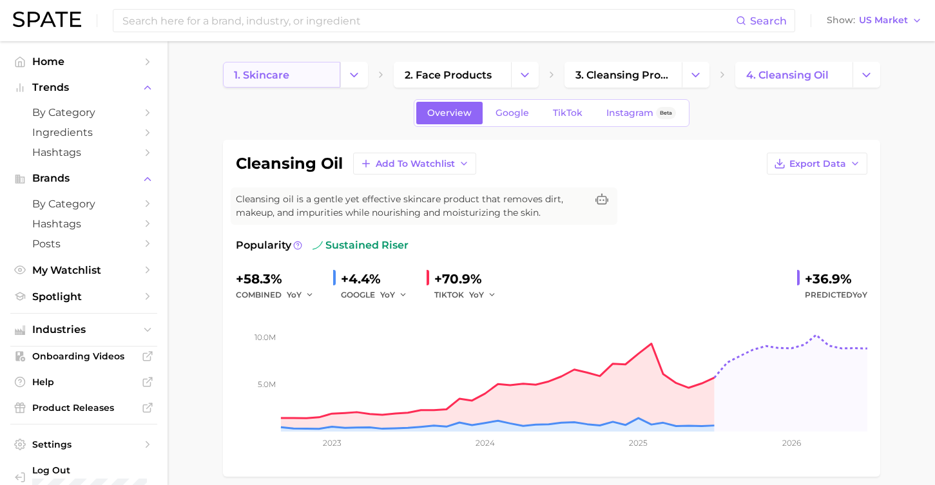
click at [324, 72] on link "1. skincare" at bounding box center [281, 75] width 117 height 26
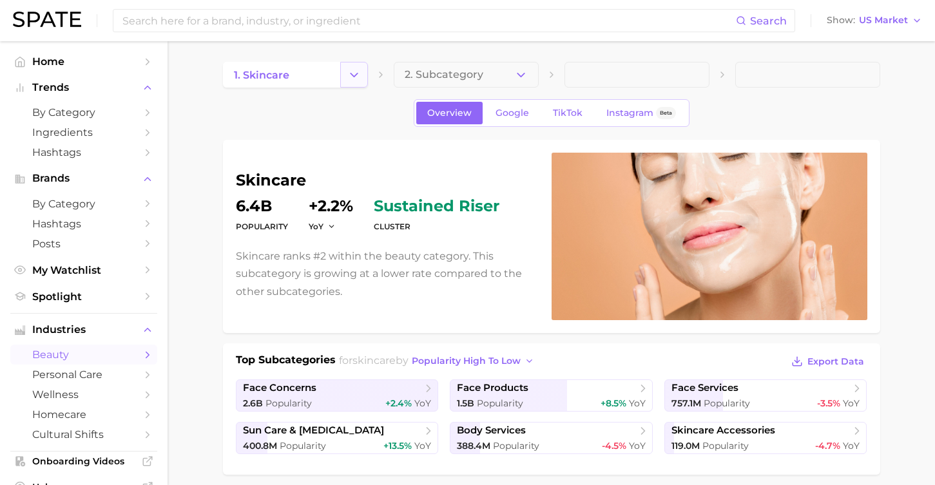
click at [352, 77] on icon "Change Category" at bounding box center [354, 75] width 14 height 14
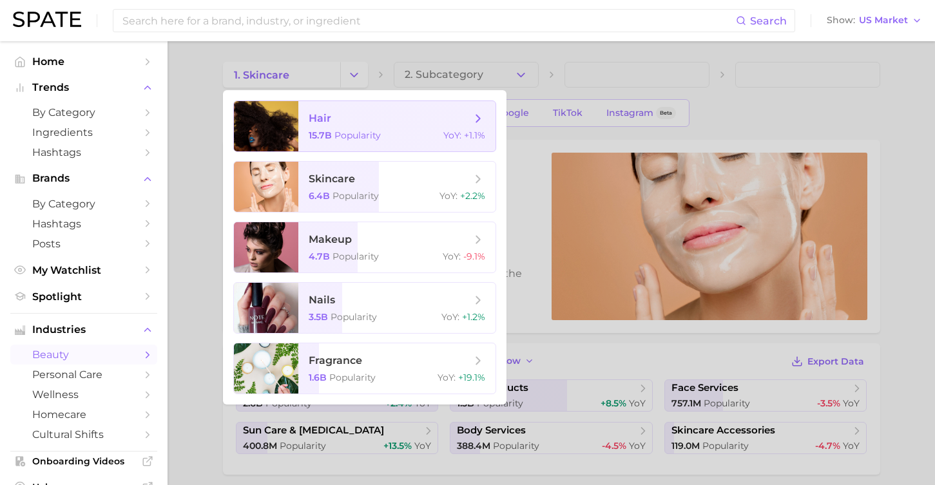
click at [343, 133] on span "Popularity" at bounding box center [357, 136] width 46 height 12
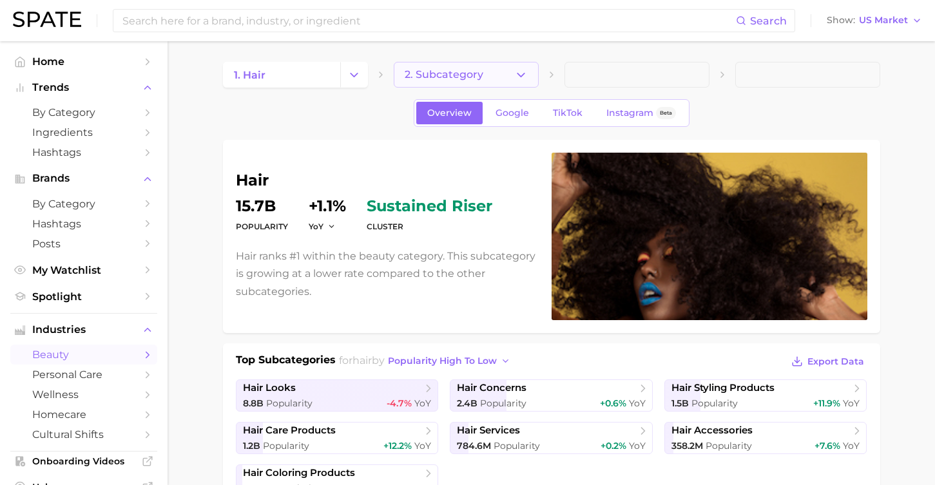
click at [516, 81] on icon "button" at bounding box center [521, 75] width 14 height 14
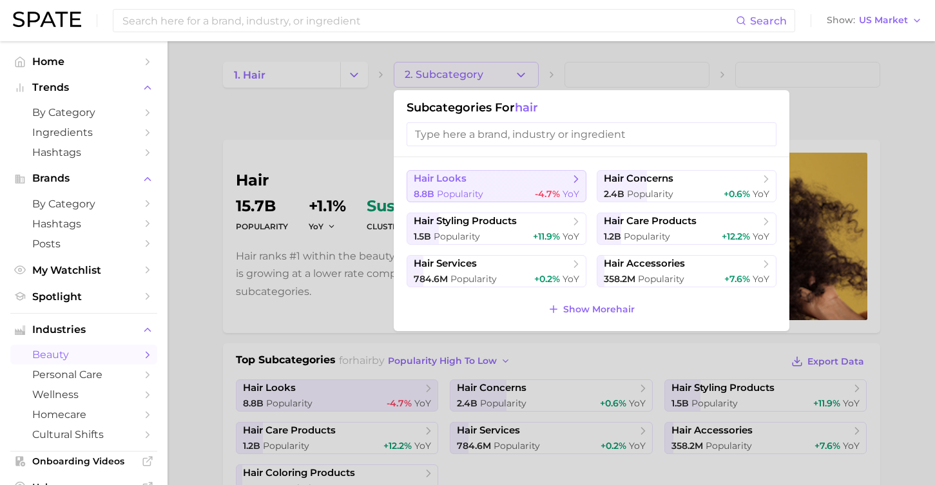
click at [506, 198] on div "8.8b Popularity -4.7% YoY" at bounding box center [497, 194] width 166 height 12
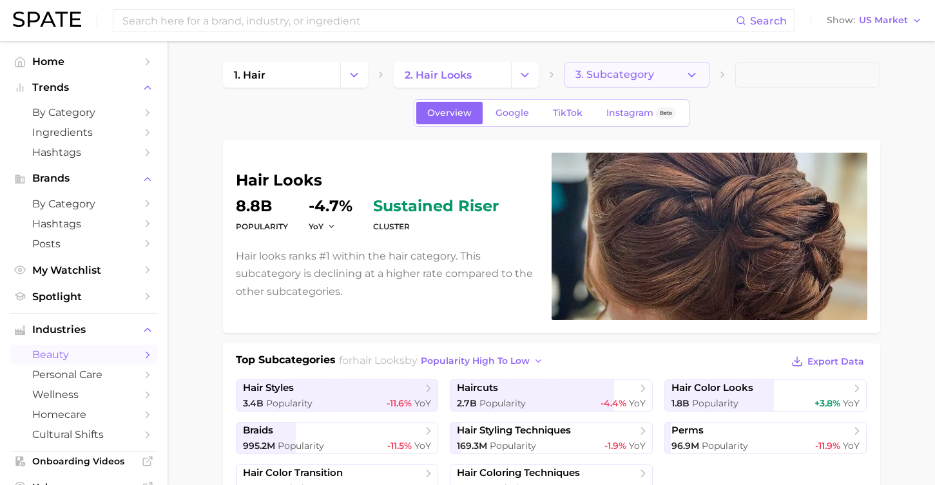
click at [646, 82] on button "3. Subcategory" at bounding box center [636, 75] width 145 height 26
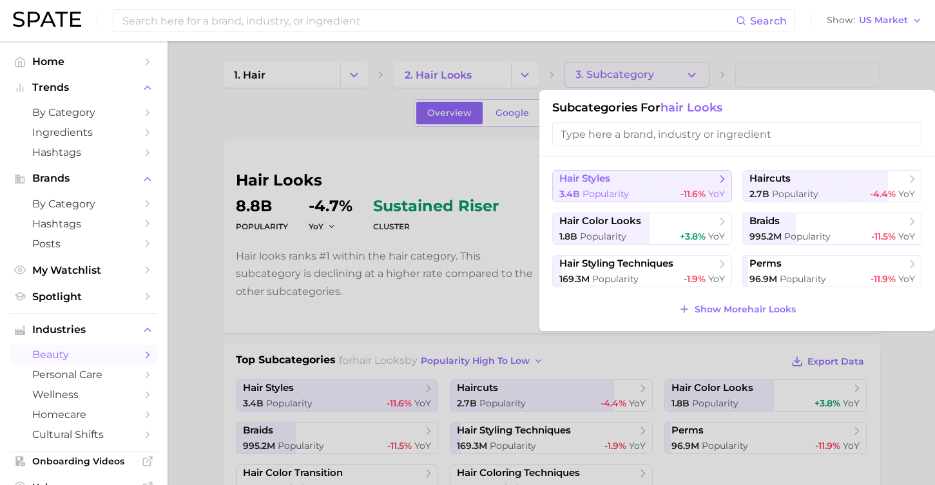
click at [633, 184] on span "hair styles" at bounding box center [637, 179] width 157 height 13
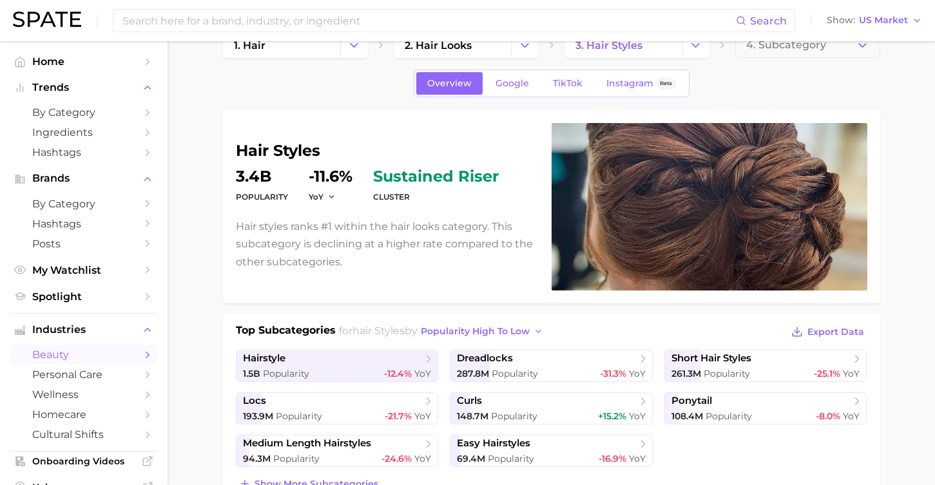
scroll to position [26, 0]
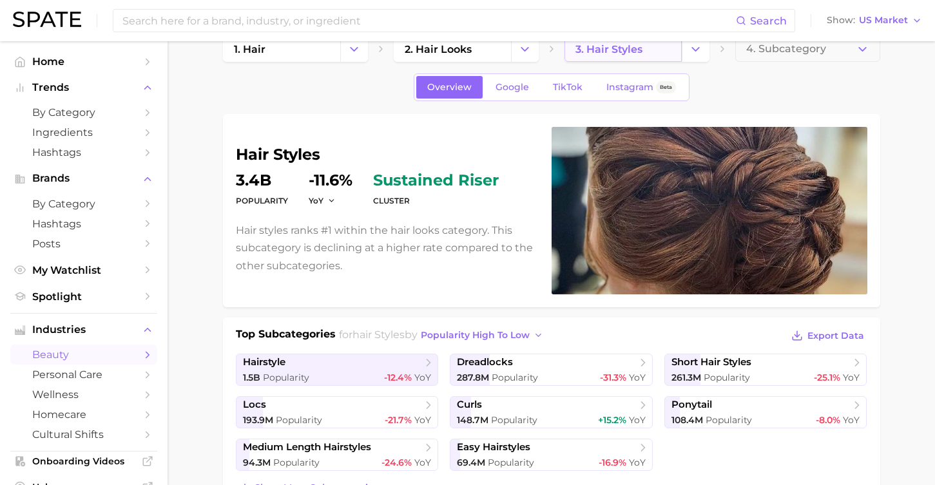
click at [636, 52] on span "3. hair styles" at bounding box center [608, 49] width 67 height 12
click at [682, 55] on button "Change Category" at bounding box center [696, 49] width 28 height 26
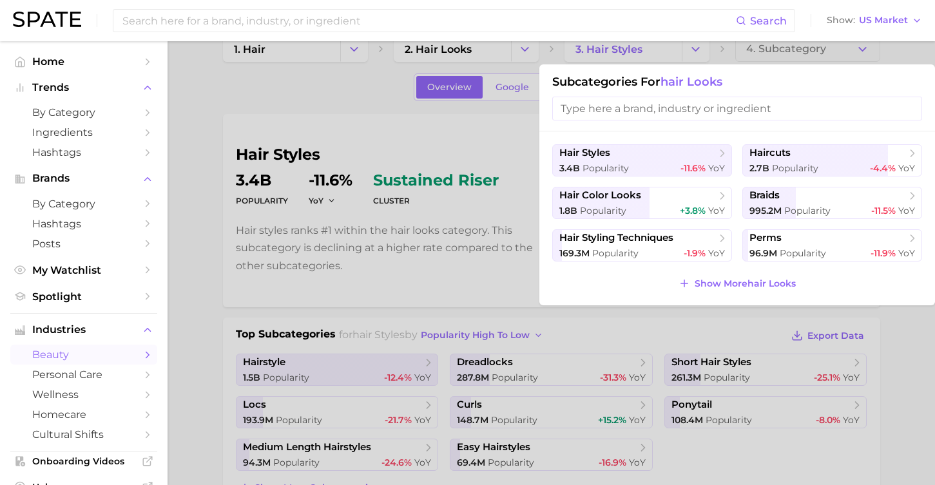
click at [535, 61] on div at bounding box center [467, 242] width 935 height 485
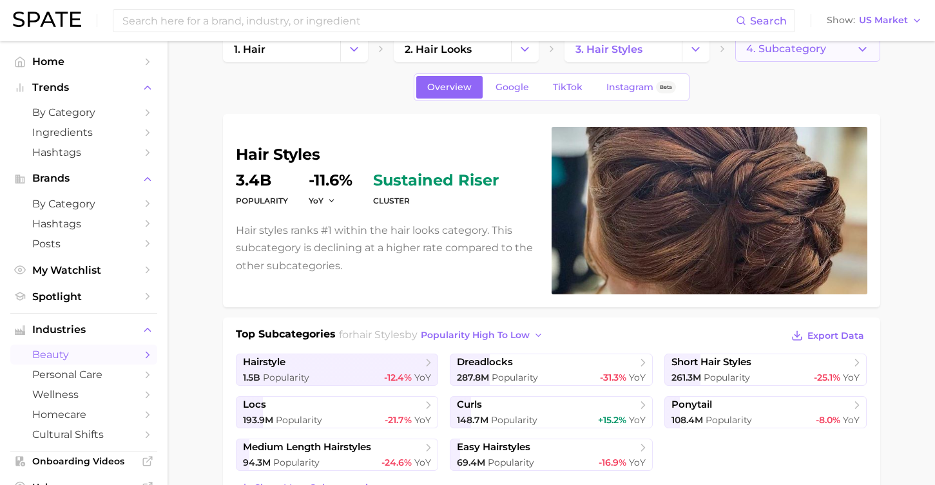
click at [749, 50] on span "4. Subcategory" at bounding box center [786, 49] width 80 height 12
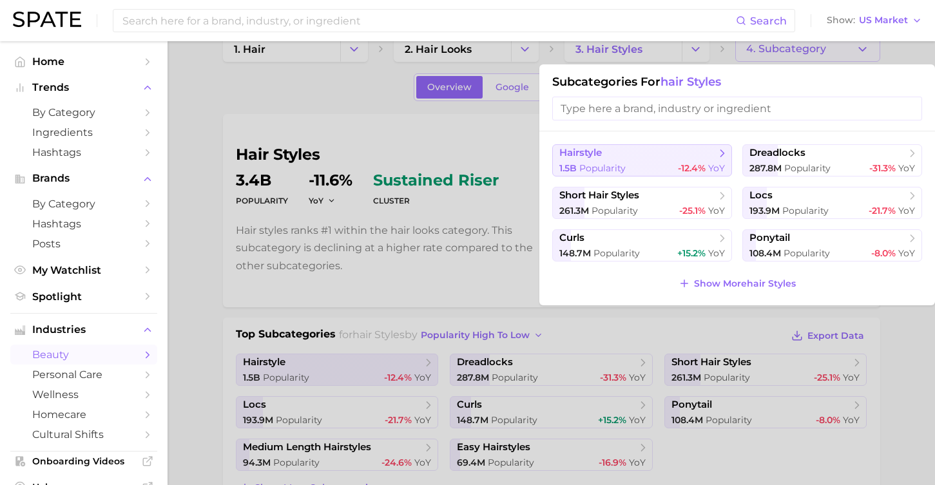
click at [667, 164] on div "1.5b Popularity -12.4% YoY" at bounding box center [642, 168] width 166 height 12
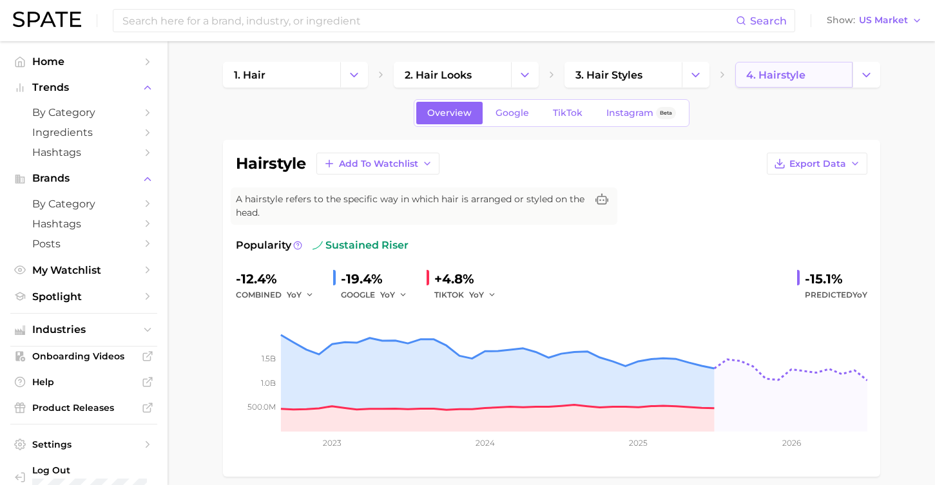
click at [776, 77] on span "4. hairstyle" at bounding box center [775, 75] width 59 height 12
click at [852, 77] on span "4. hairstyle" at bounding box center [807, 75] width 145 height 26
click at [858, 78] on button "Change Category" at bounding box center [866, 75] width 28 height 26
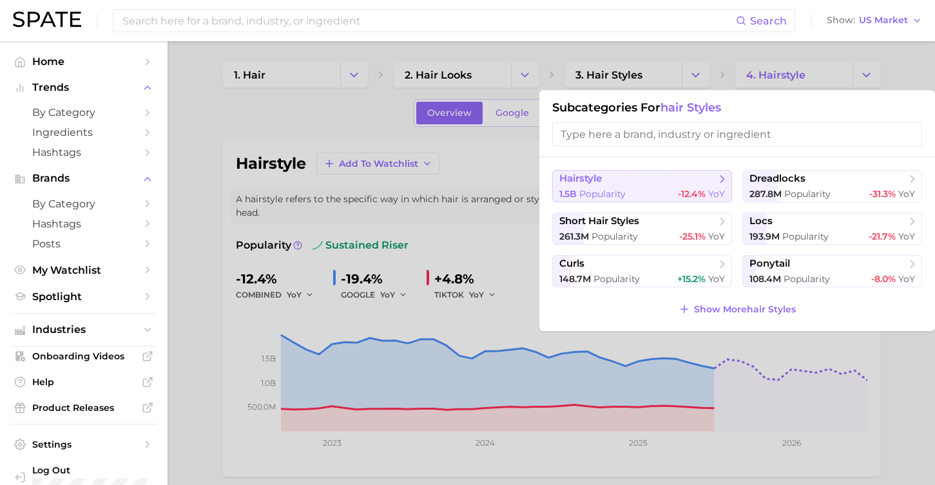
click at [695, 187] on button "hairstyle 1.5b Popularity -12.4% YoY" at bounding box center [642, 186] width 180 height 32
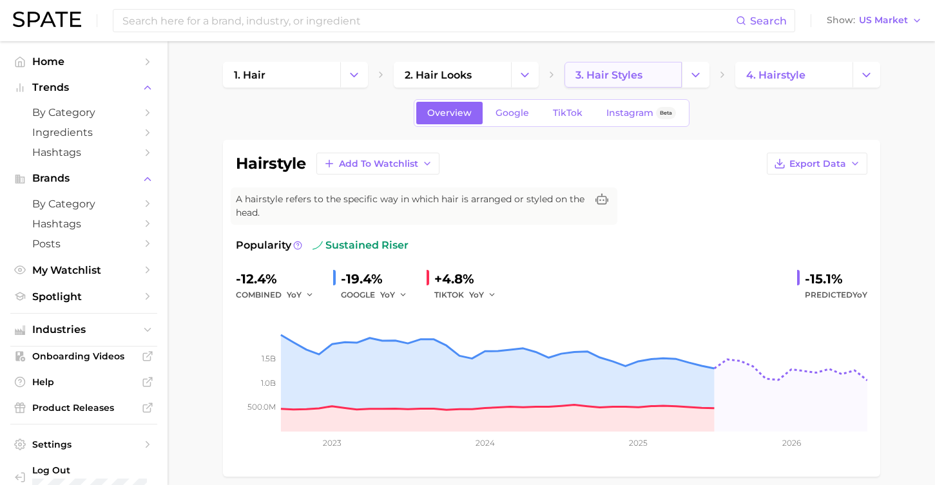
click at [669, 71] on link "3. hair styles" at bounding box center [622, 75] width 117 height 26
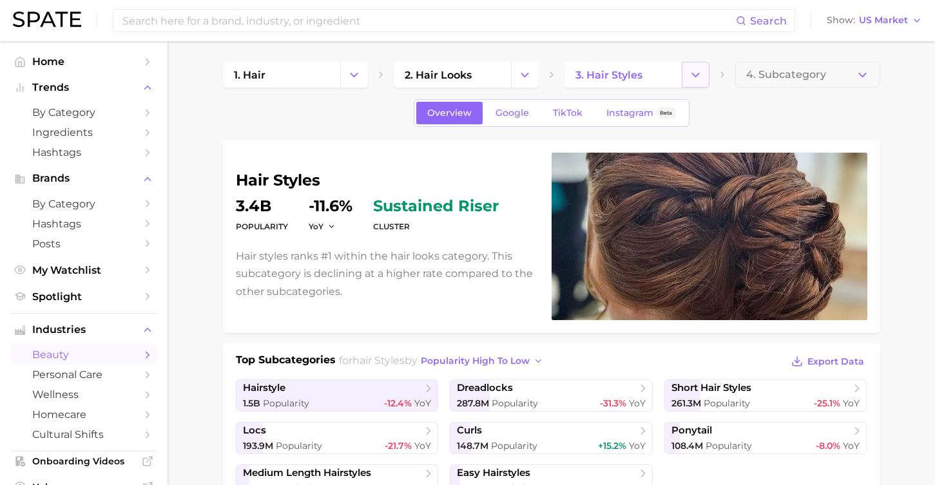
click at [692, 81] on icon "Change Category" at bounding box center [696, 75] width 14 height 14
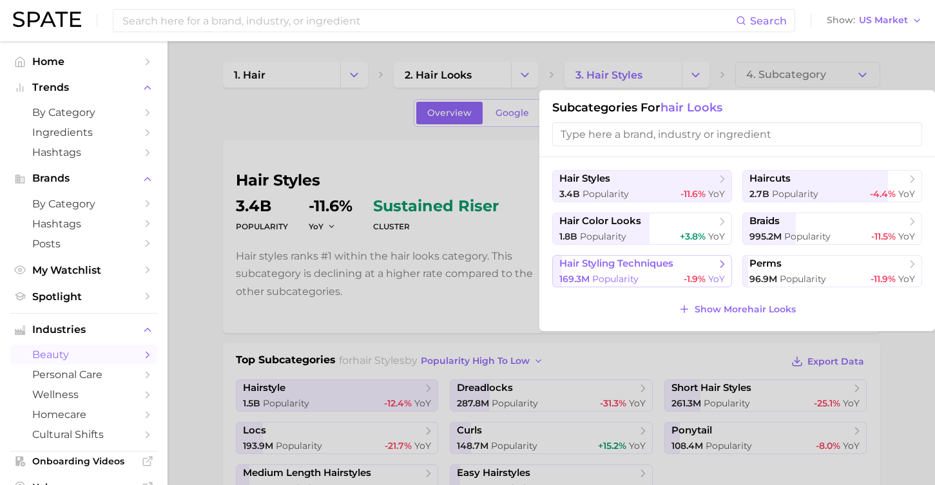
click at [612, 274] on span "Popularity" at bounding box center [615, 279] width 46 height 12
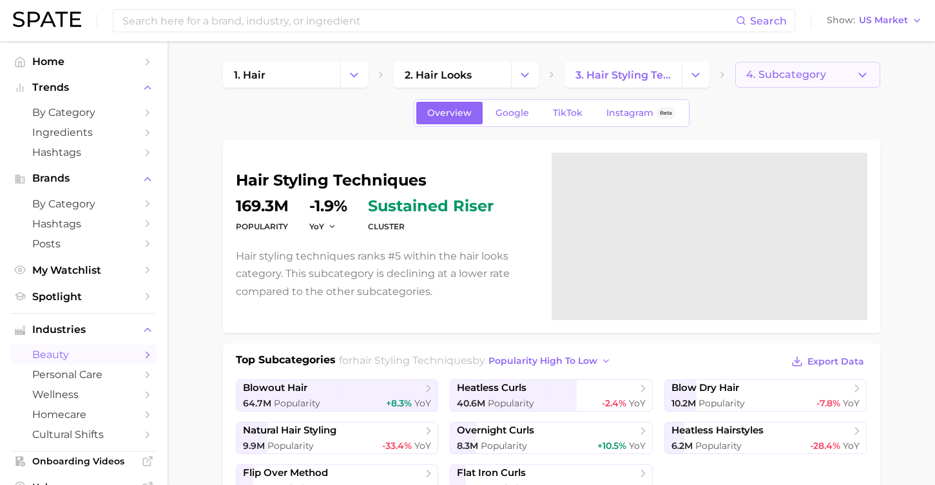
click at [795, 77] on span "4. Subcategory" at bounding box center [786, 75] width 80 height 12
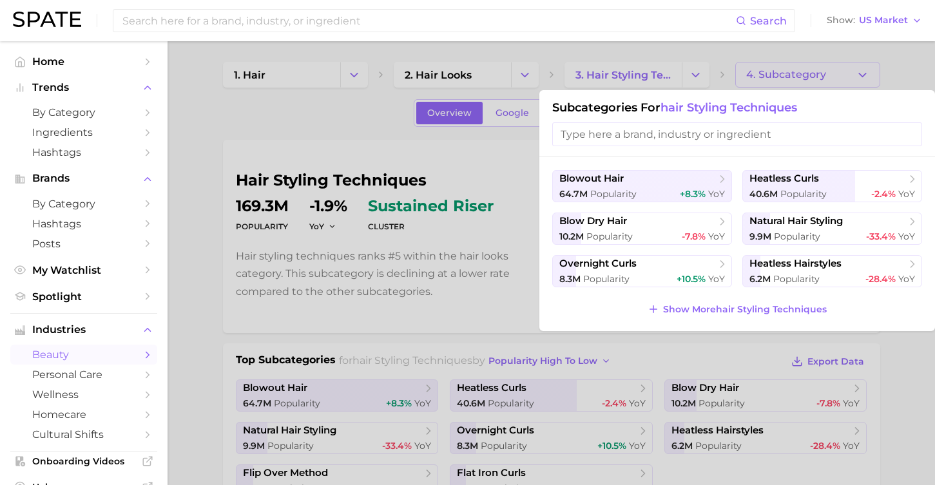
click at [390, 377] on div at bounding box center [467, 242] width 935 height 485
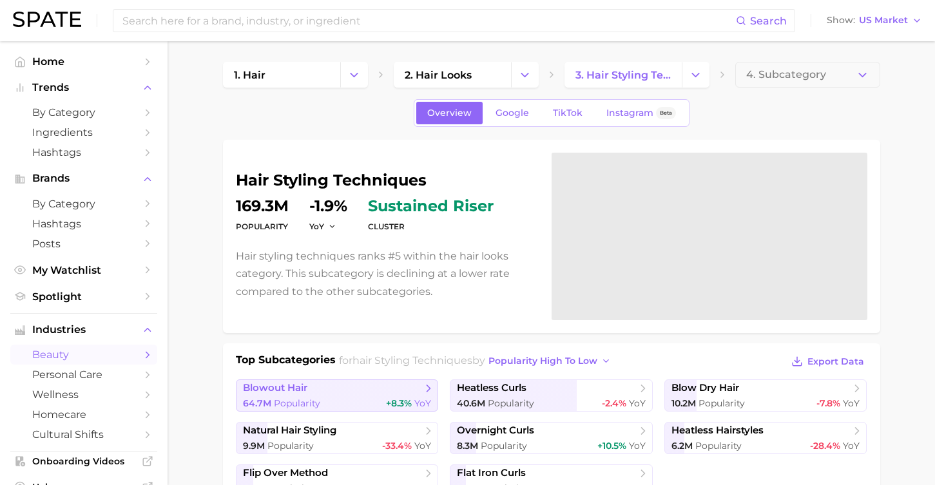
click at [382, 398] on div "64.7m Popularity +8.3% YoY" at bounding box center [337, 404] width 189 height 12
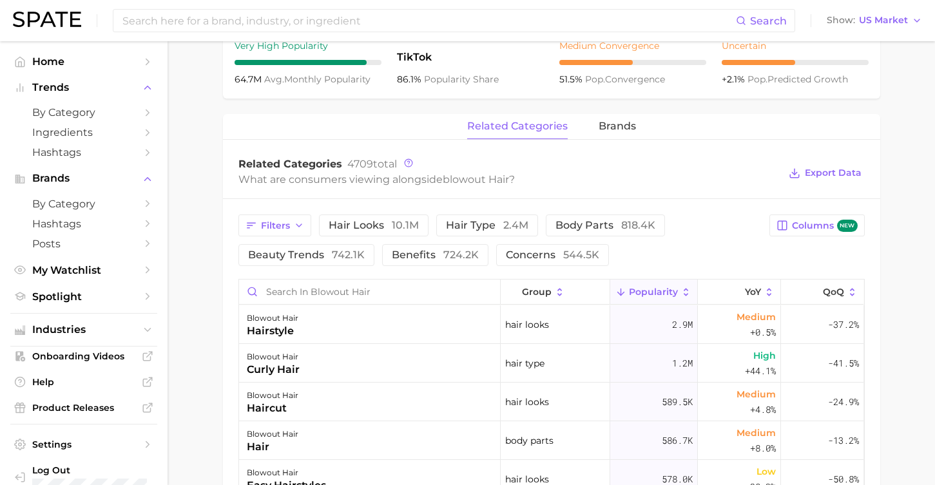
scroll to position [526, 0]
